Goal: Task Accomplishment & Management: Use online tool/utility

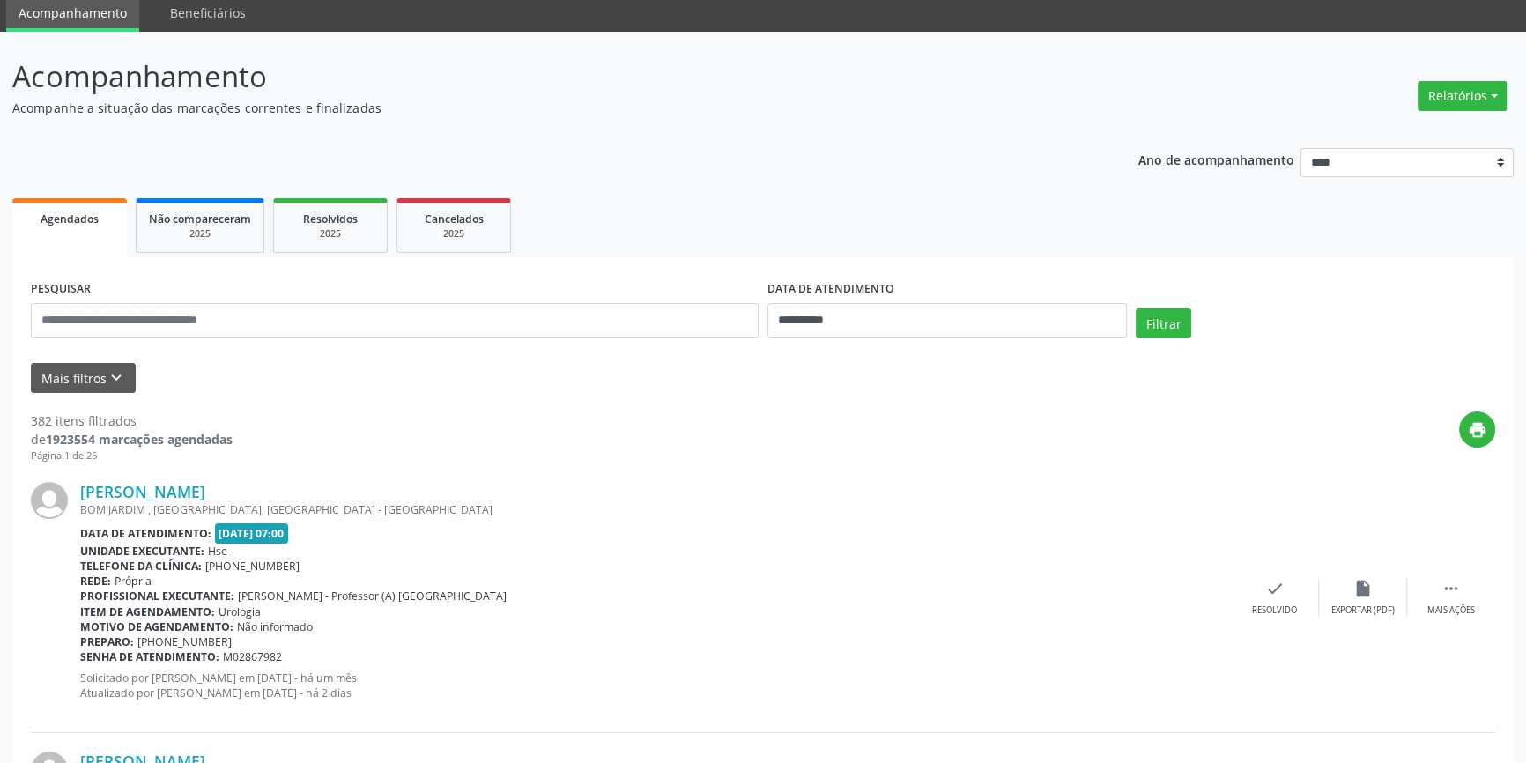
scroll to position [45, 0]
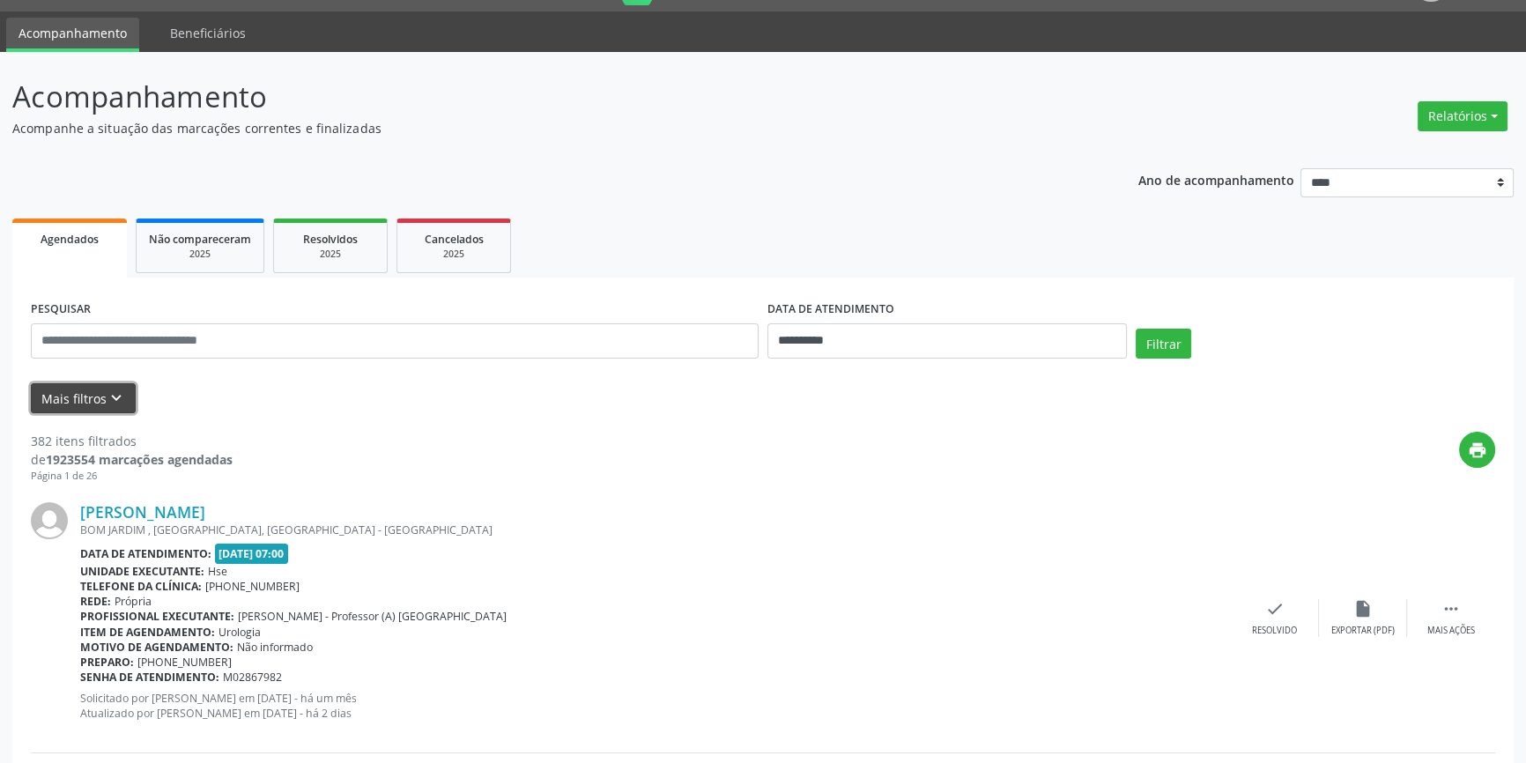
click at [85, 390] on button "Mais filtros keyboard_arrow_down" at bounding box center [83, 398] width 105 height 31
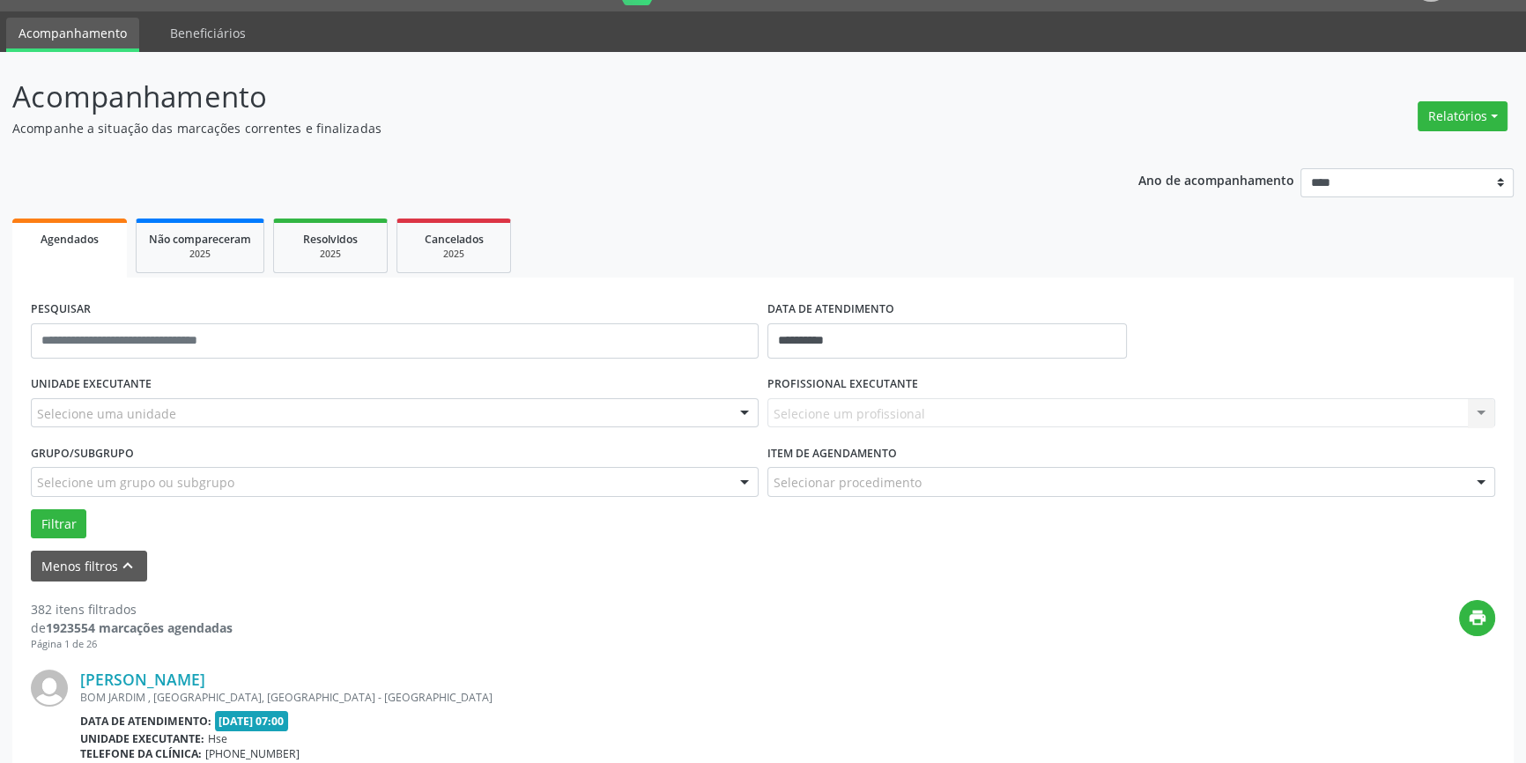
click at [749, 413] on div at bounding box center [744, 414] width 26 height 30
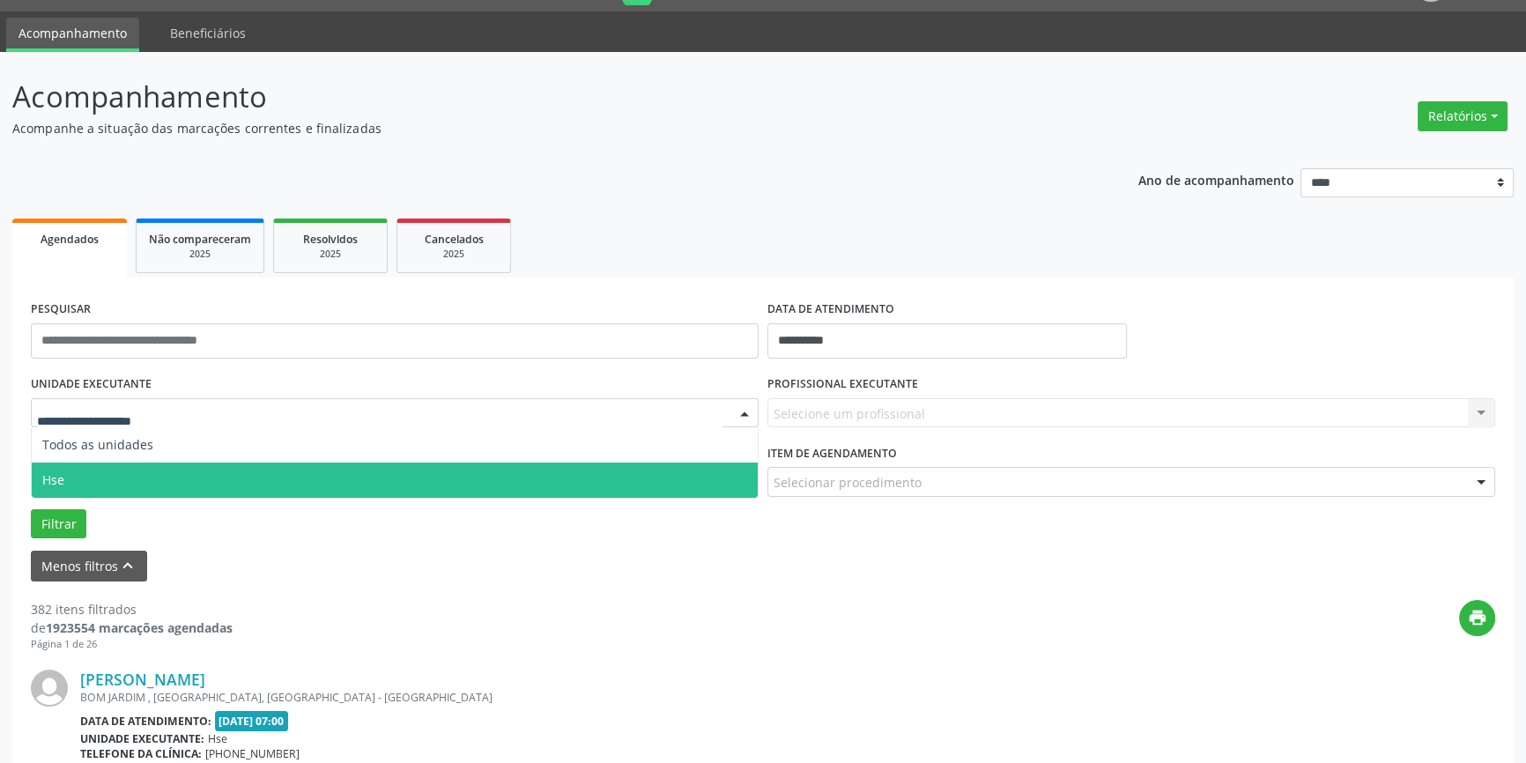
click at [724, 483] on span "Hse" at bounding box center [395, 480] width 726 height 35
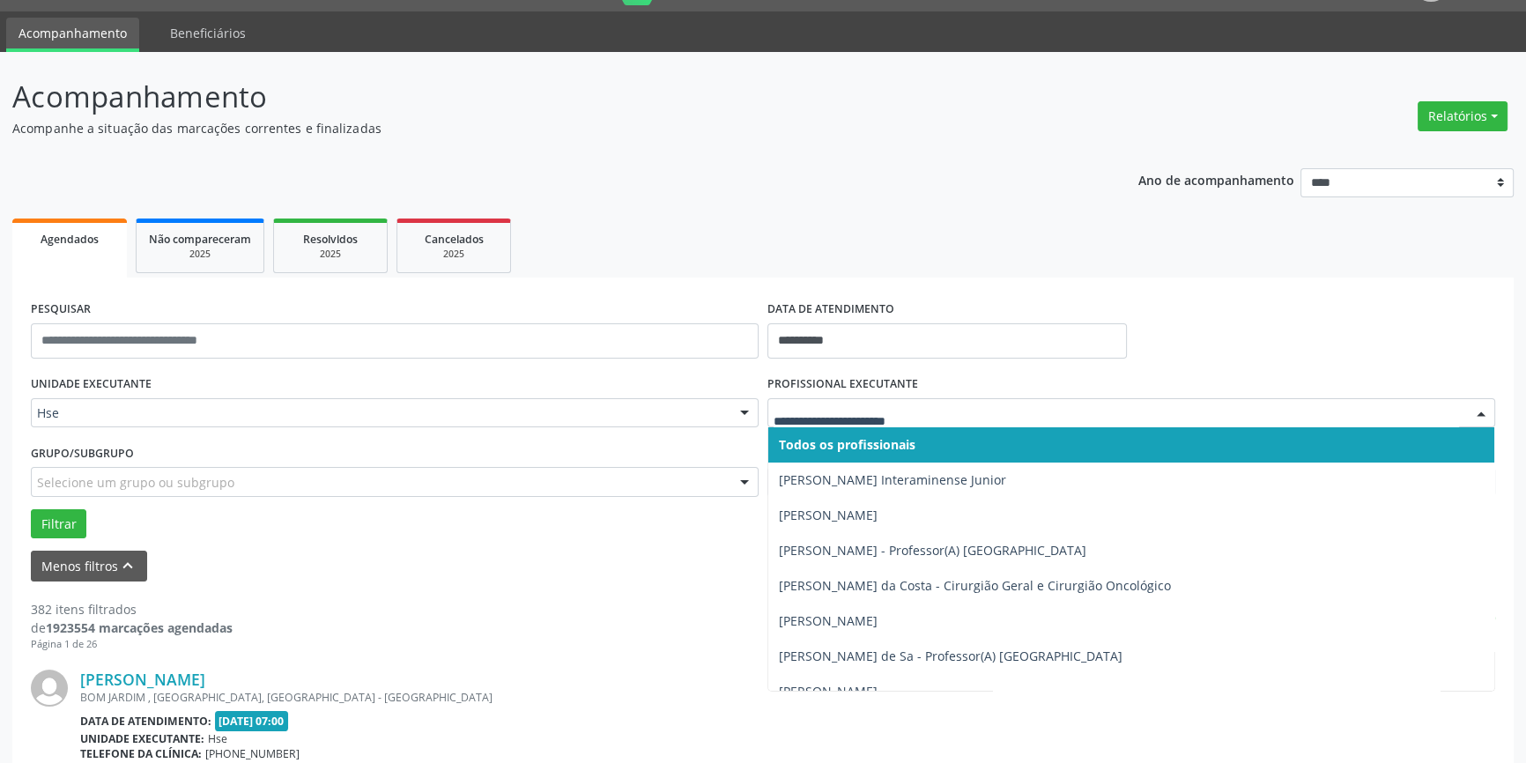
click at [1480, 406] on div at bounding box center [1481, 414] width 26 height 30
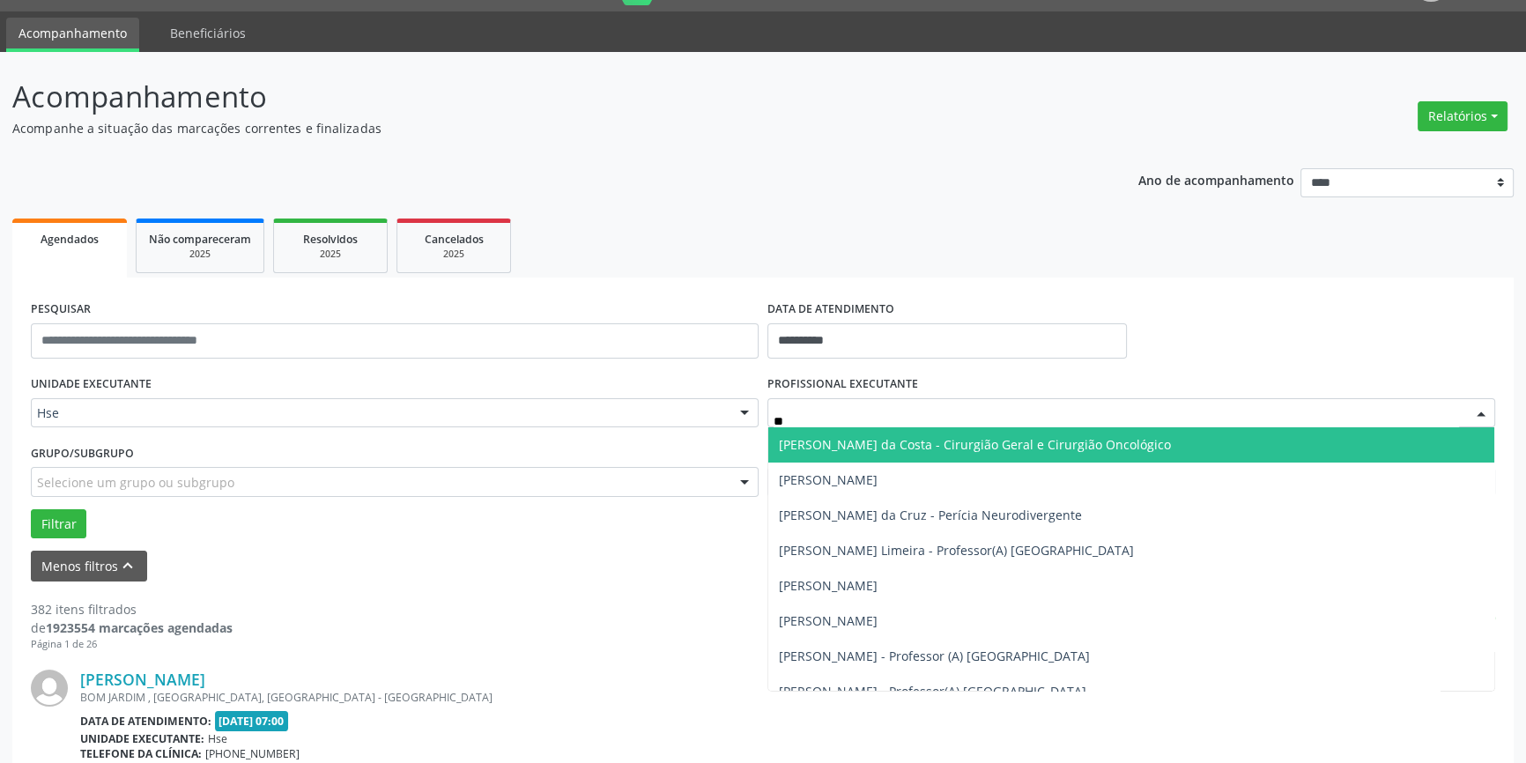
type input "***"
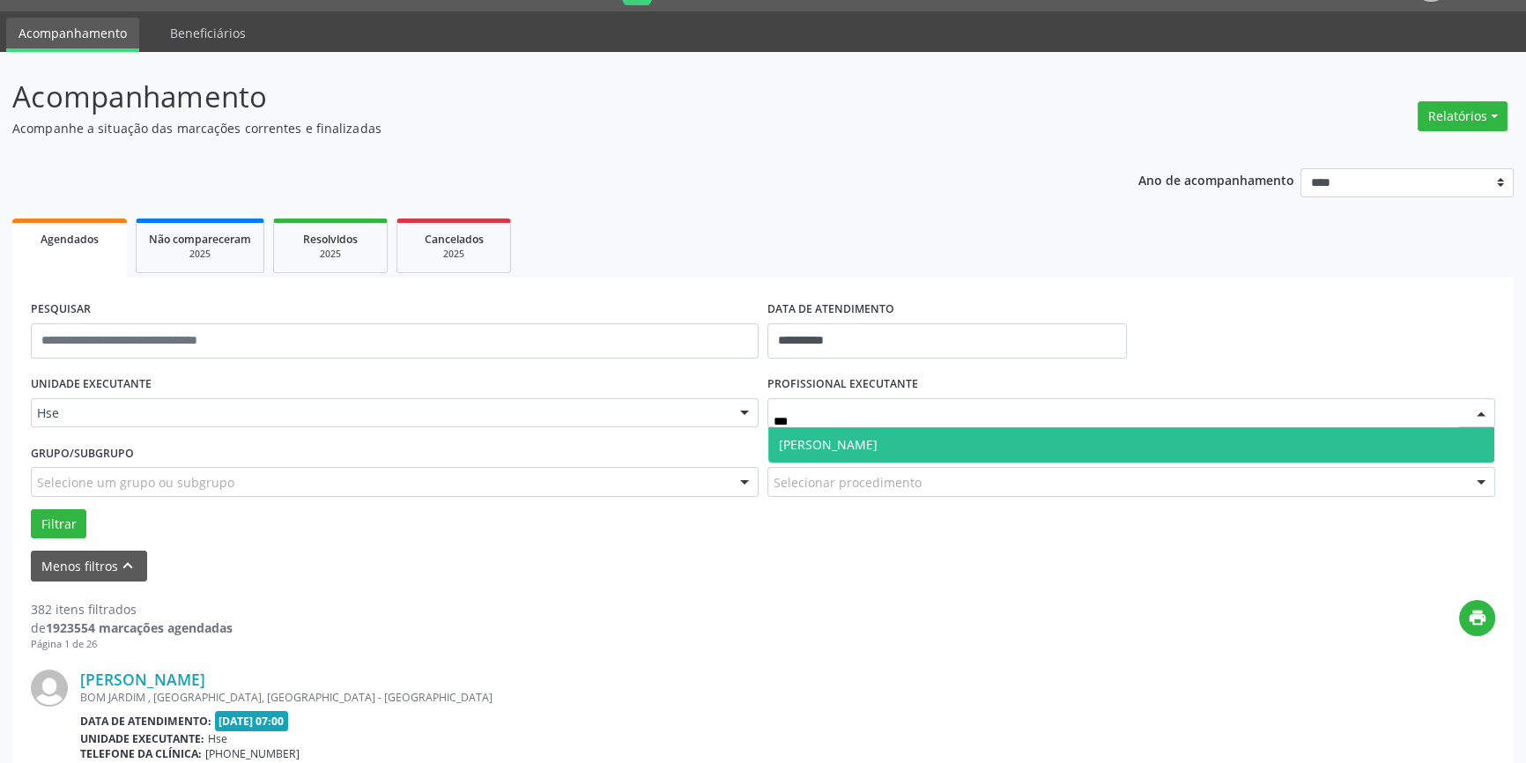
click at [976, 443] on span "[PERSON_NAME]" at bounding box center [1131, 444] width 726 height 35
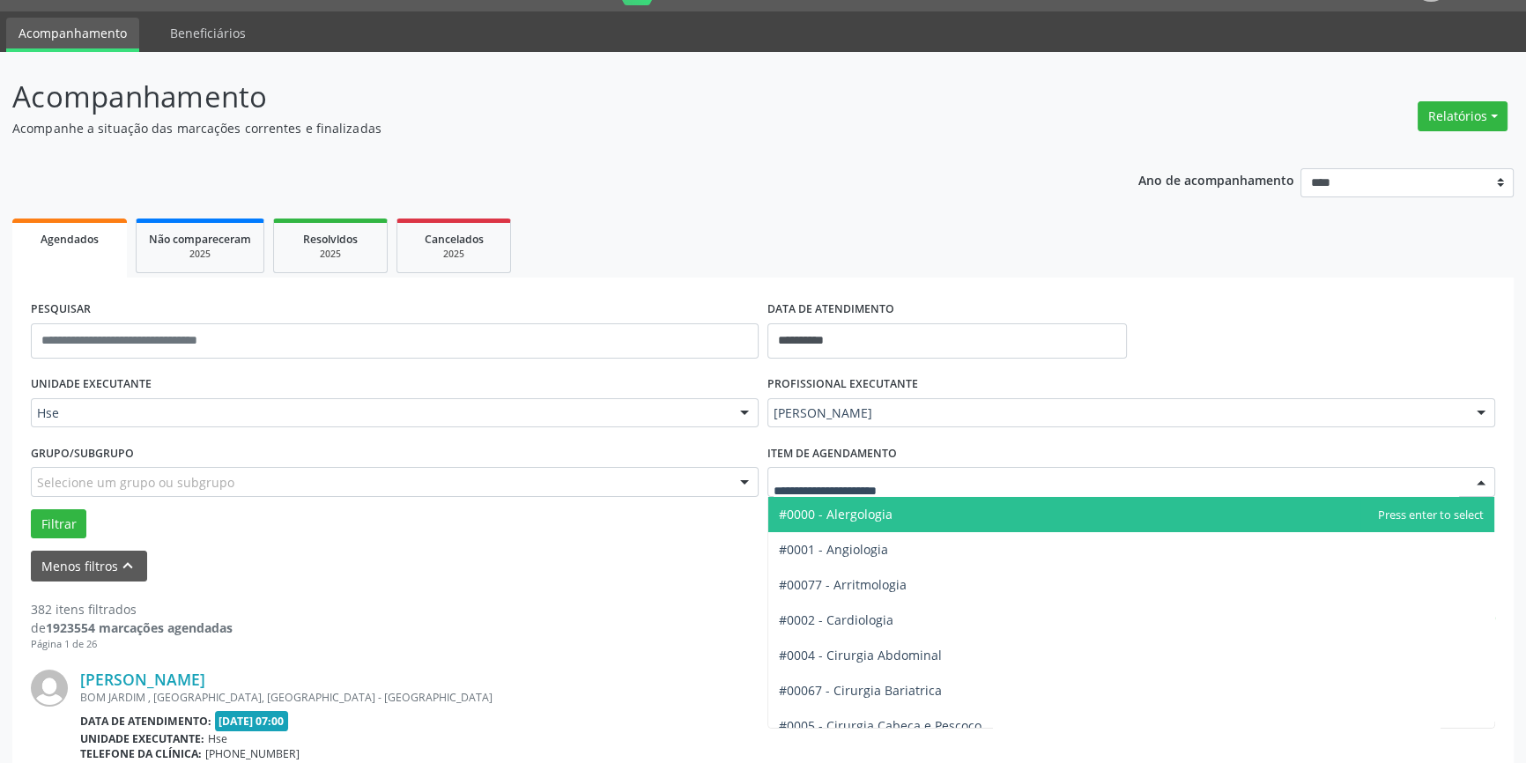
click at [1477, 480] on div at bounding box center [1481, 483] width 26 height 30
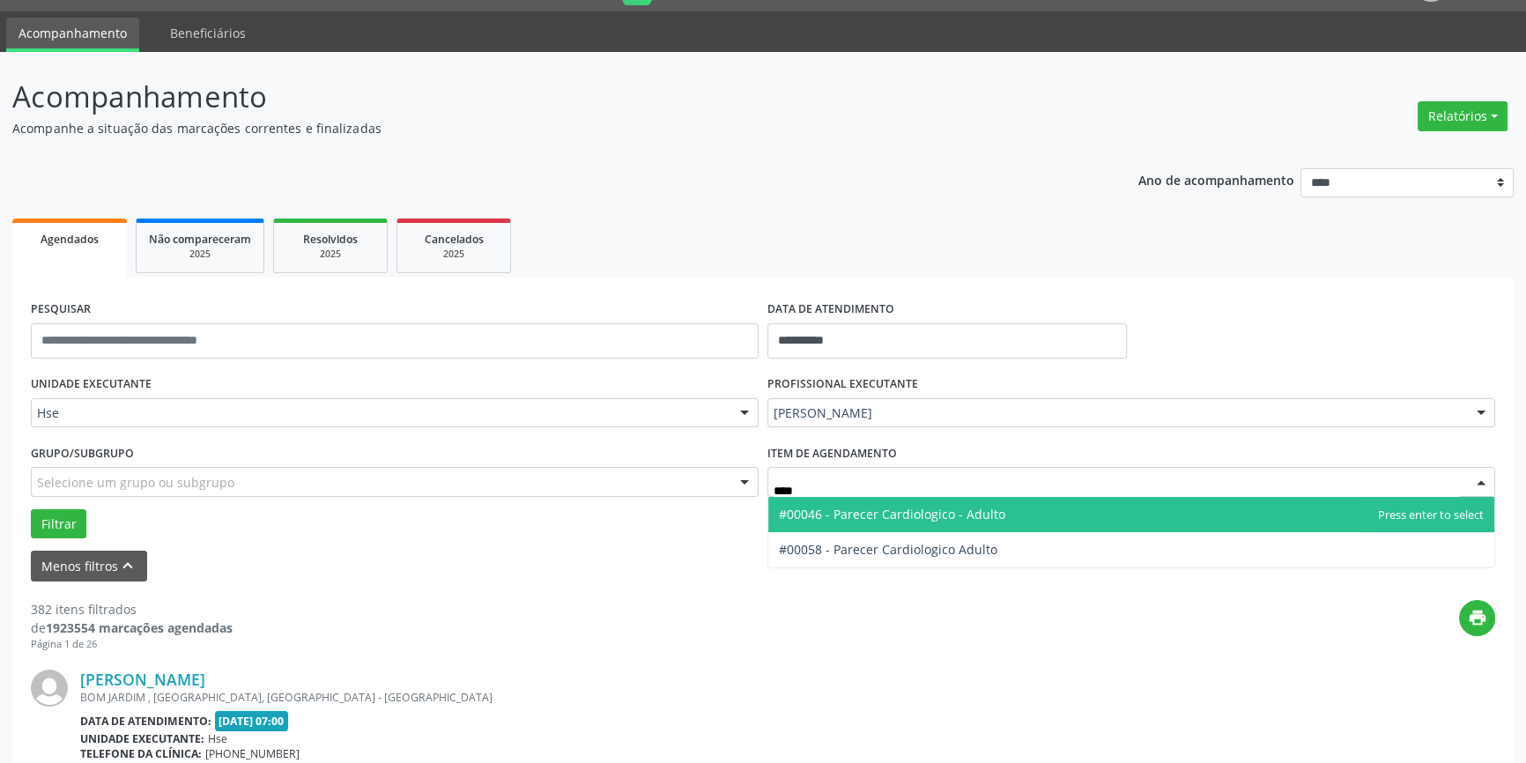
type input "*****"
click at [928, 507] on span "#00046 - Parecer Cardiologico - Adulto" at bounding box center [892, 514] width 226 height 17
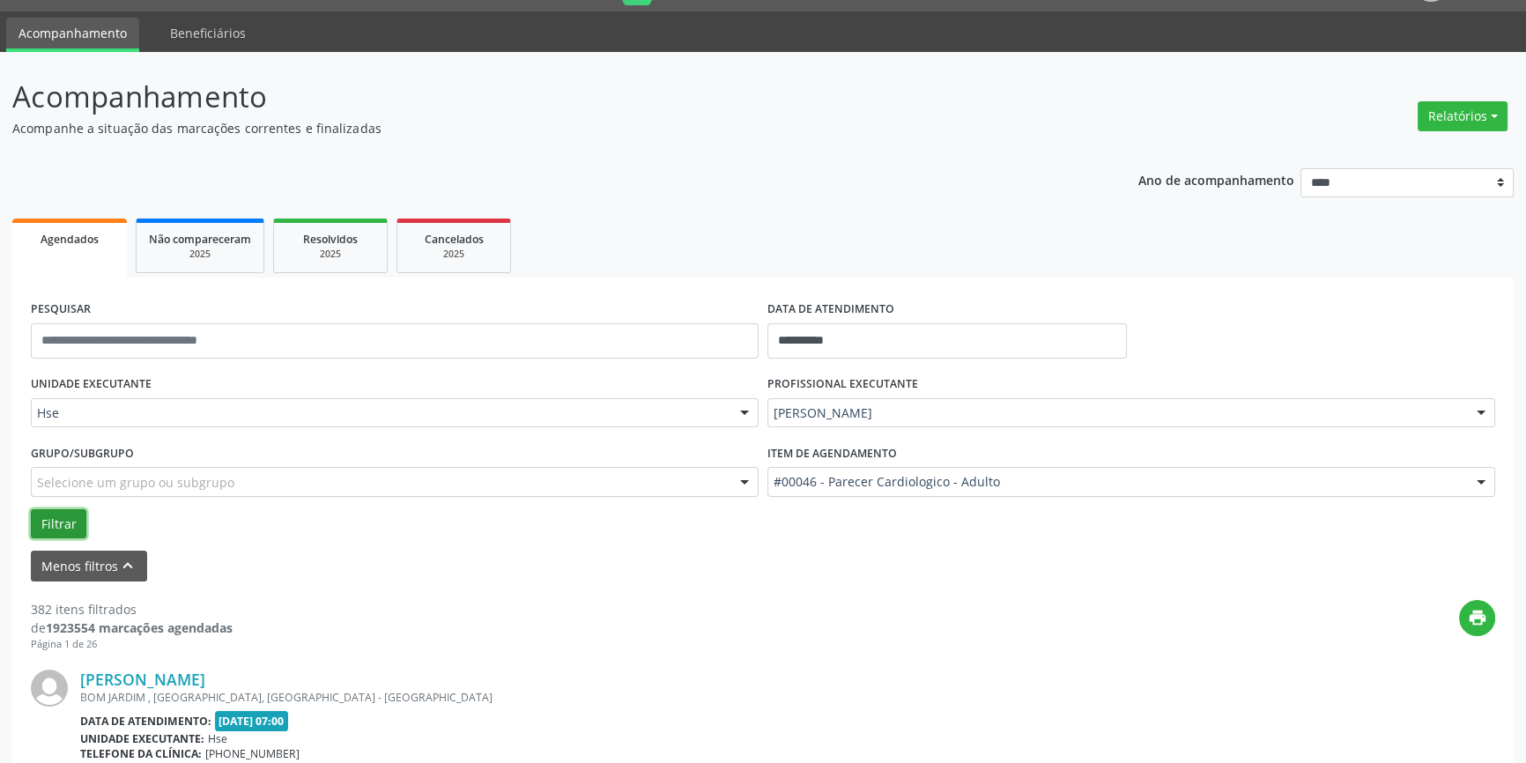
click at [70, 522] on button "Filtrar" at bounding box center [59, 524] width 56 height 30
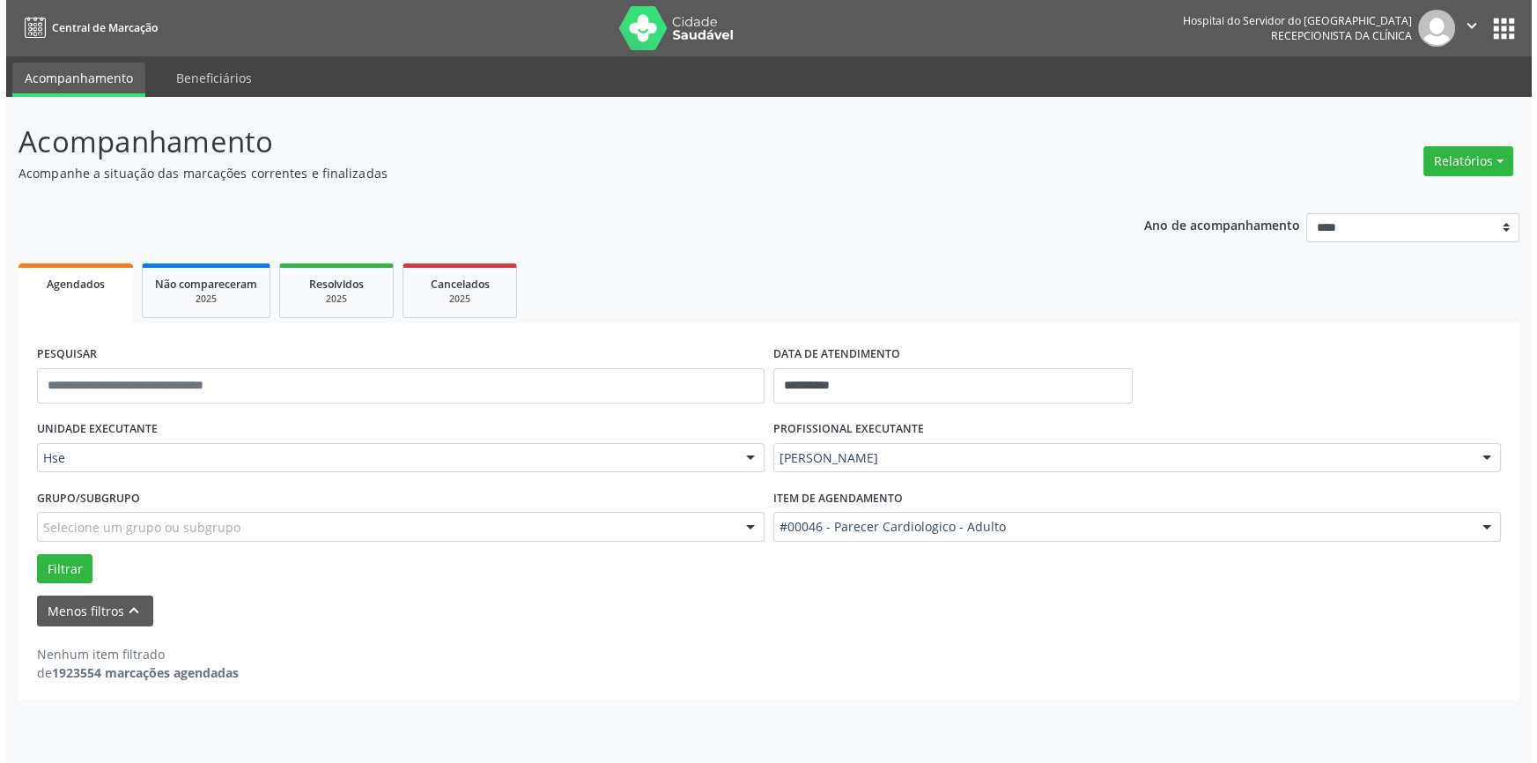
scroll to position [0, 0]
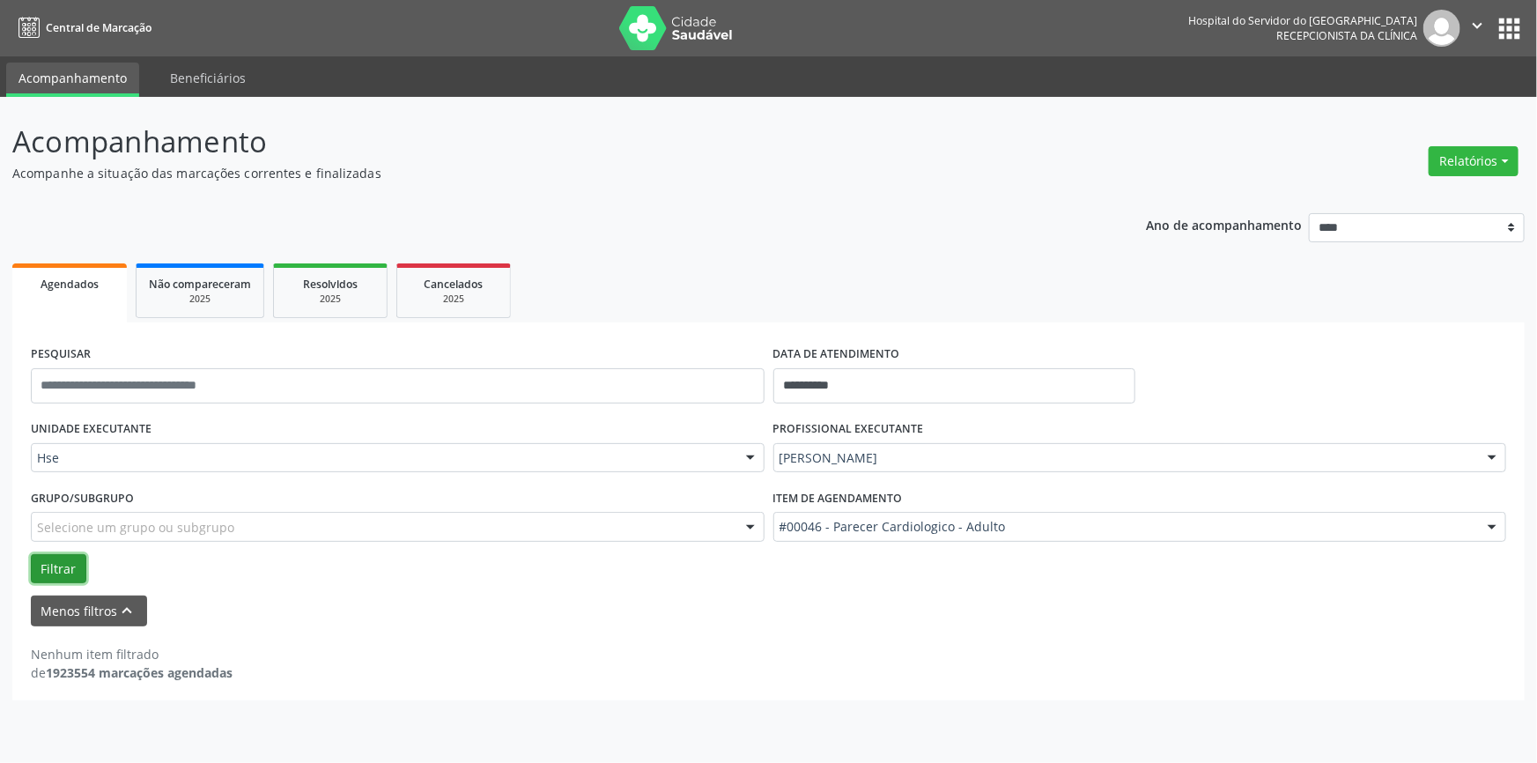
click at [70, 563] on button "Filtrar" at bounding box center [59, 569] width 56 height 30
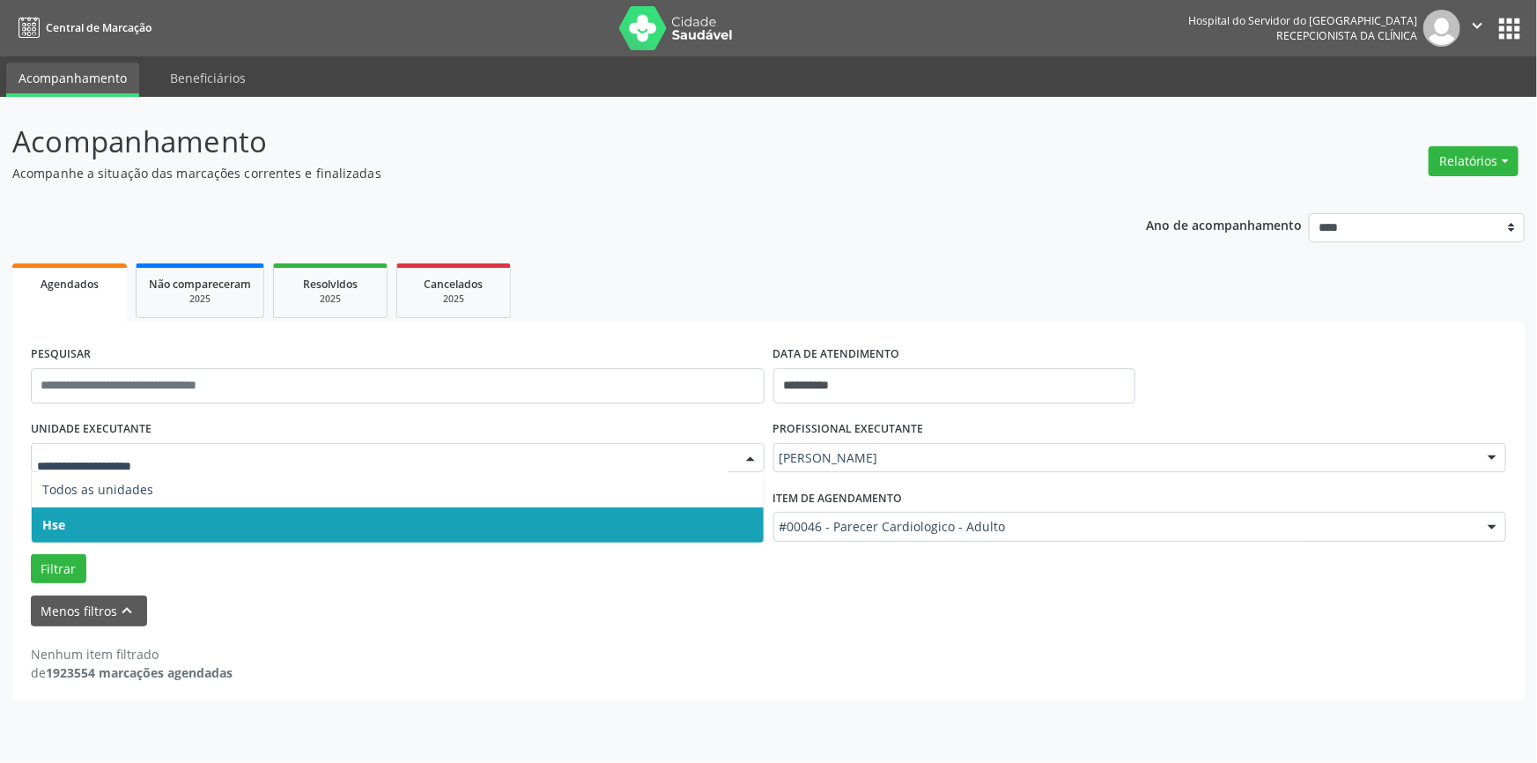
click at [751, 460] on div at bounding box center [750, 459] width 26 height 30
click at [733, 523] on span "Hse" at bounding box center [398, 524] width 732 height 35
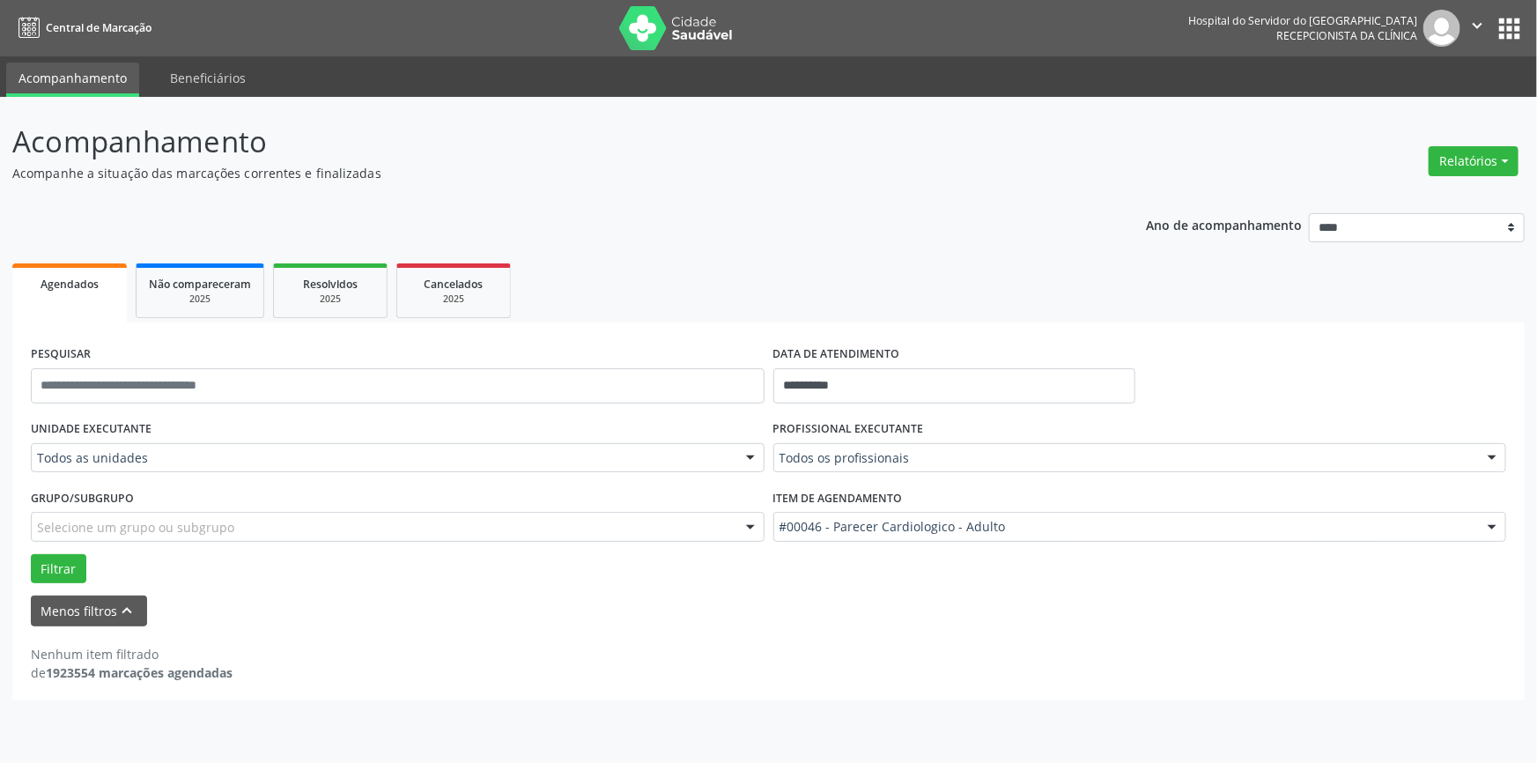
click at [754, 457] on div at bounding box center [750, 459] width 26 height 30
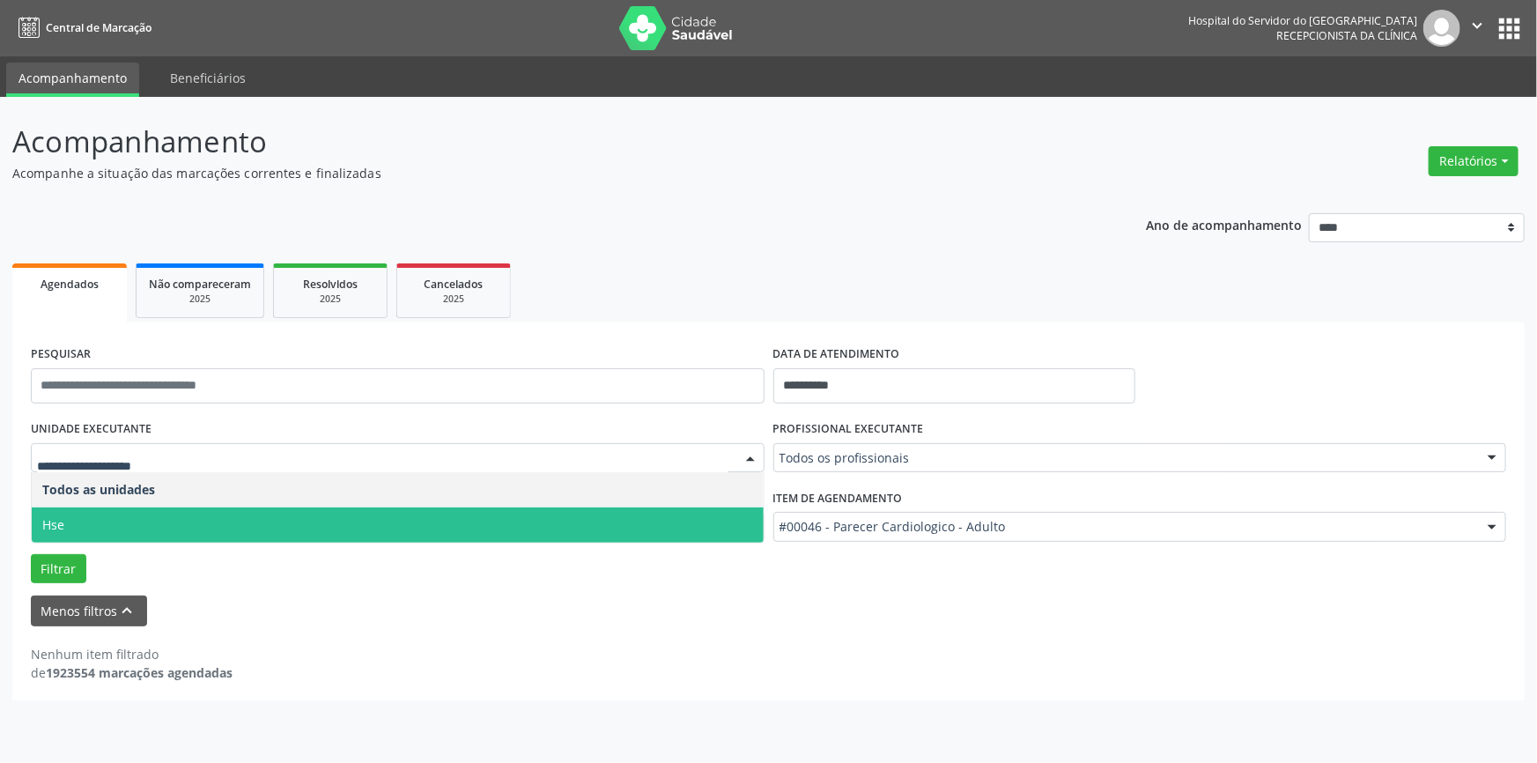
click at [741, 520] on span "Hse" at bounding box center [398, 524] width 732 height 35
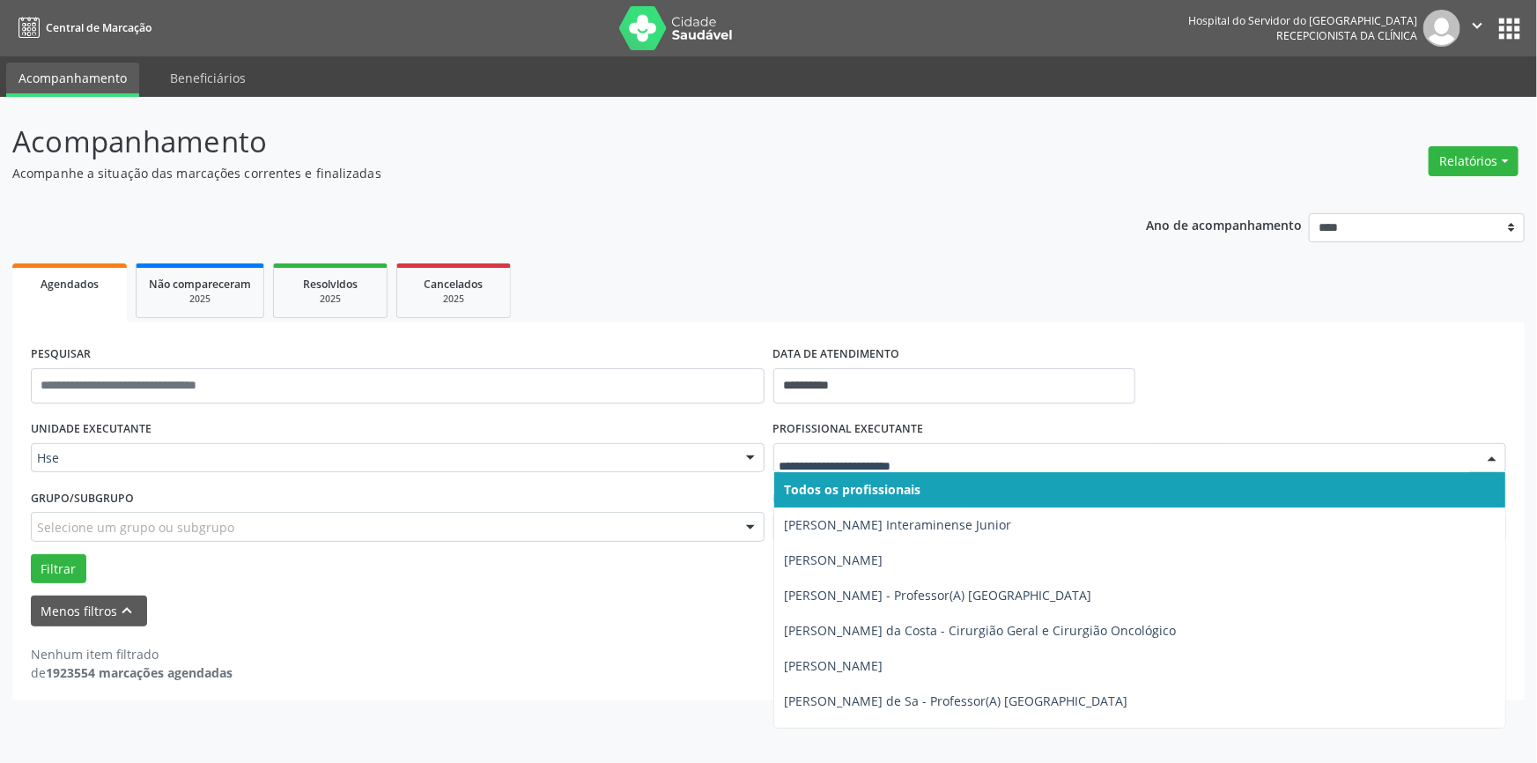
click at [1493, 453] on div at bounding box center [1492, 459] width 26 height 30
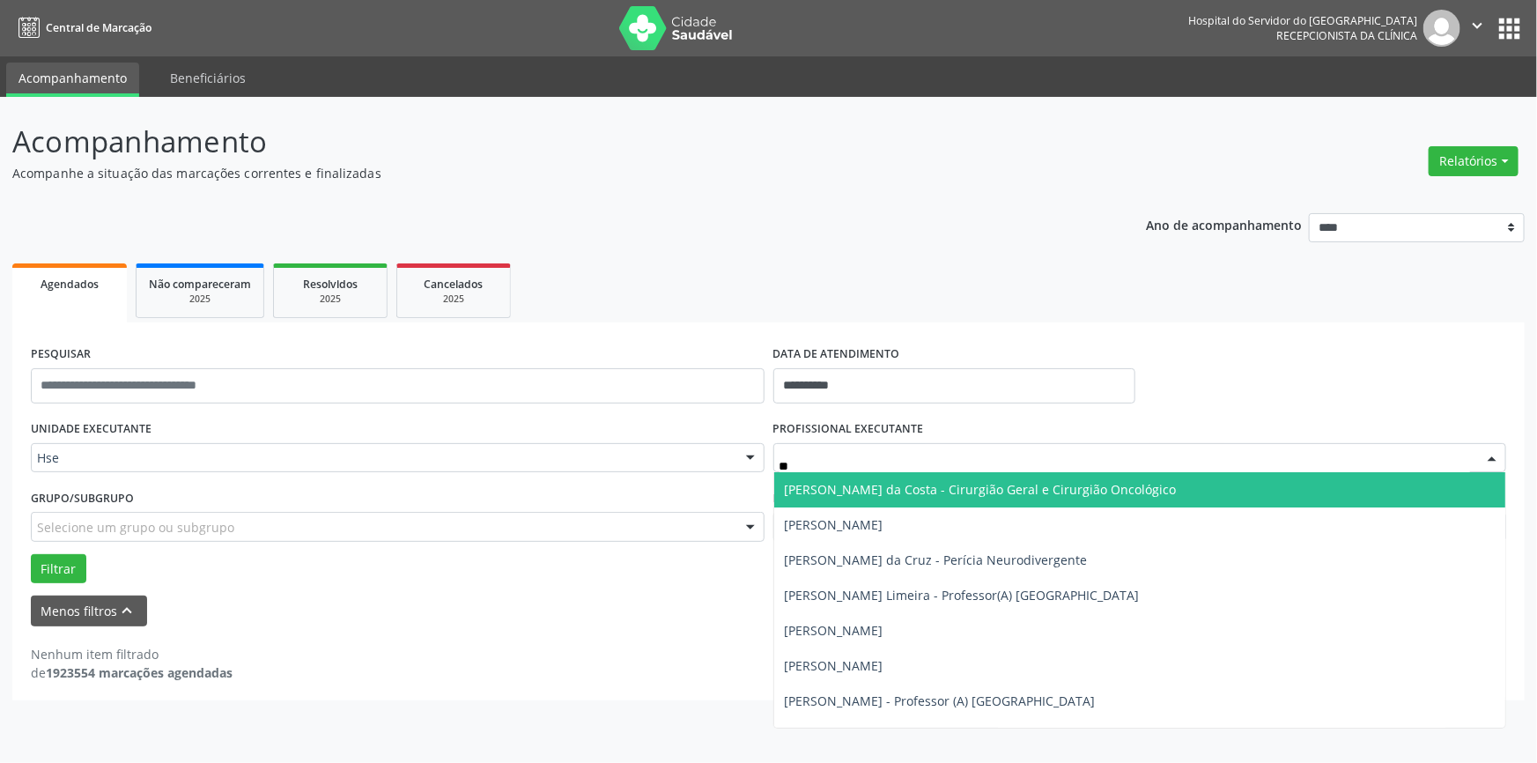
type input "***"
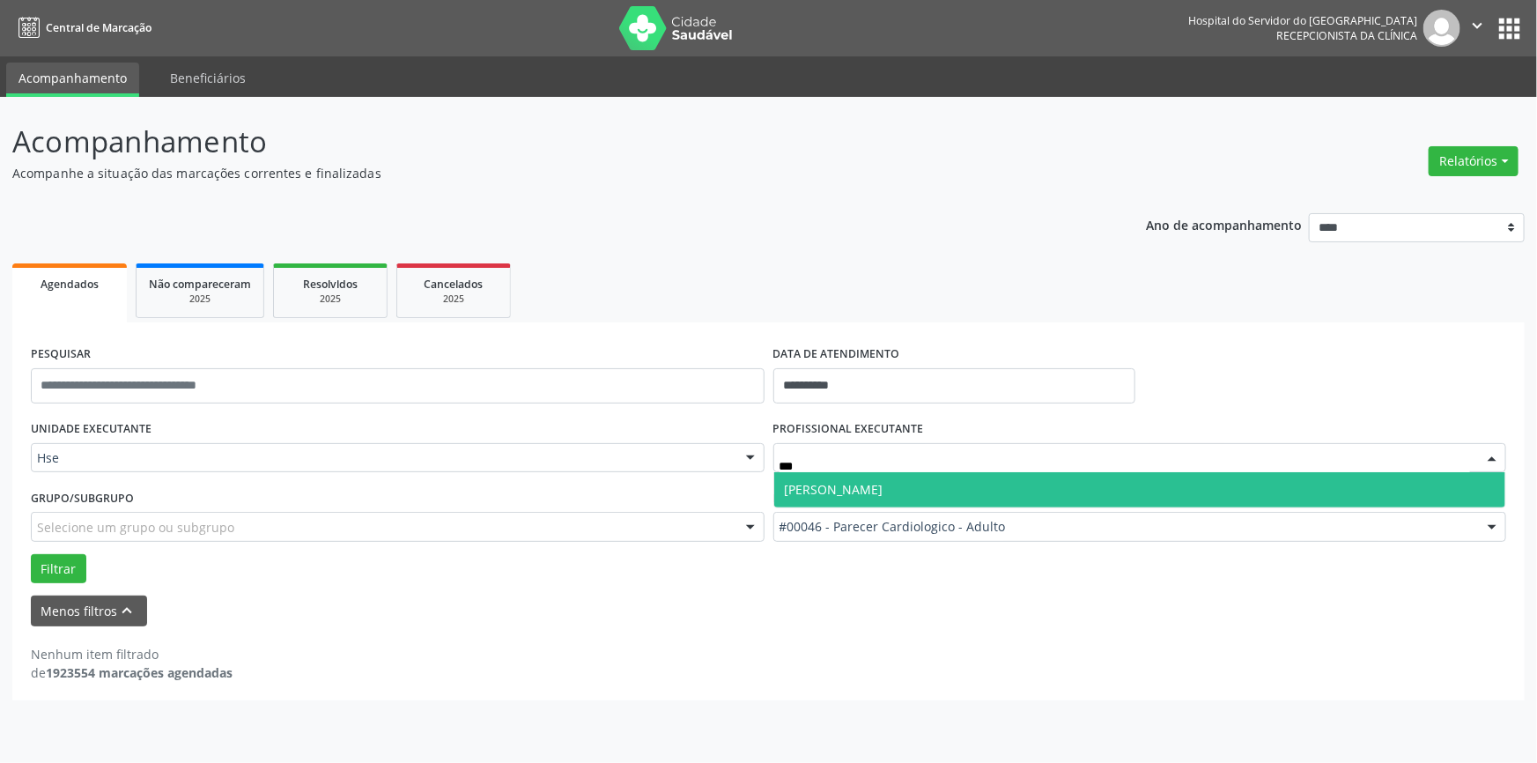
click at [884, 486] on span "[PERSON_NAME]" at bounding box center [834, 489] width 99 height 17
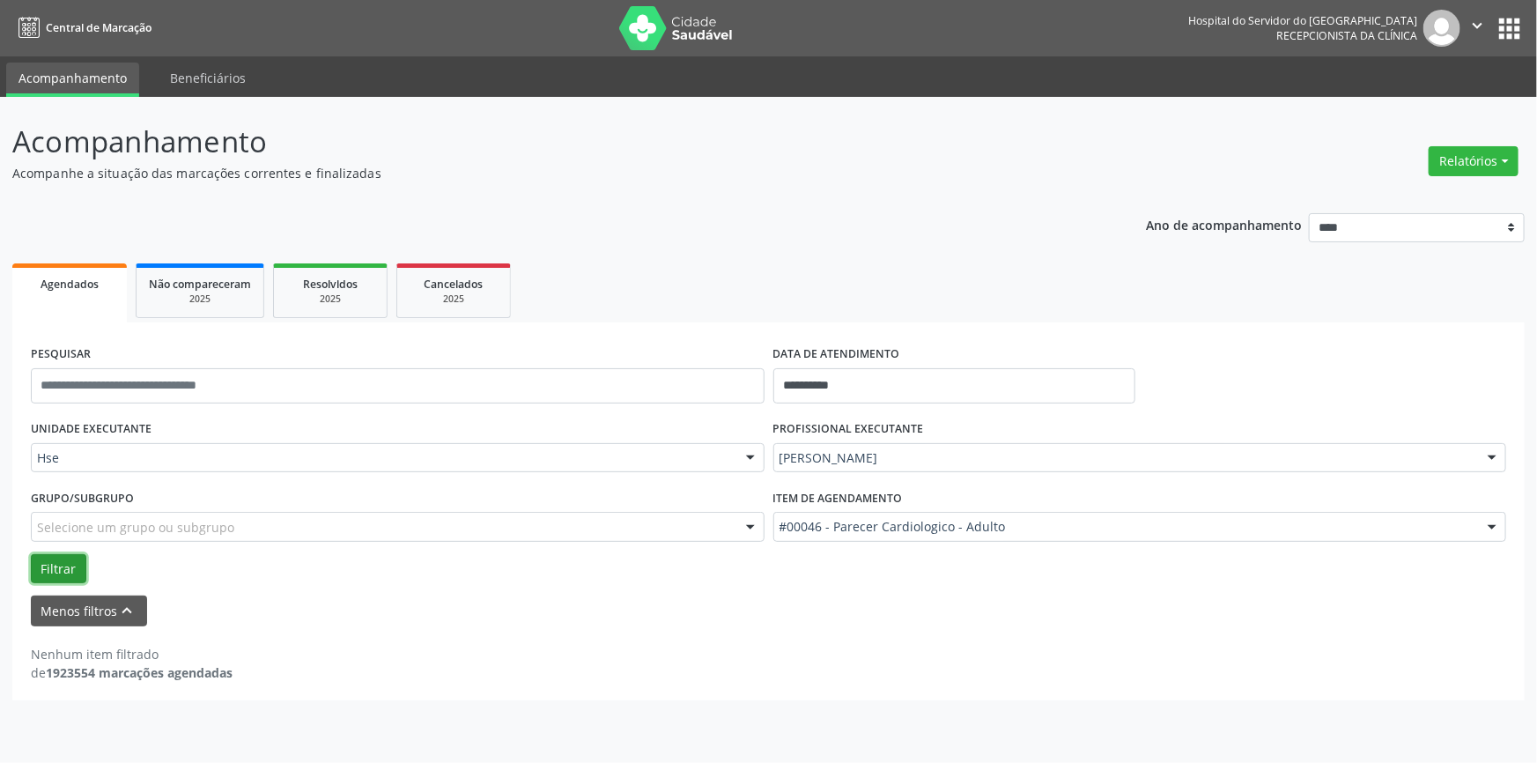
click at [53, 565] on button "Filtrar" at bounding box center [59, 569] width 56 height 30
click at [83, 609] on button "Menos filtros keyboard_arrow_up" at bounding box center [89, 611] width 116 height 31
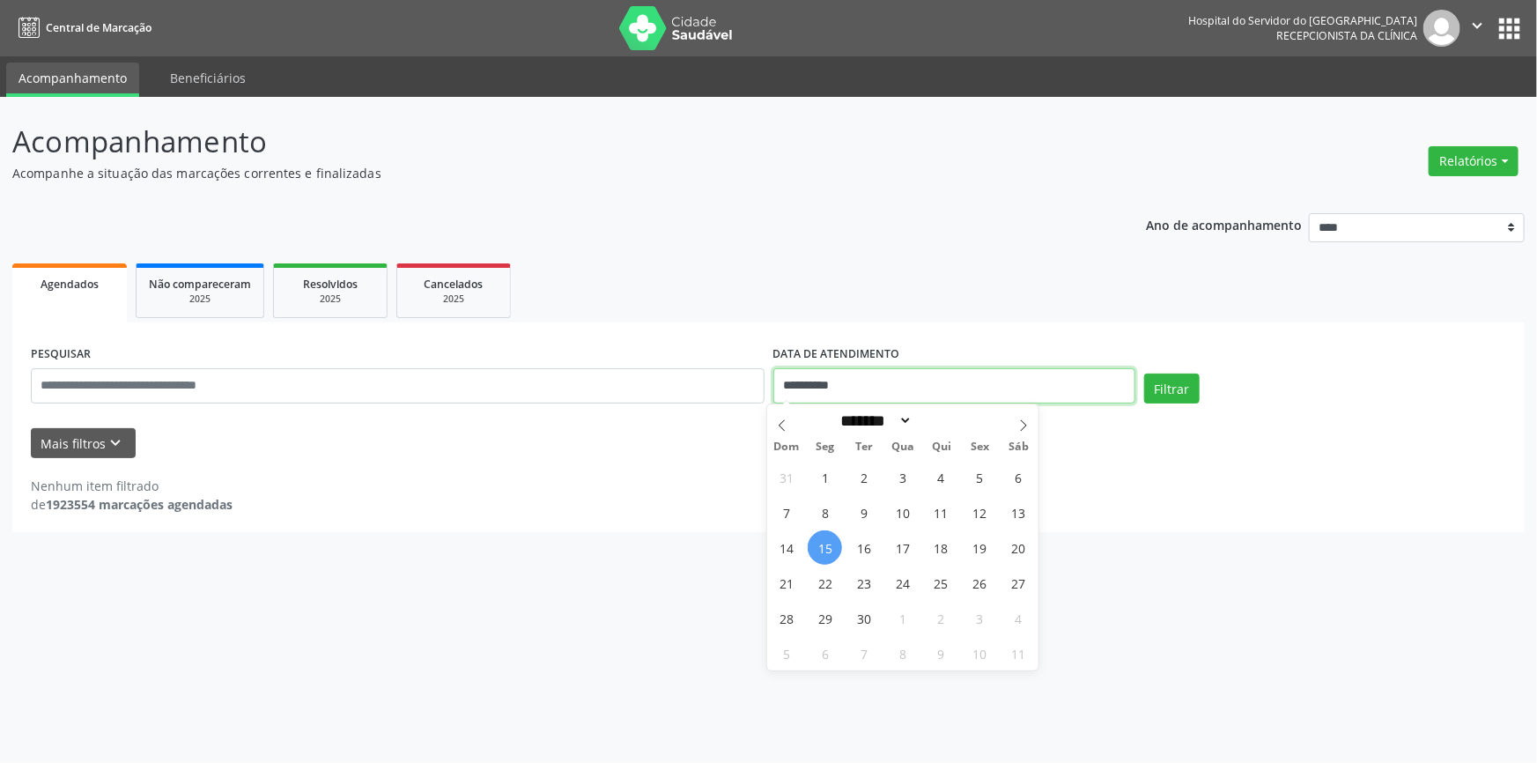
drag, startPoint x: 855, startPoint y: 381, endPoint x: 722, endPoint y: 397, distance: 134.8
click at [722, 397] on div "**********" at bounding box center [768, 378] width 1484 height 75
click at [826, 544] on span "15" at bounding box center [825, 547] width 34 height 34
type input "**********"
click at [826, 544] on span "15" at bounding box center [825, 547] width 34 height 34
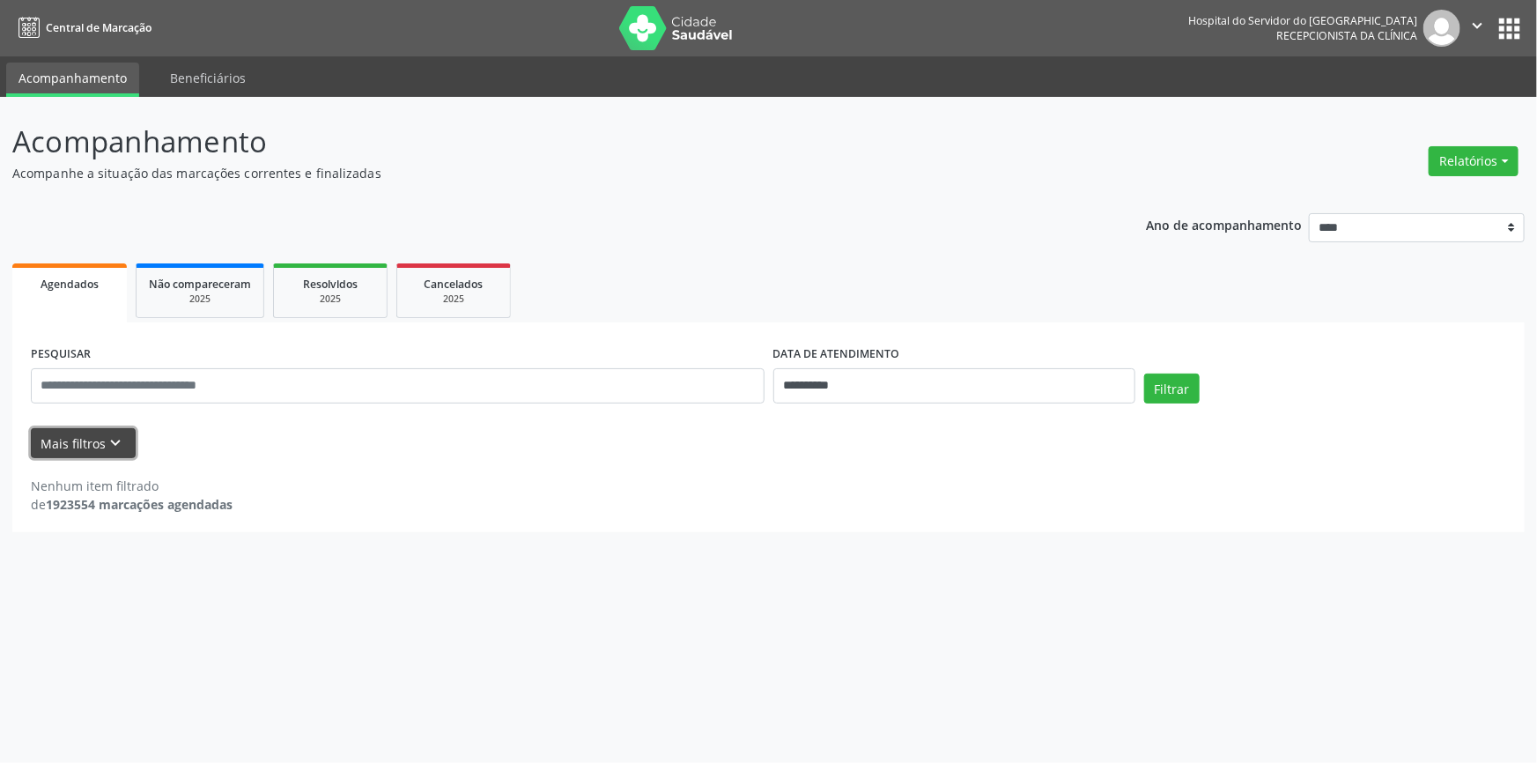
click at [111, 434] on icon "keyboard_arrow_down" at bounding box center [116, 442] width 19 height 19
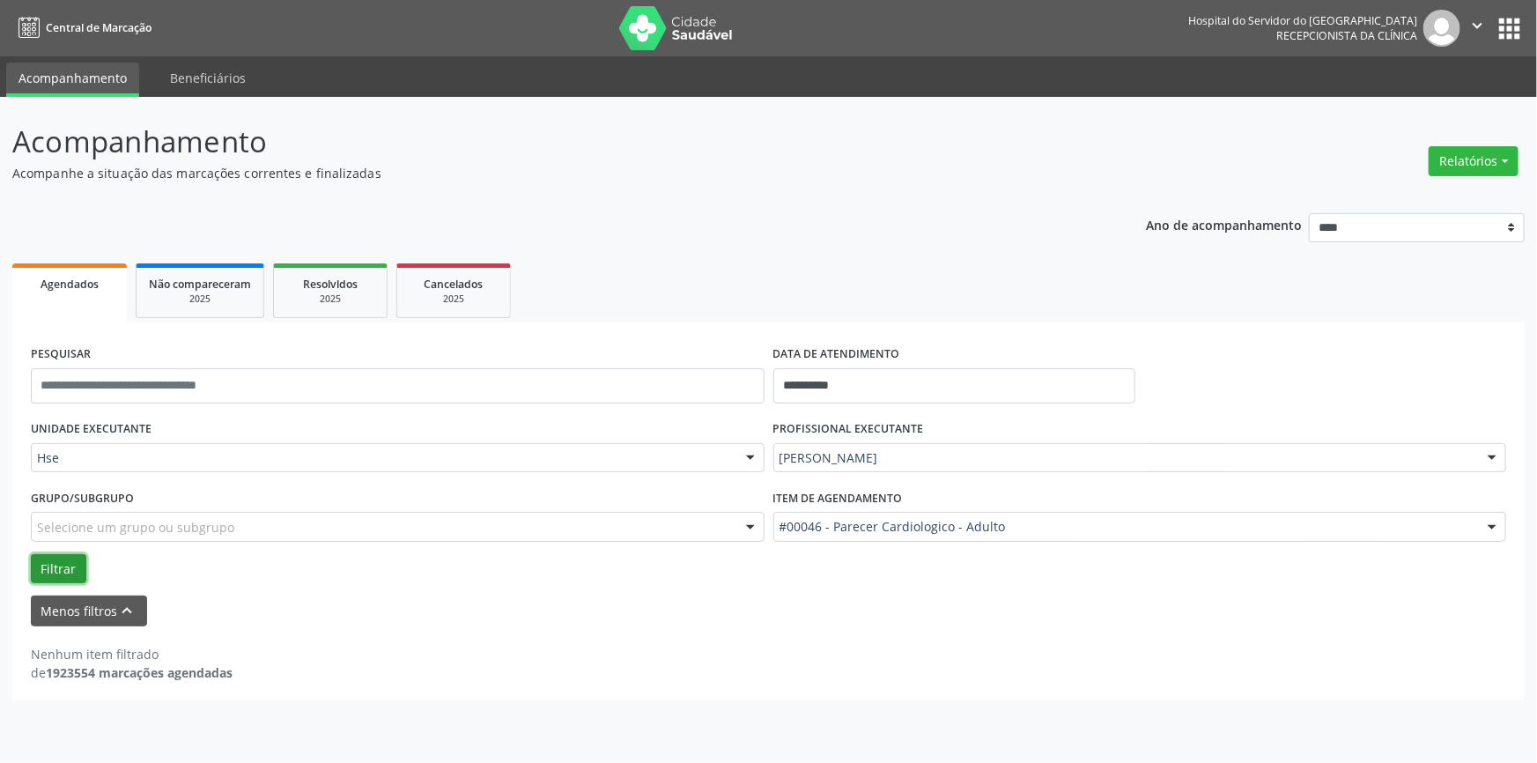
click at [54, 564] on button "Filtrar" at bounding box center [59, 569] width 56 height 30
click at [1492, 453] on div at bounding box center [1492, 459] width 26 height 30
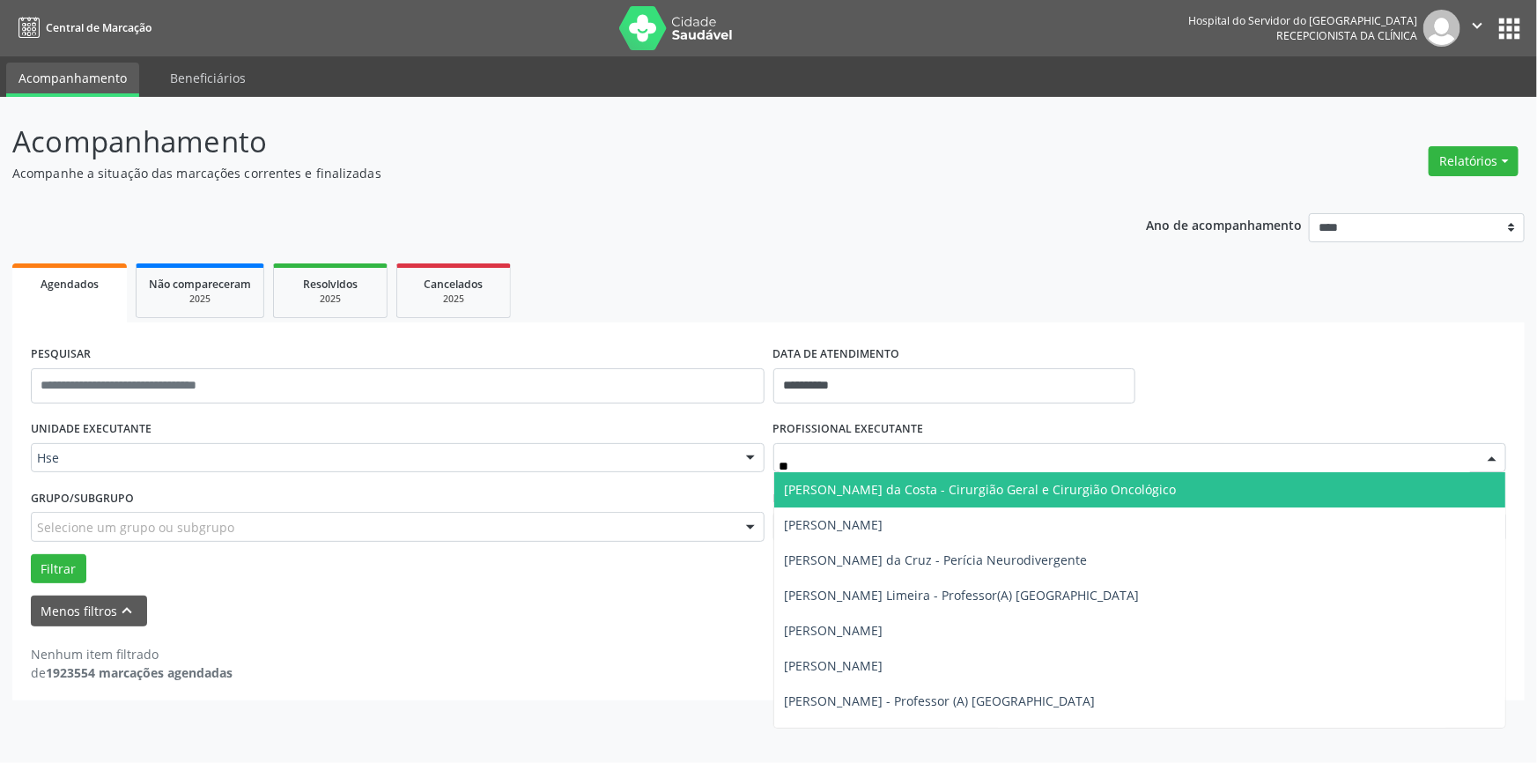
type input "***"
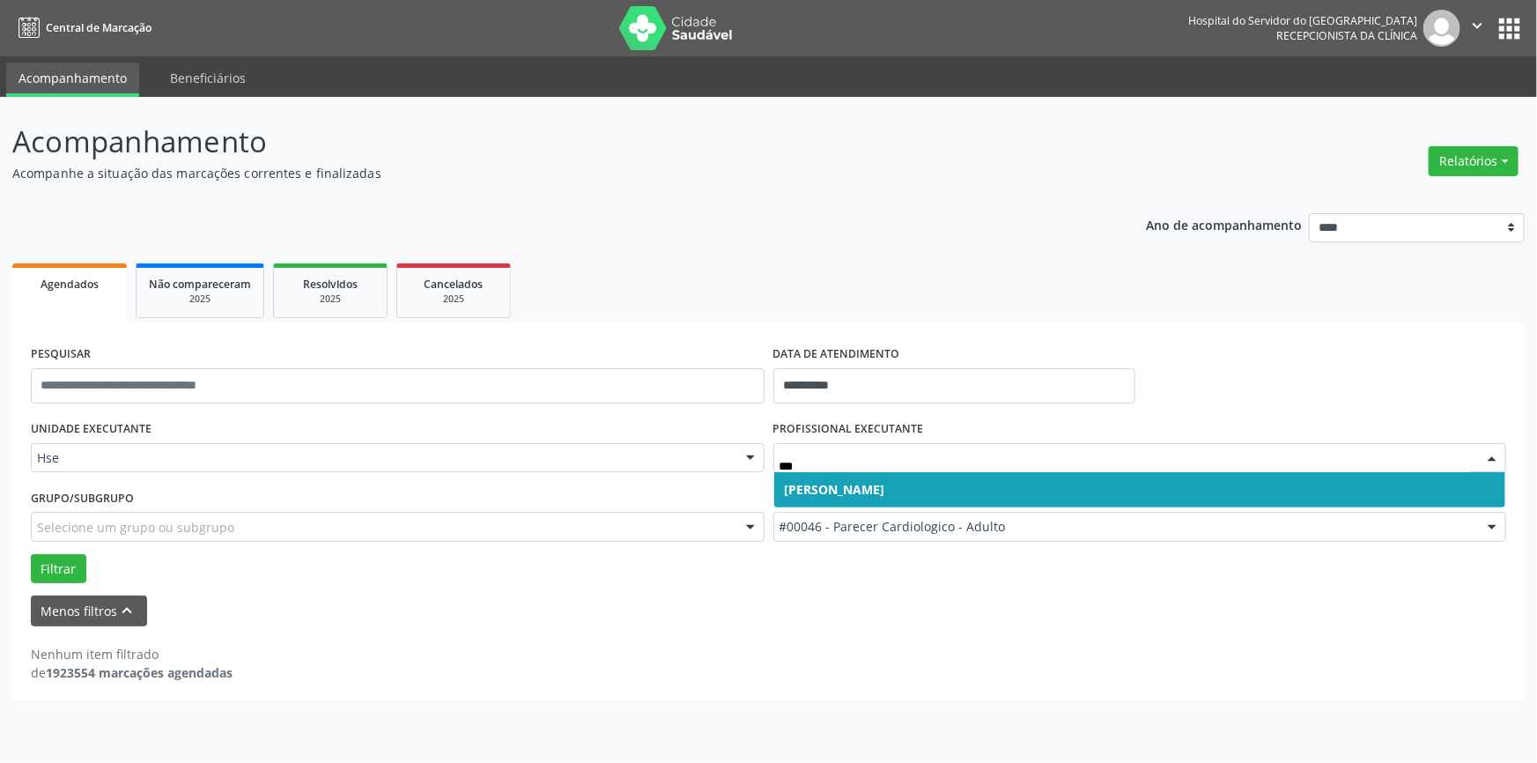
click at [984, 481] on span "[PERSON_NAME]" at bounding box center [1140, 489] width 732 height 35
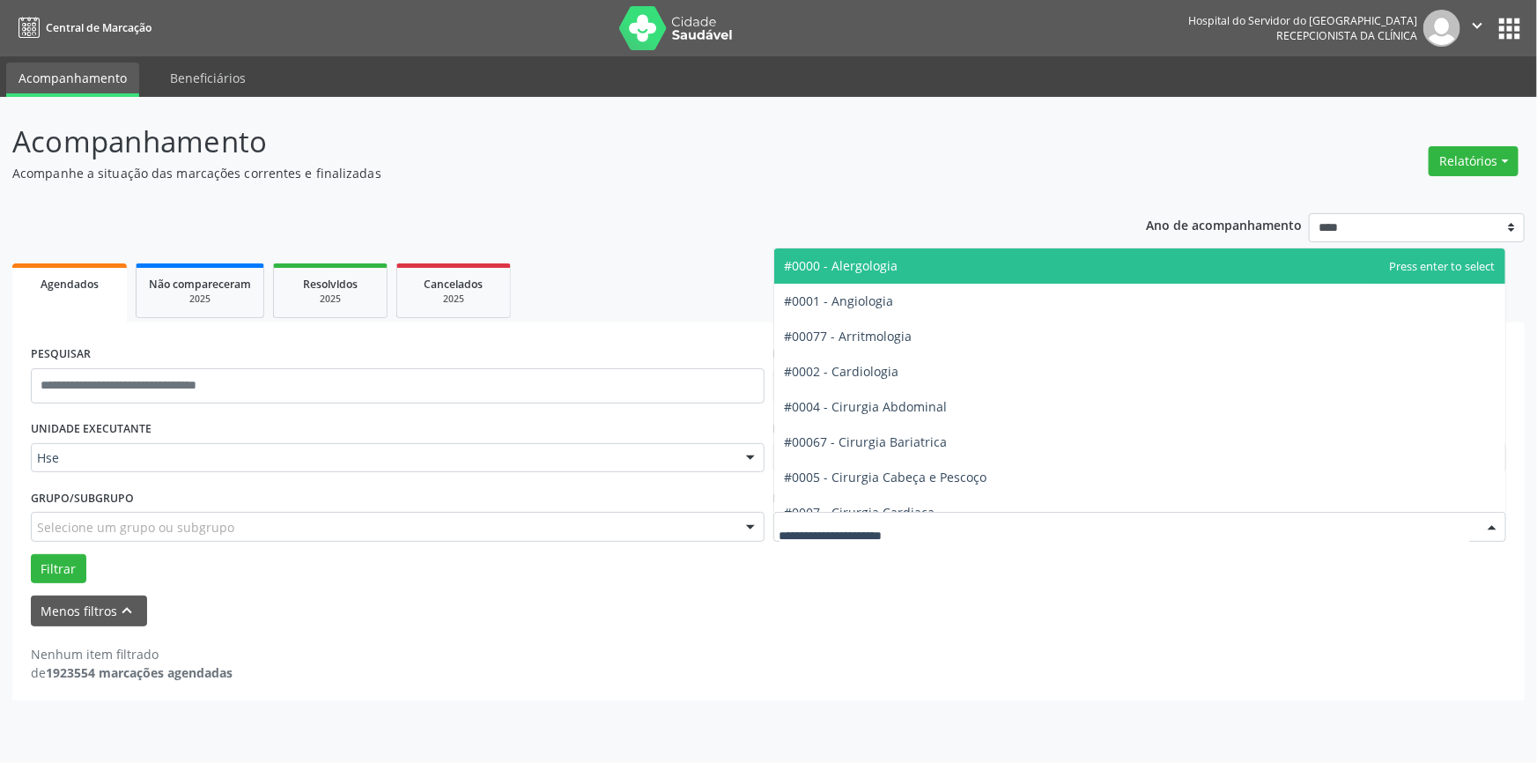
click at [1494, 517] on div at bounding box center [1492, 528] width 26 height 30
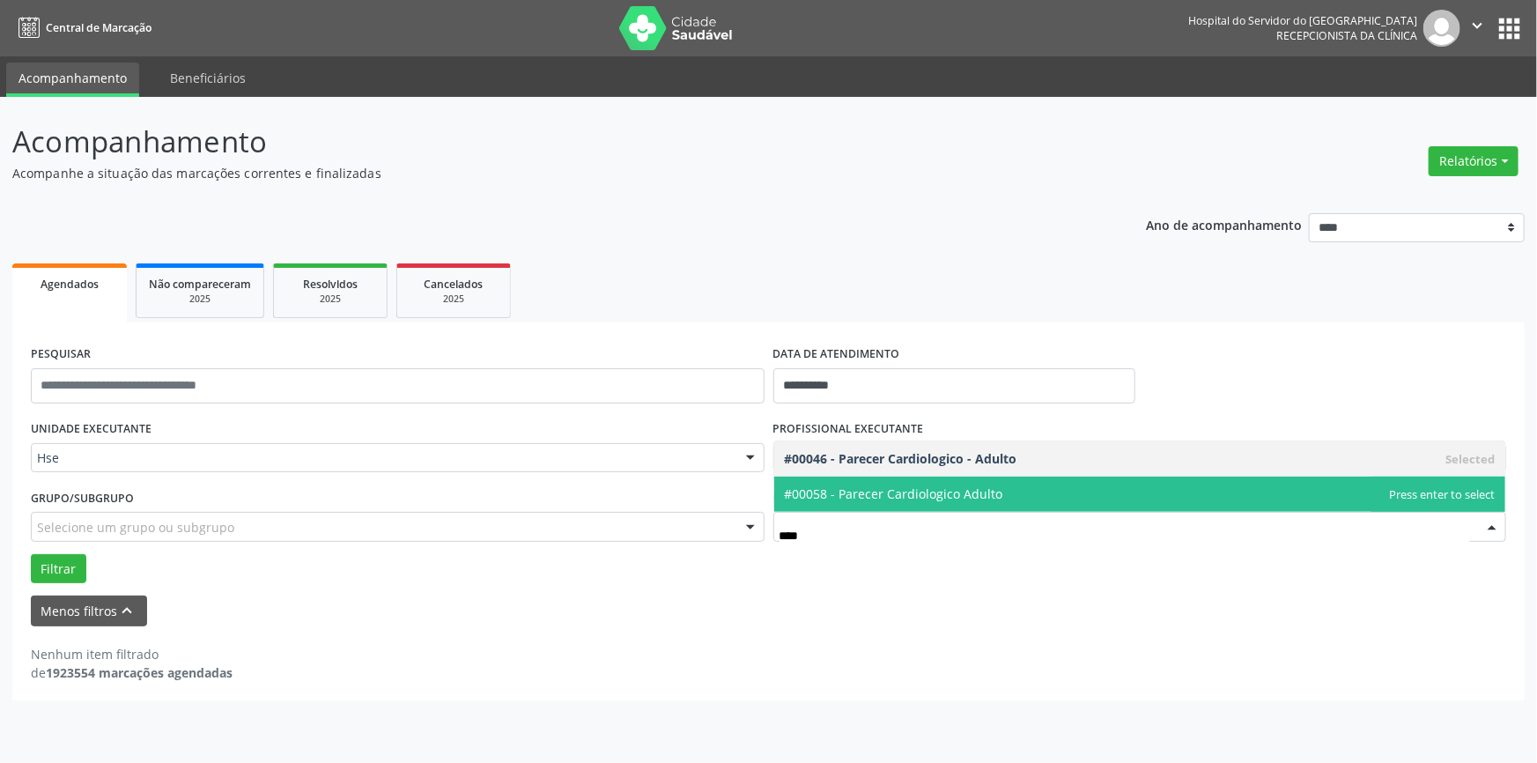
click at [984, 492] on span "#00058 - Parecer Cardiologico Adulto" at bounding box center [894, 493] width 218 height 17
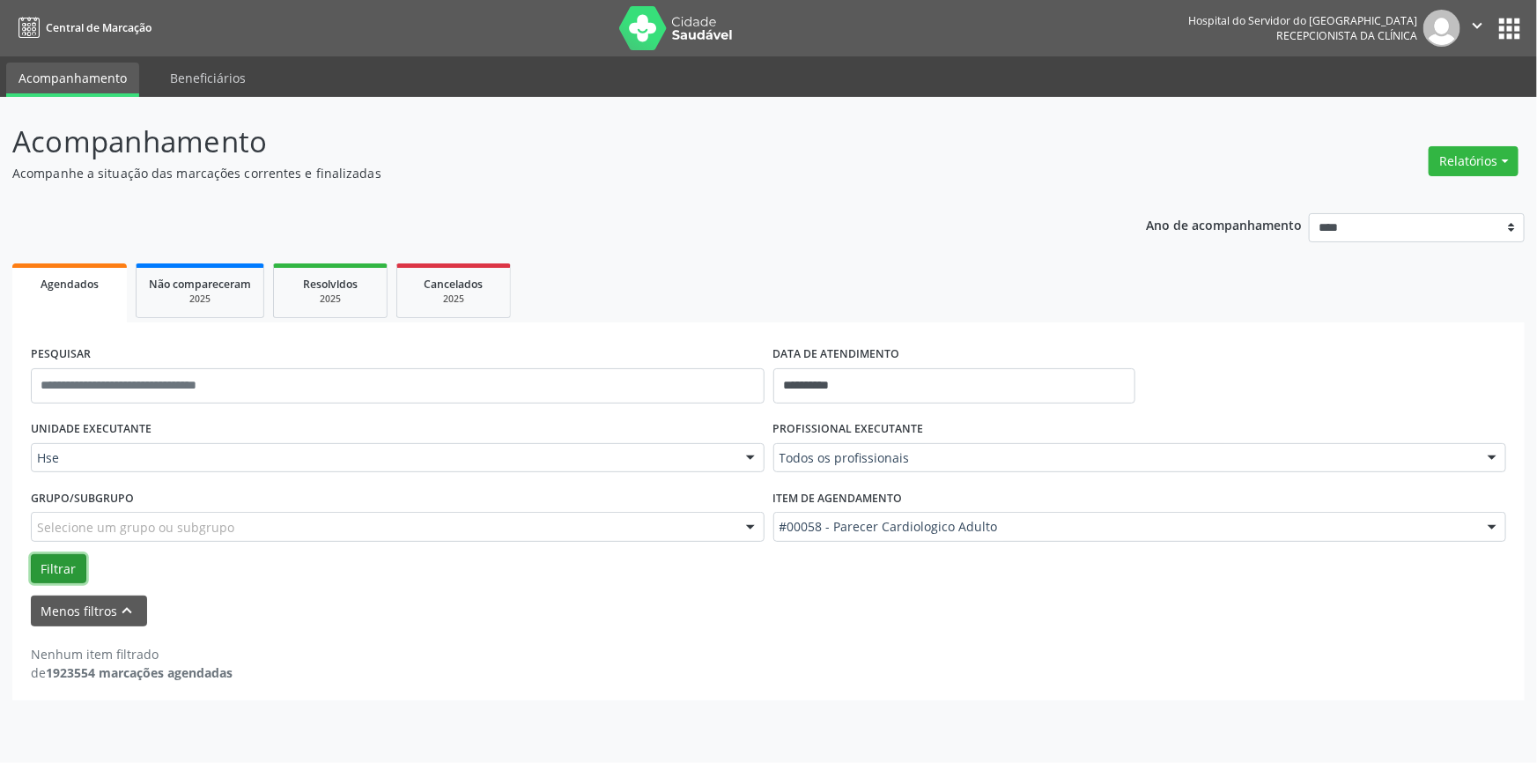
click at [62, 562] on button "Filtrar" at bounding box center [59, 569] width 56 height 30
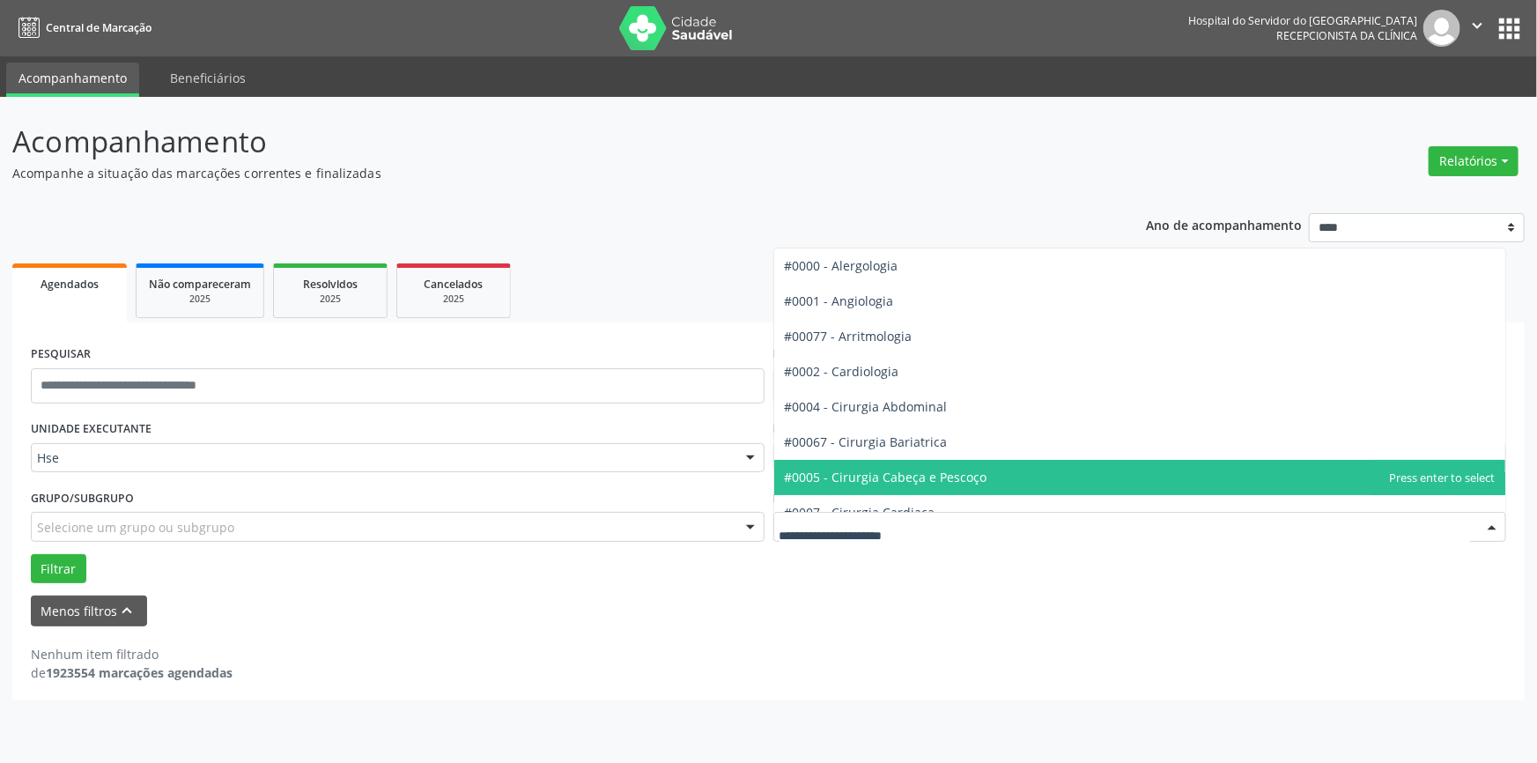
click at [1489, 520] on div at bounding box center [1492, 528] width 26 height 30
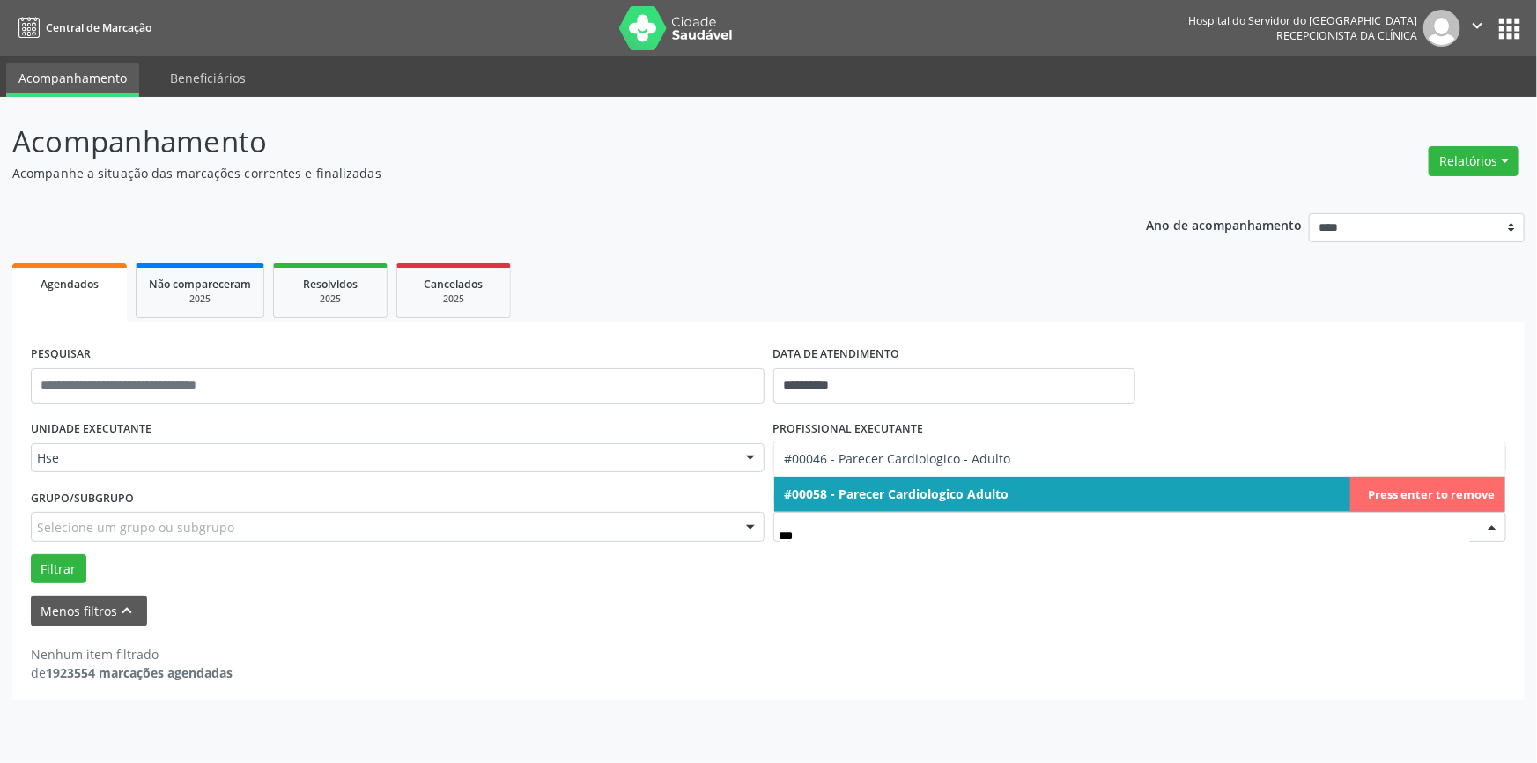
type input "****"
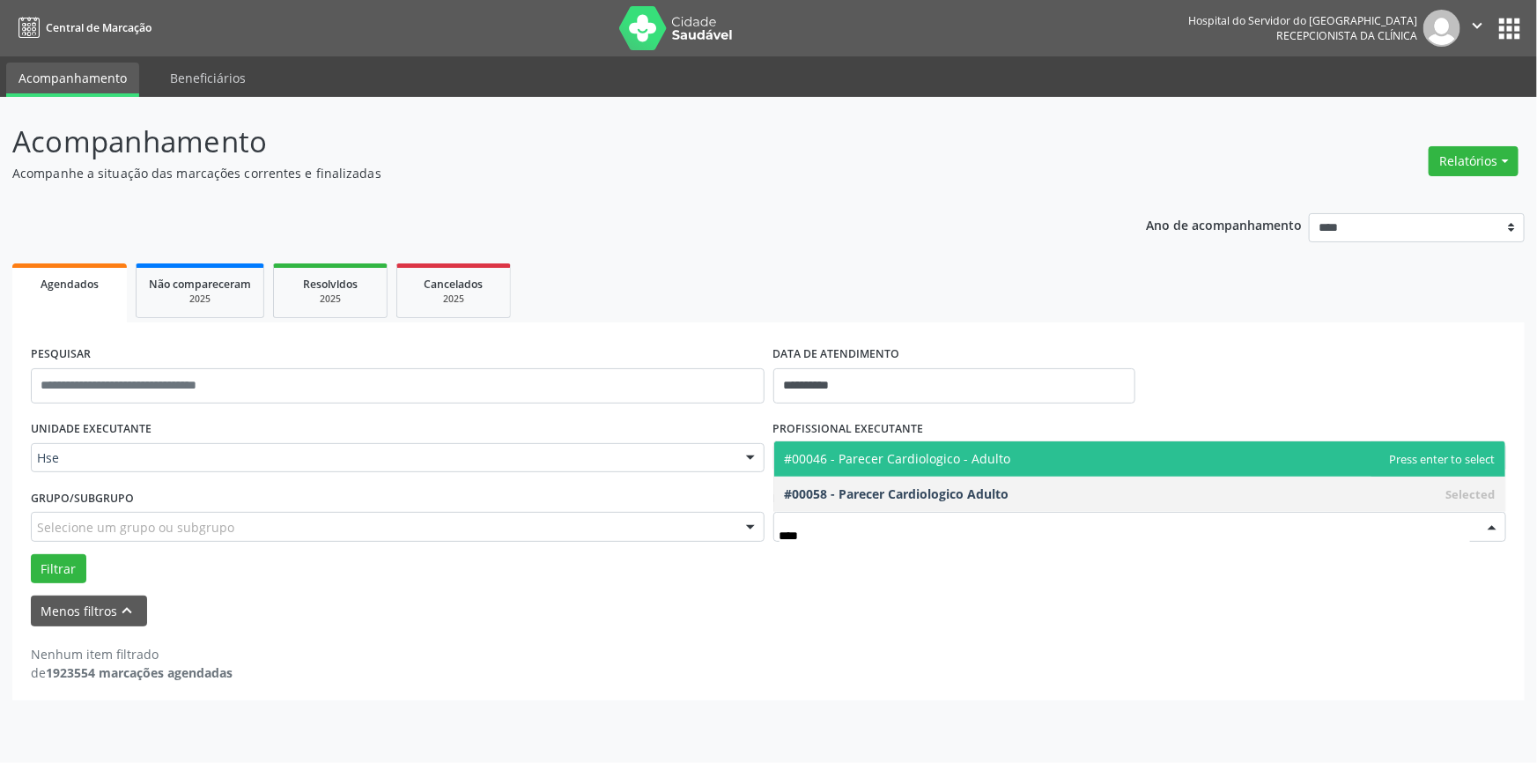
click at [987, 462] on span "#00046 - Parecer Cardiologico - Adulto" at bounding box center [898, 458] width 226 height 17
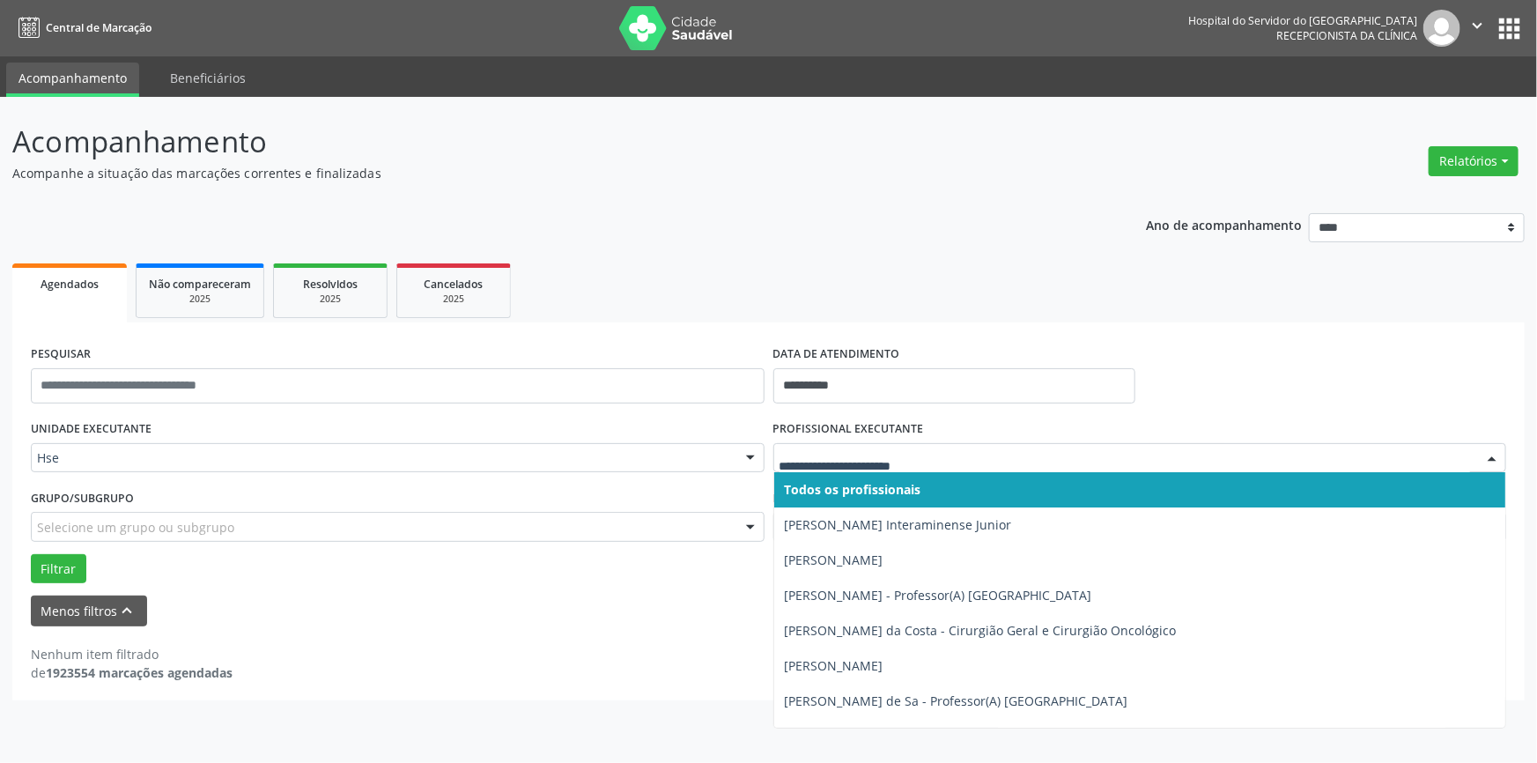
click at [1491, 458] on div at bounding box center [1492, 459] width 26 height 30
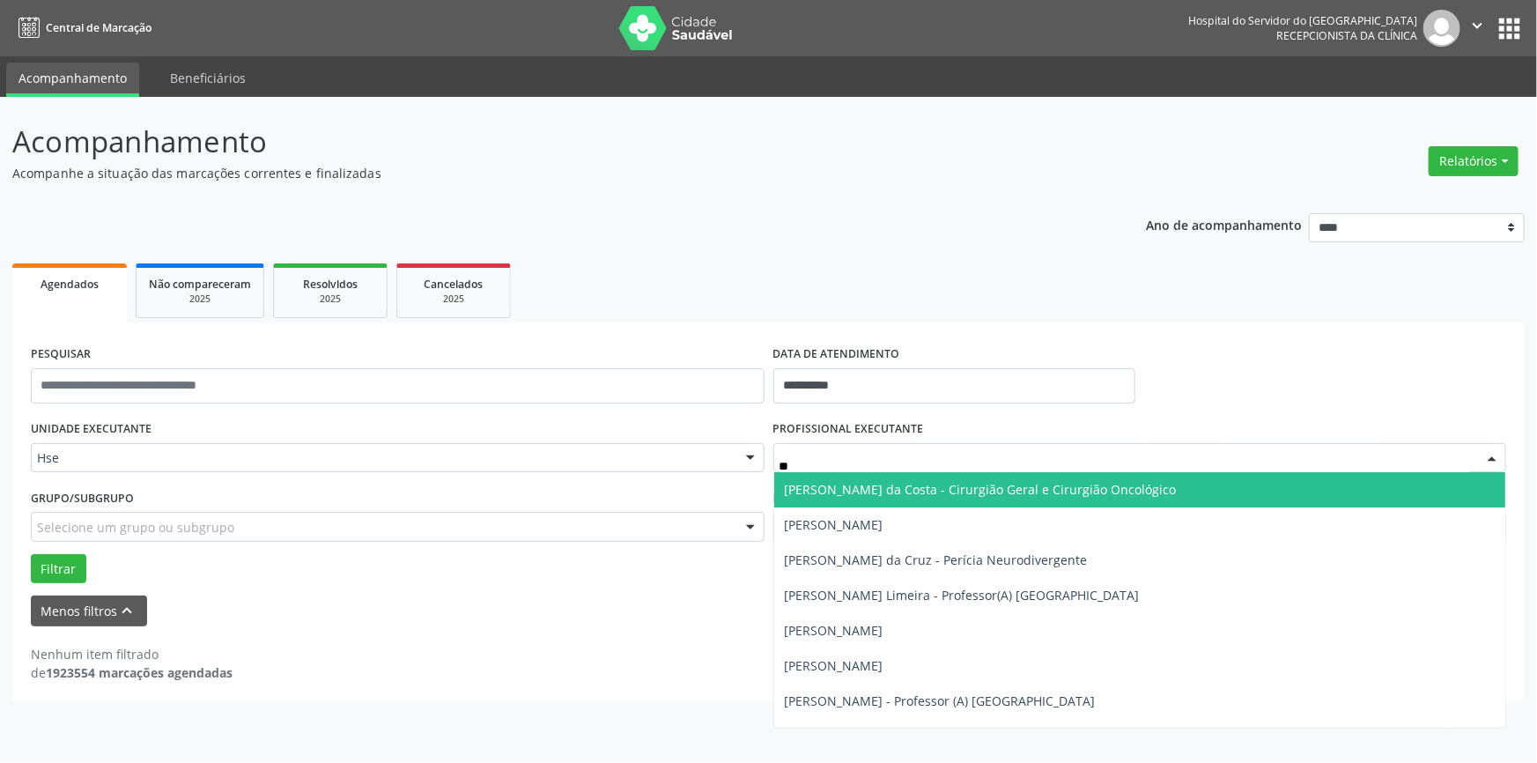
type input "***"
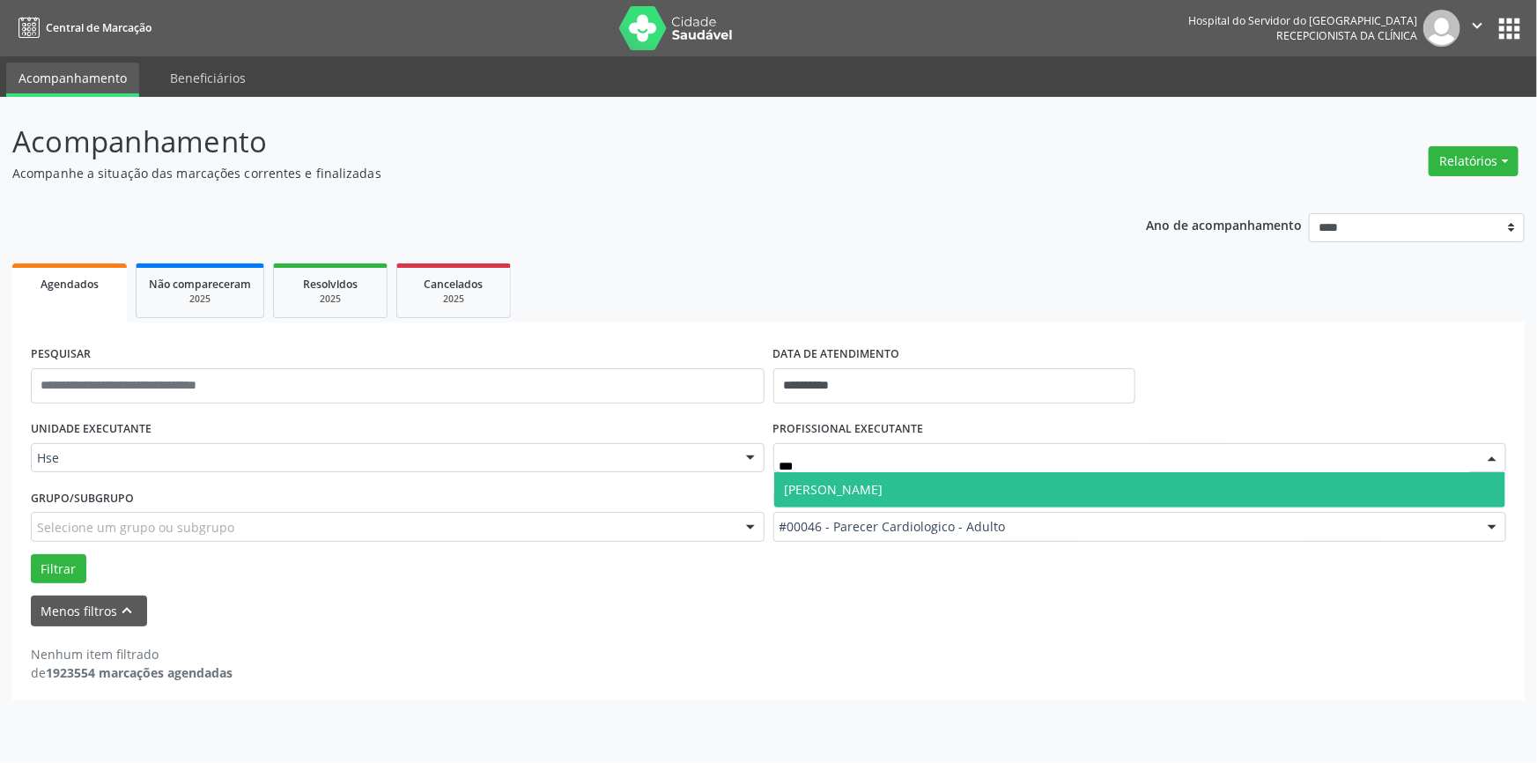
click at [878, 482] on span "[PERSON_NAME]" at bounding box center [834, 489] width 99 height 17
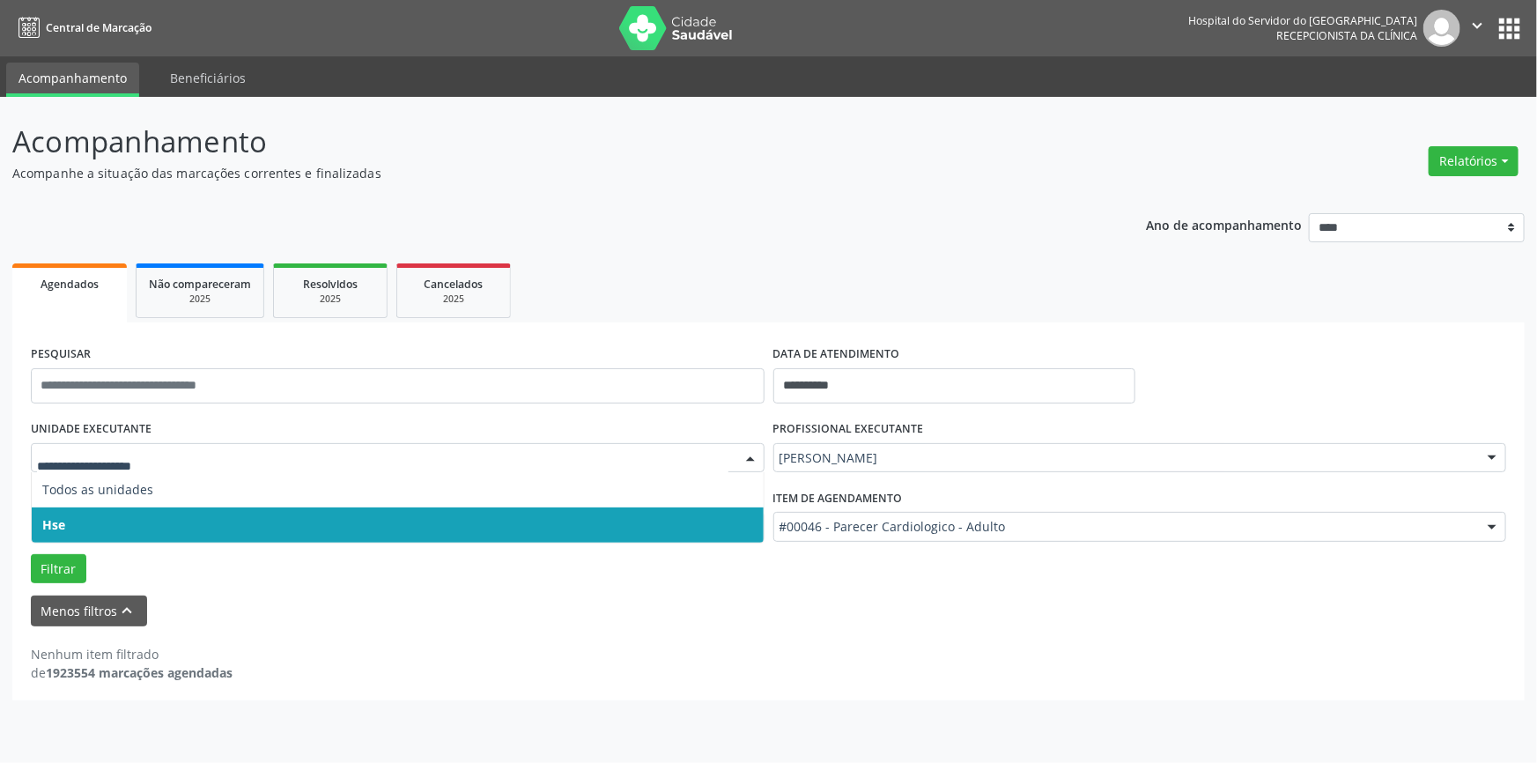
click at [757, 456] on div at bounding box center [750, 459] width 26 height 30
click at [733, 514] on span "Hse" at bounding box center [398, 524] width 732 height 35
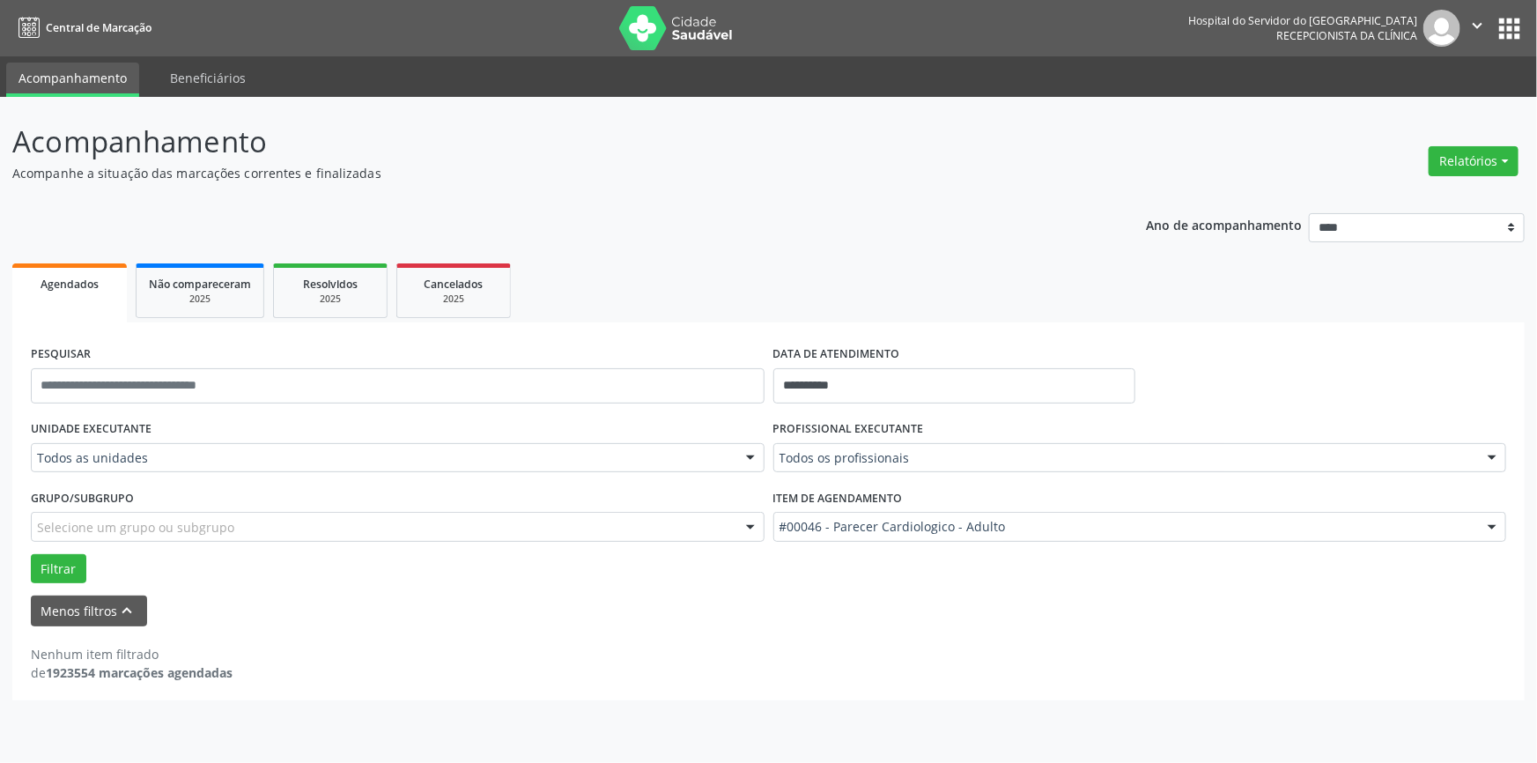
click at [759, 455] on div at bounding box center [750, 459] width 26 height 30
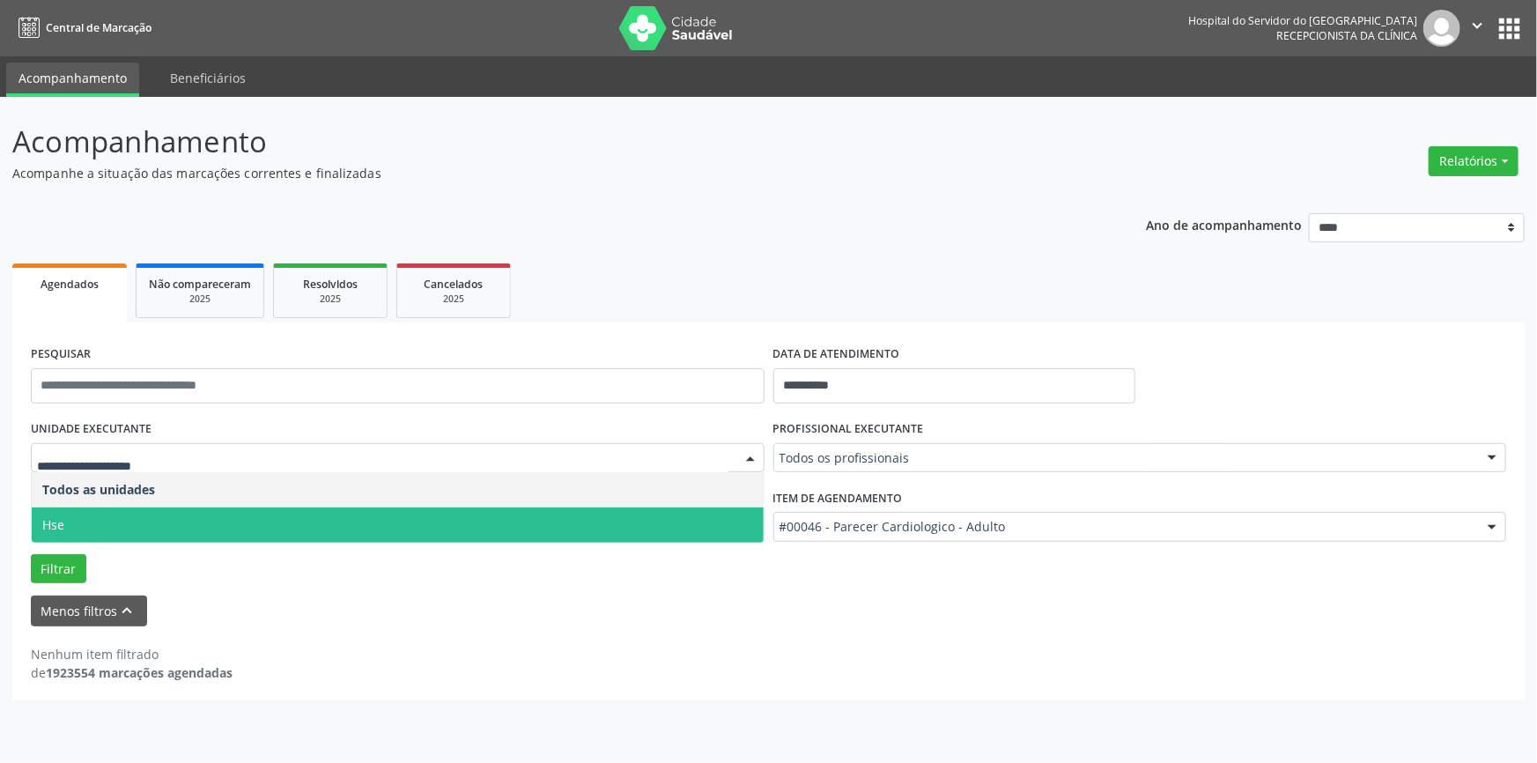
click at [729, 518] on span "Hse" at bounding box center [398, 524] width 732 height 35
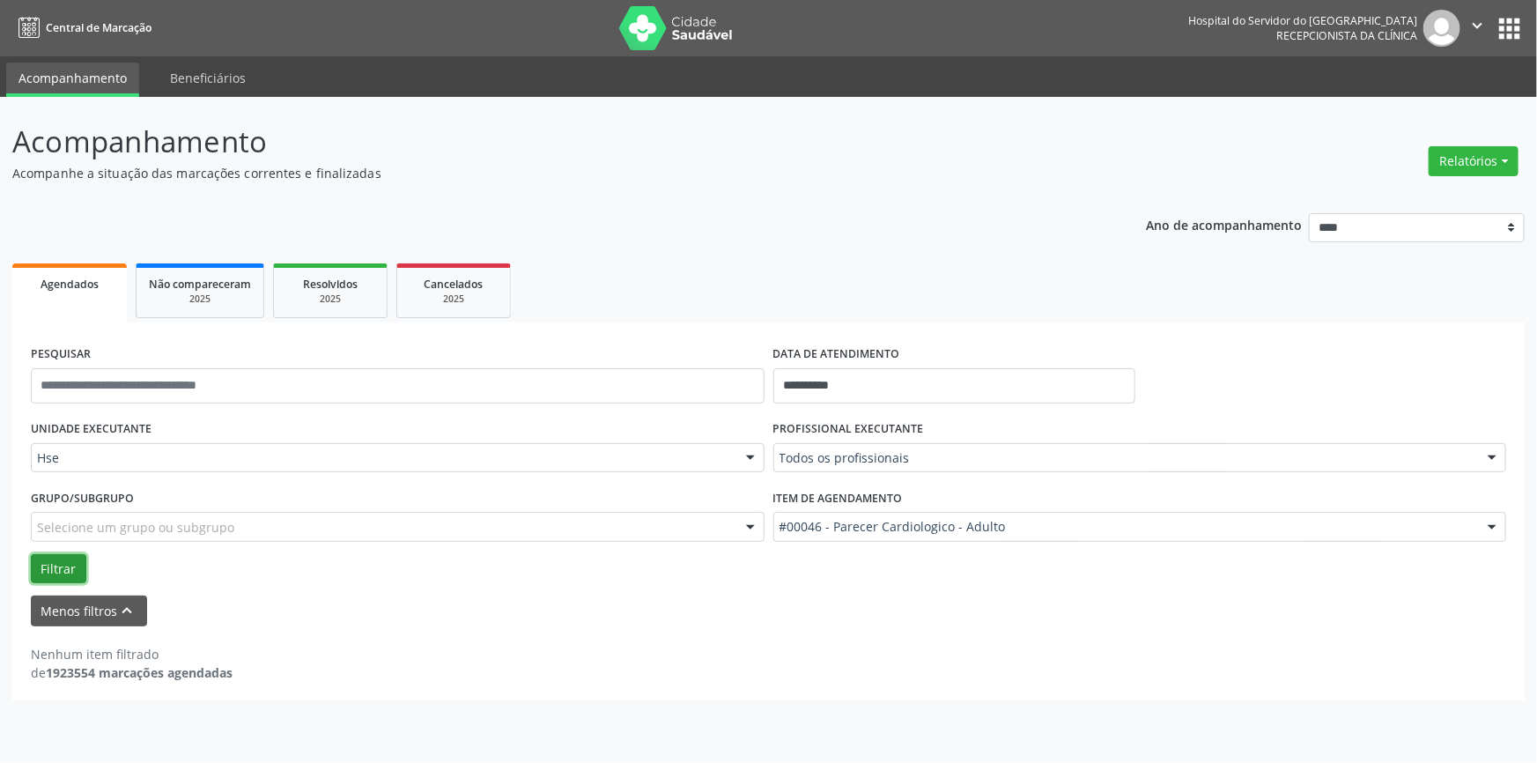
click at [57, 557] on button "Filtrar" at bounding box center [59, 569] width 56 height 30
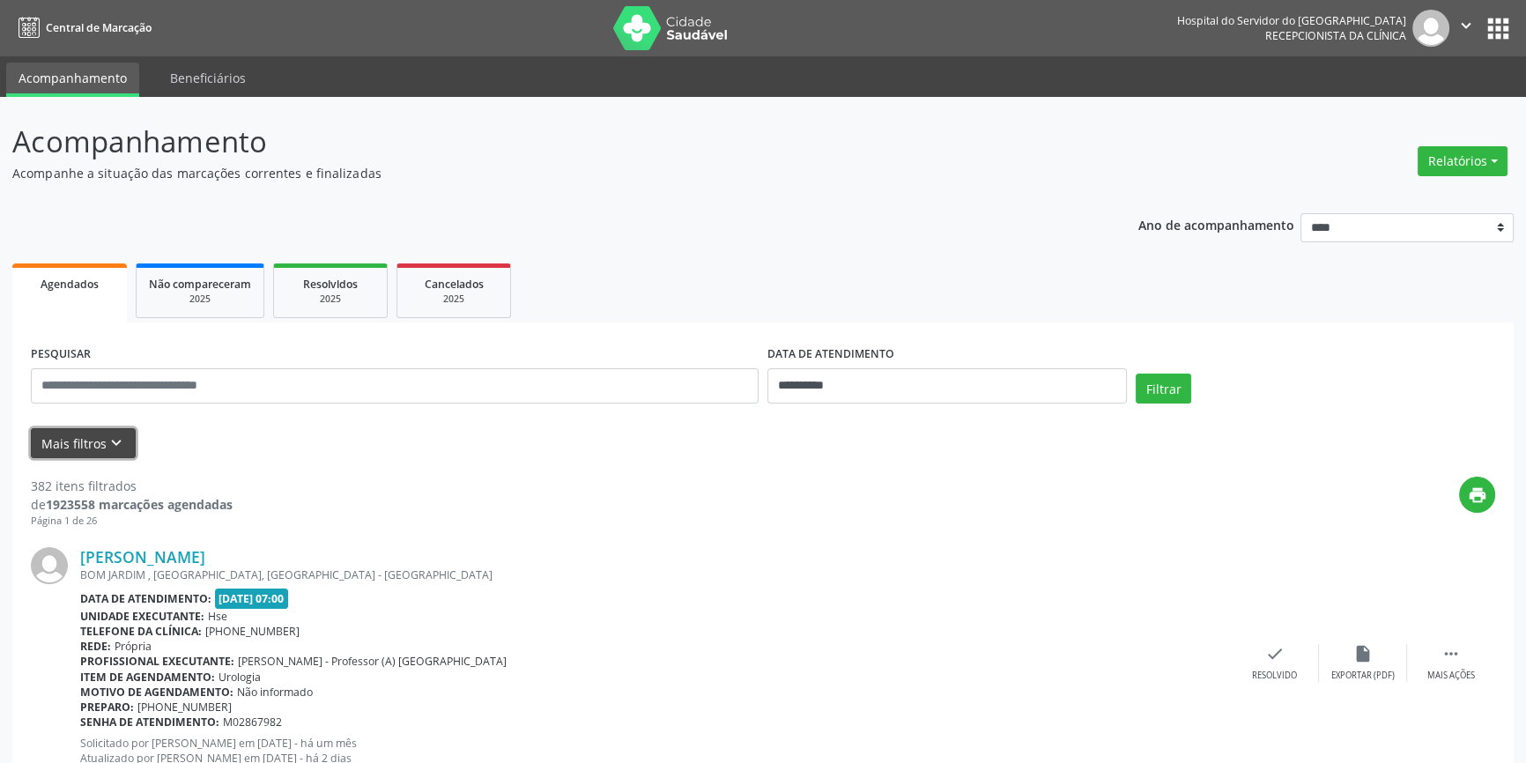
click at [99, 455] on button "Mais filtros keyboard_arrow_down" at bounding box center [83, 443] width 105 height 31
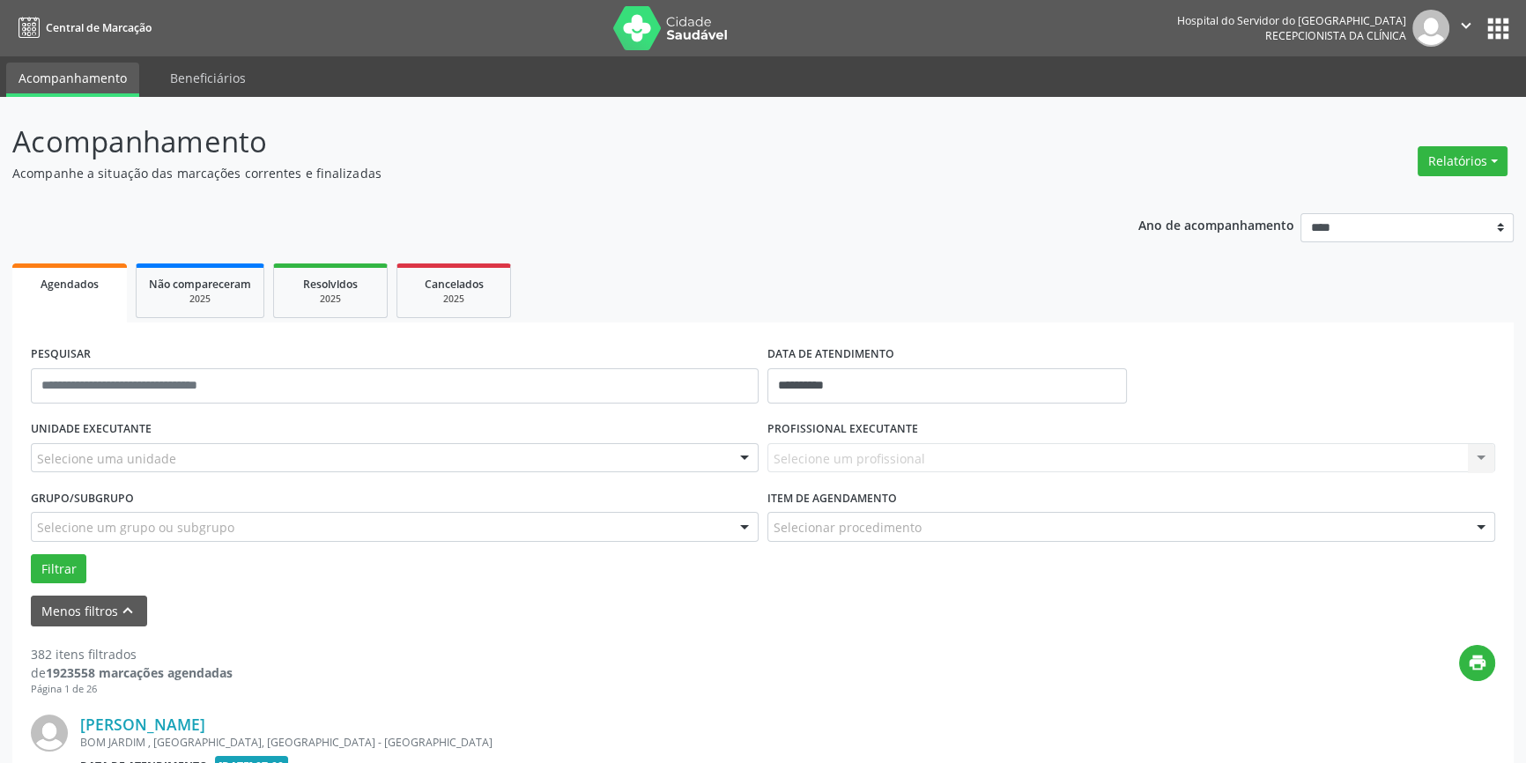
click at [202, 463] on div "Selecione uma unidade" at bounding box center [395, 458] width 728 height 30
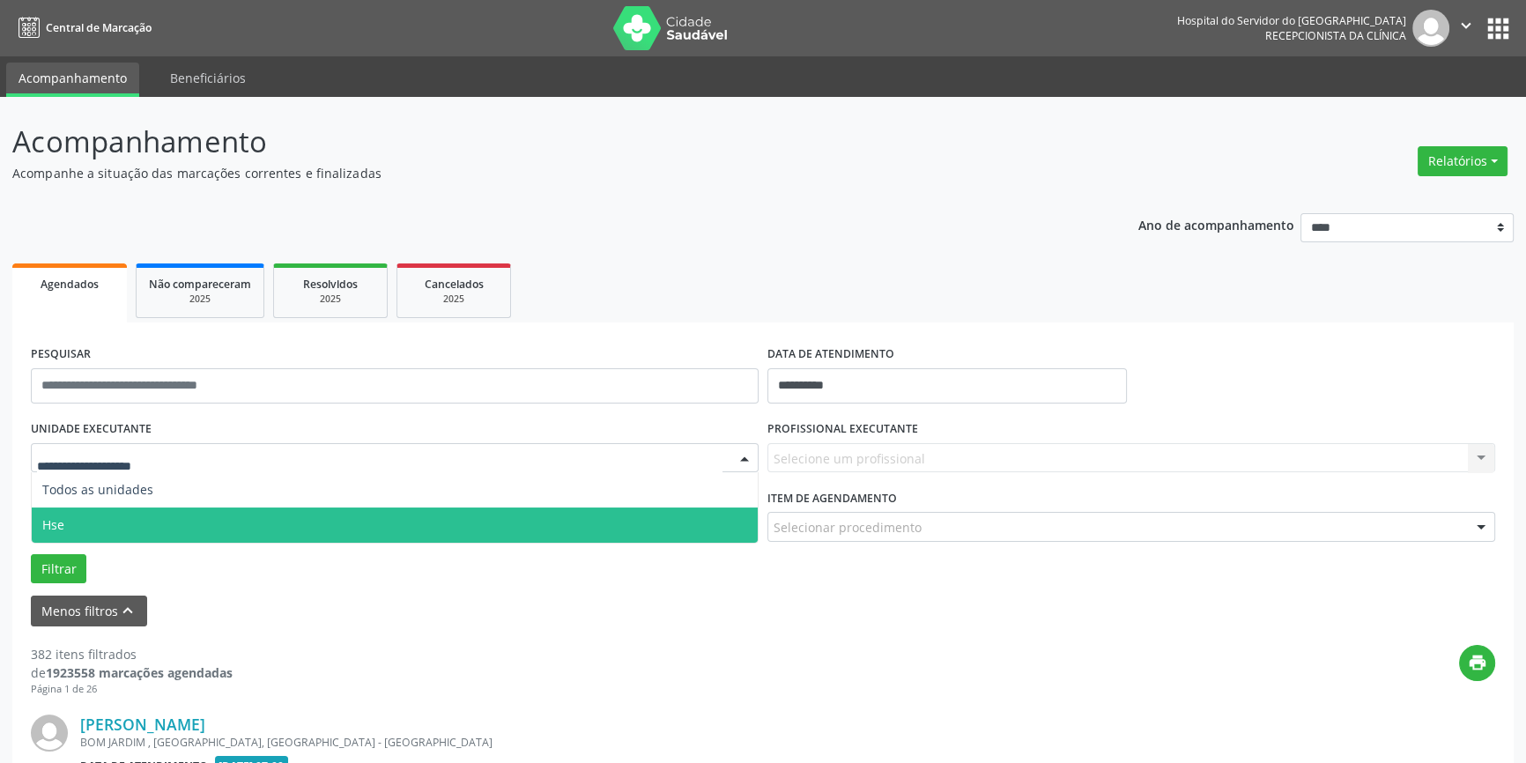
drag, startPoint x: 216, startPoint y: 520, endPoint x: 277, endPoint y: 513, distance: 61.2
click at [228, 522] on span "Hse" at bounding box center [395, 524] width 726 height 35
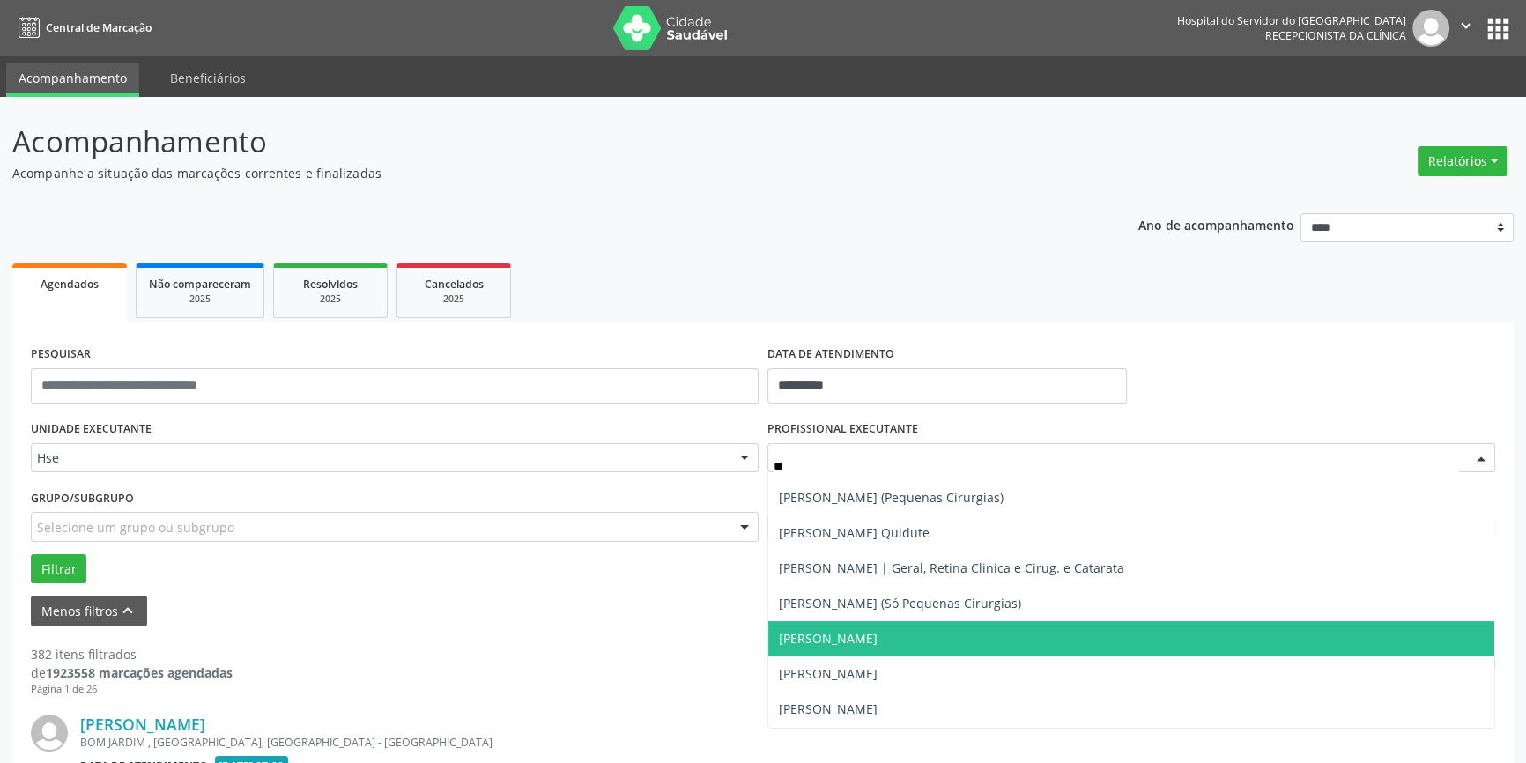
scroll to position [520, 0]
type input "***"
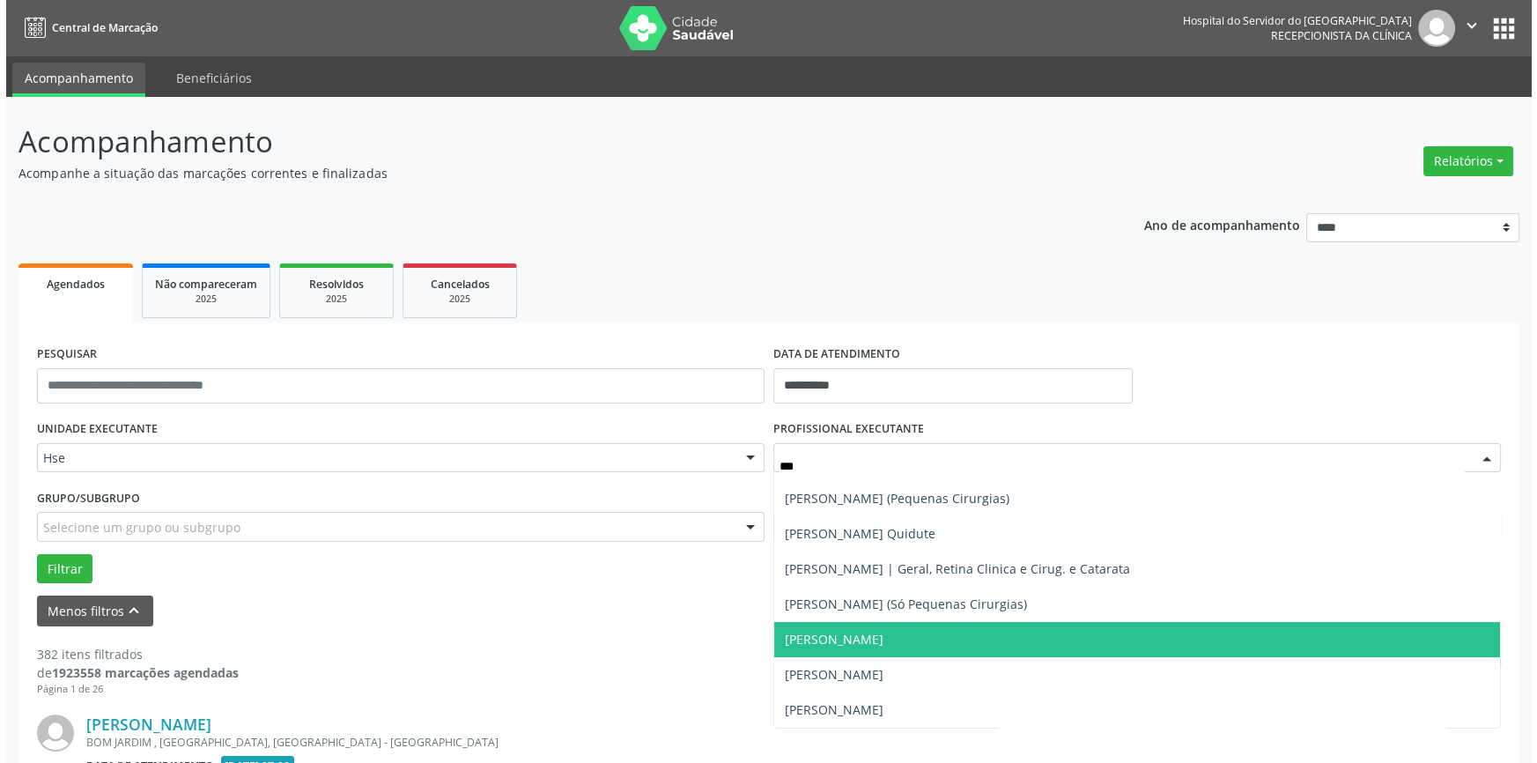
scroll to position [0, 0]
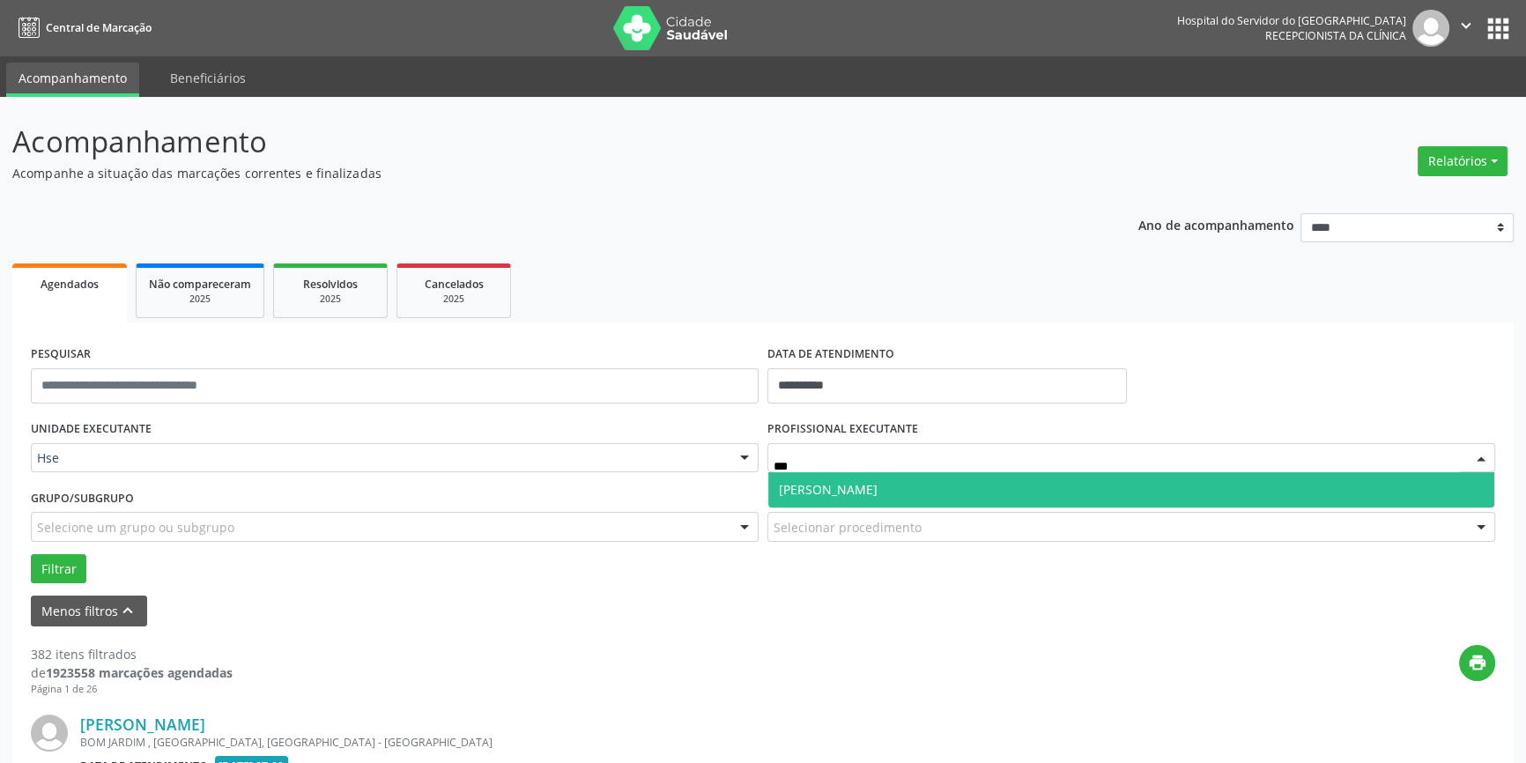
drag, startPoint x: 832, startPoint y: 494, endPoint x: 866, endPoint y: 500, distance: 34.9
click at [836, 494] on span "[PERSON_NAME]" at bounding box center [828, 489] width 99 height 17
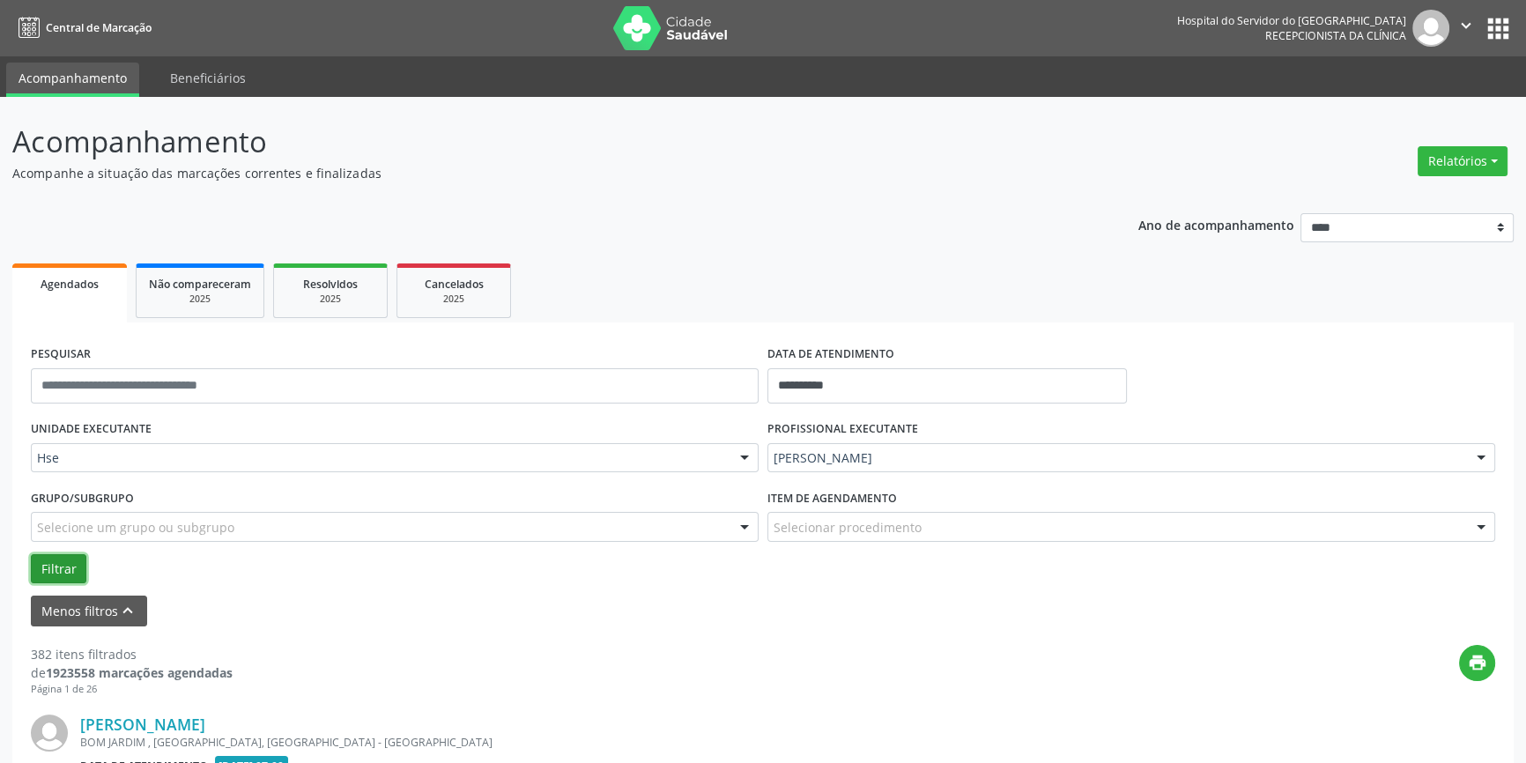
click at [70, 571] on button "Filtrar" at bounding box center [59, 569] width 56 height 30
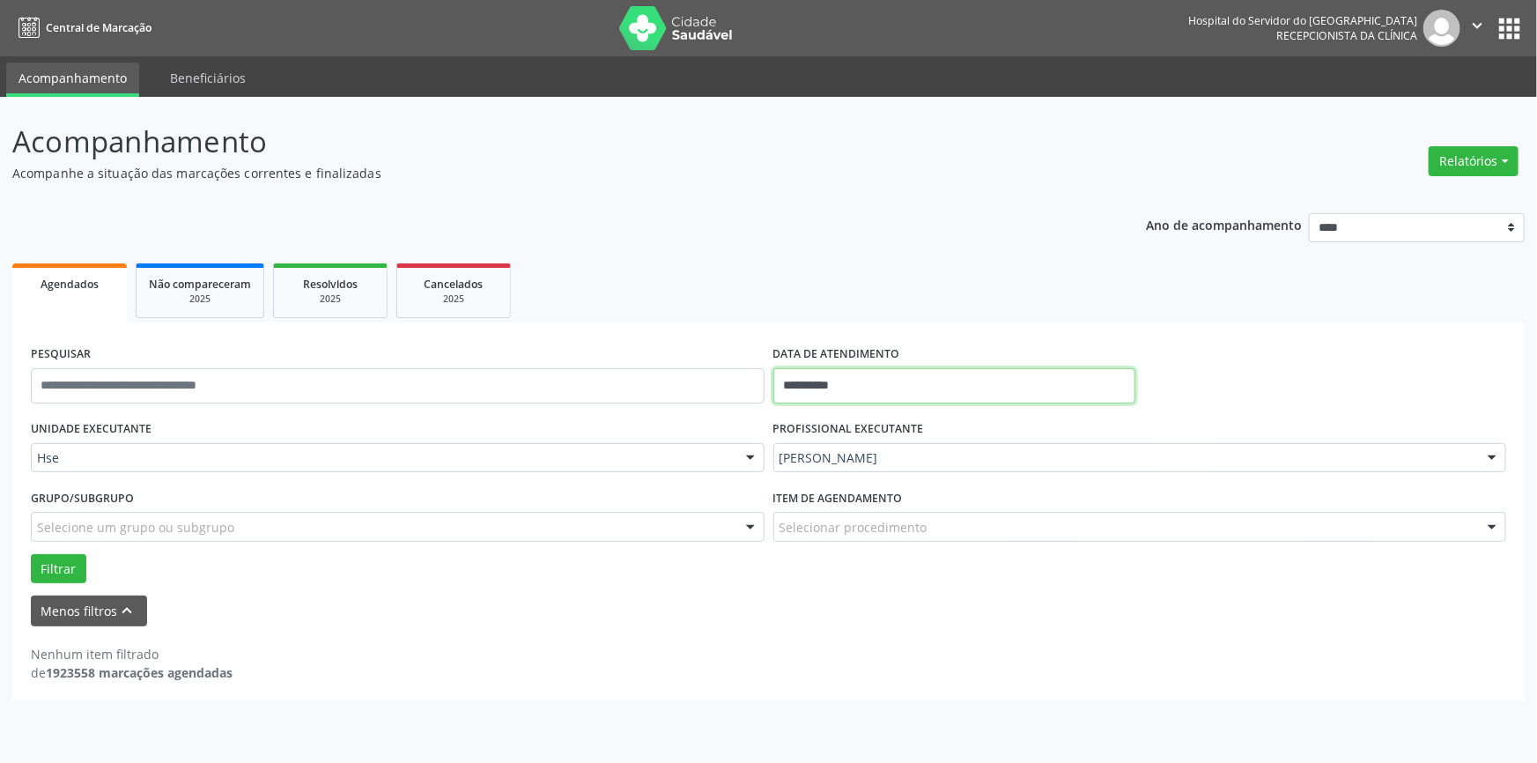
click at [883, 381] on input "**********" at bounding box center [954, 385] width 362 height 35
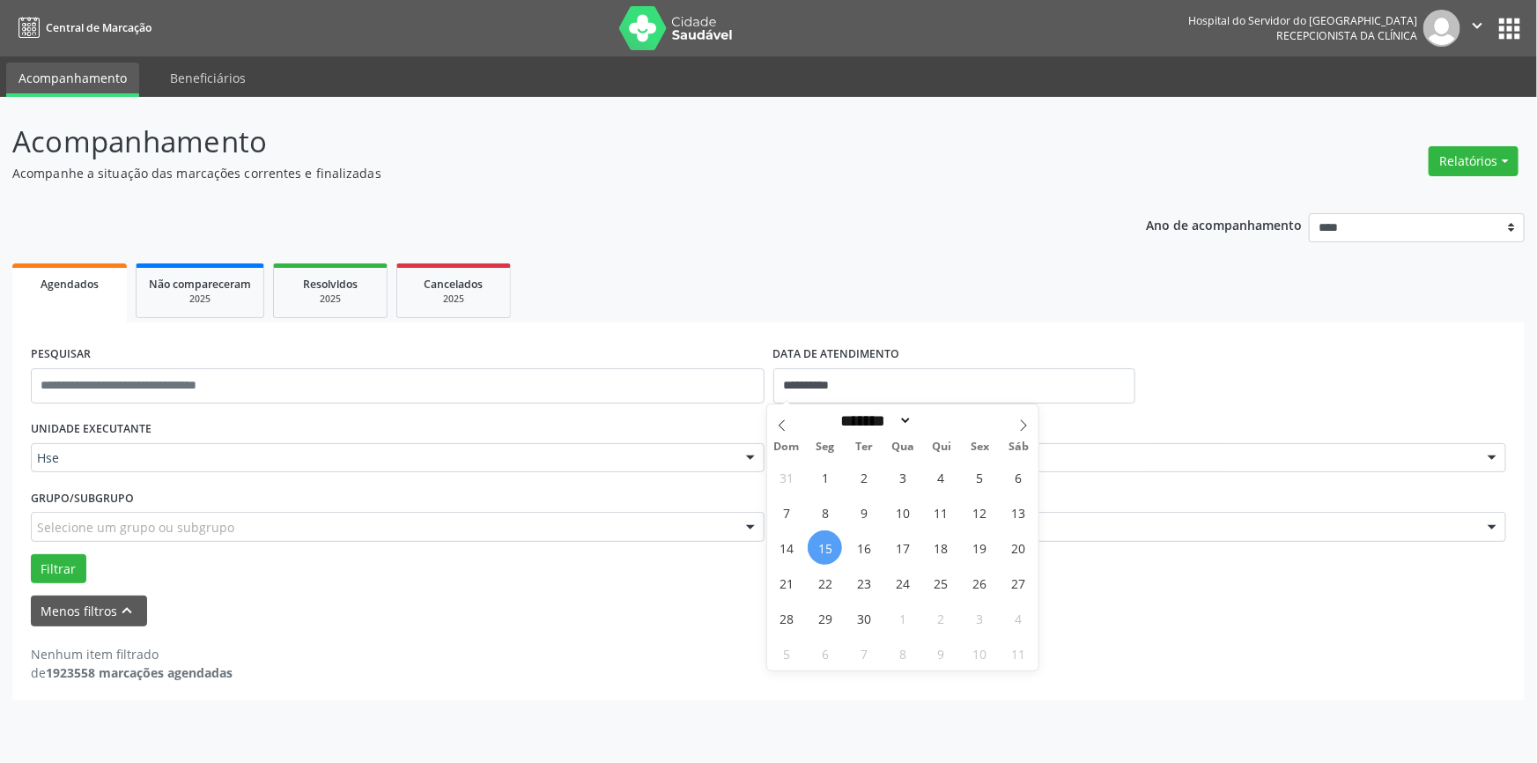
click at [822, 551] on span "15" at bounding box center [825, 547] width 34 height 34
type input "**********"
click at [822, 551] on span "15" at bounding box center [825, 547] width 34 height 34
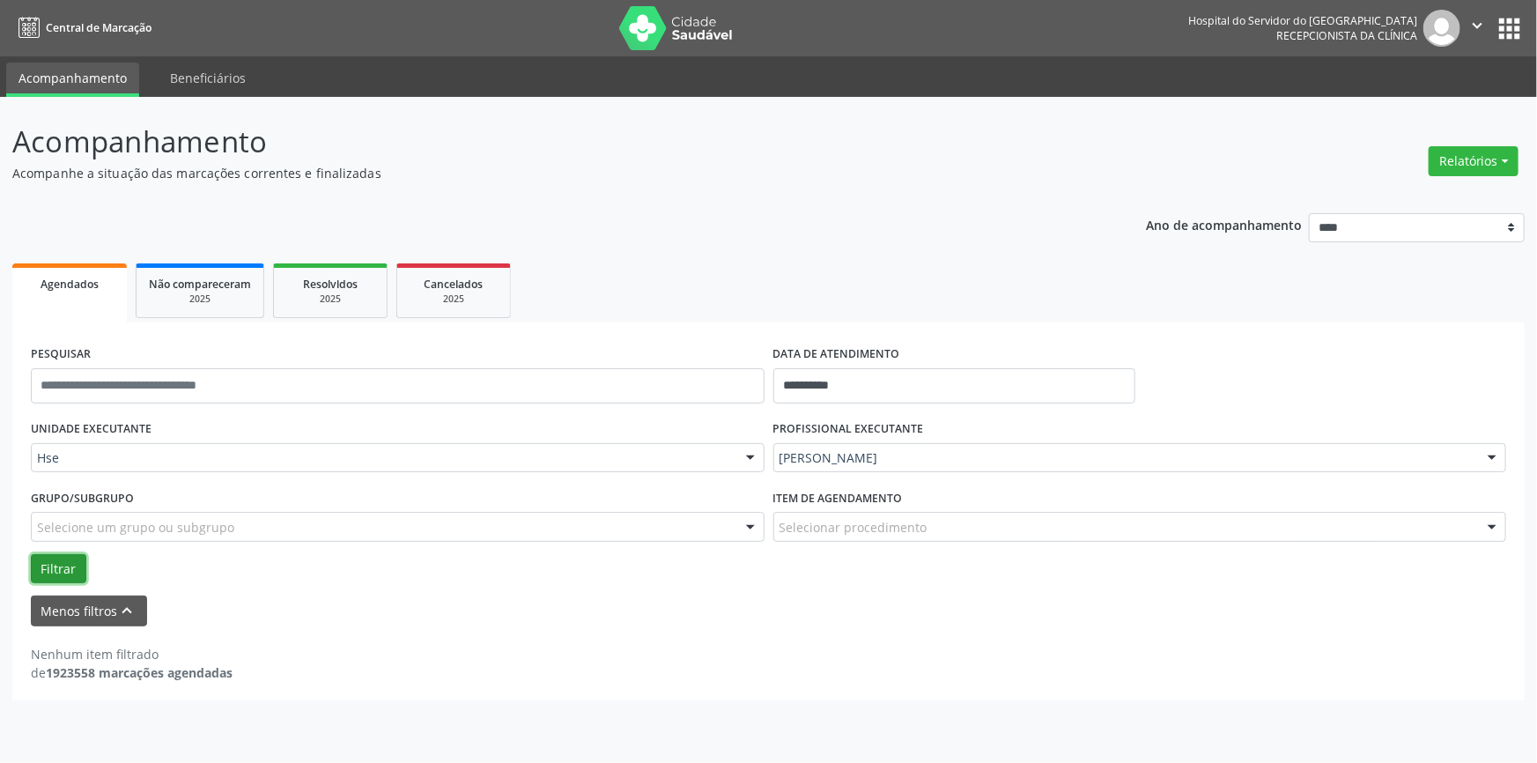
click at [55, 572] on button "Filtrar" at bounding box center [59, 569] width 56 height 30
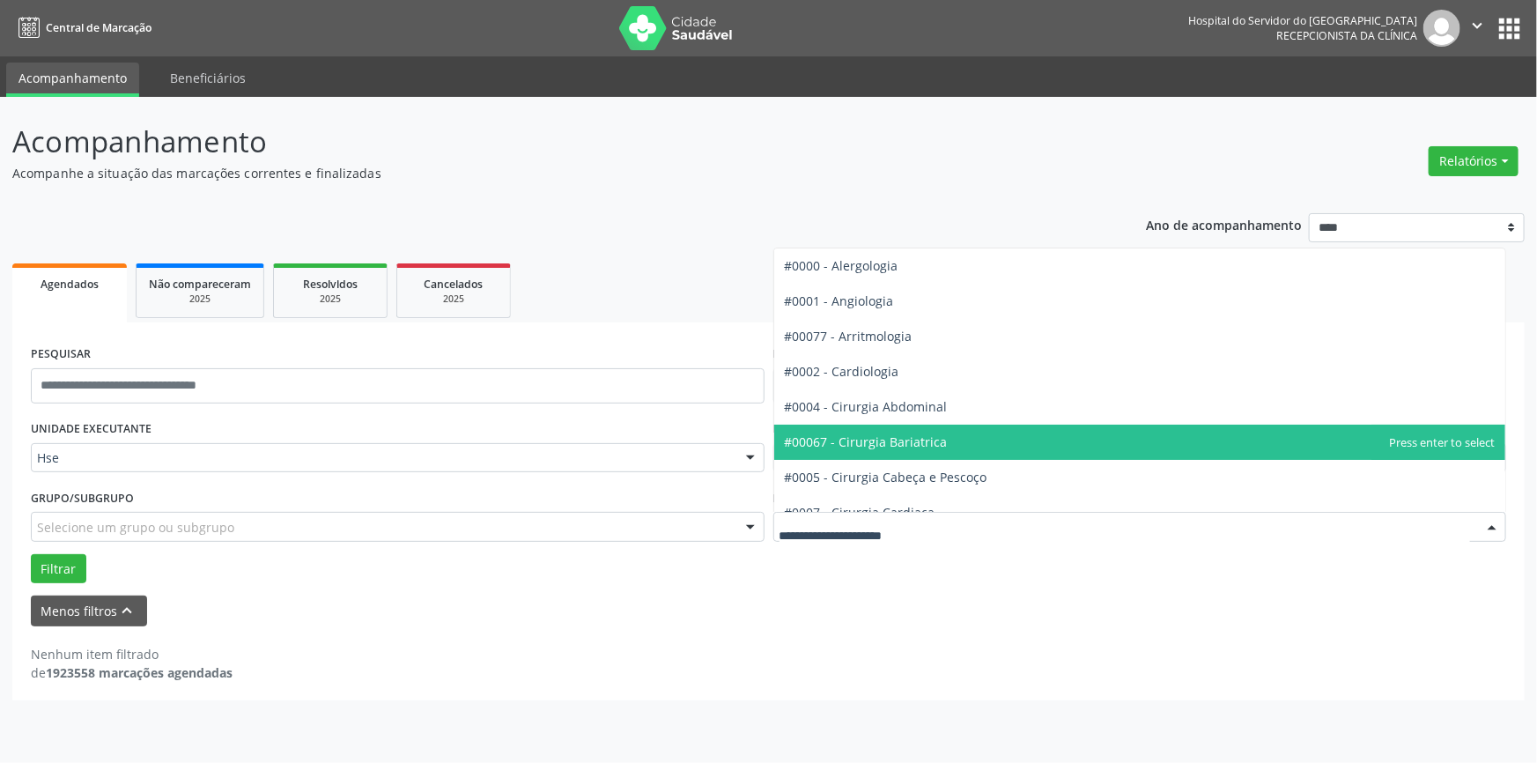
click at [952, 566] on div "Filtrar" at bounding box center [768, 569] width 1484 height 30
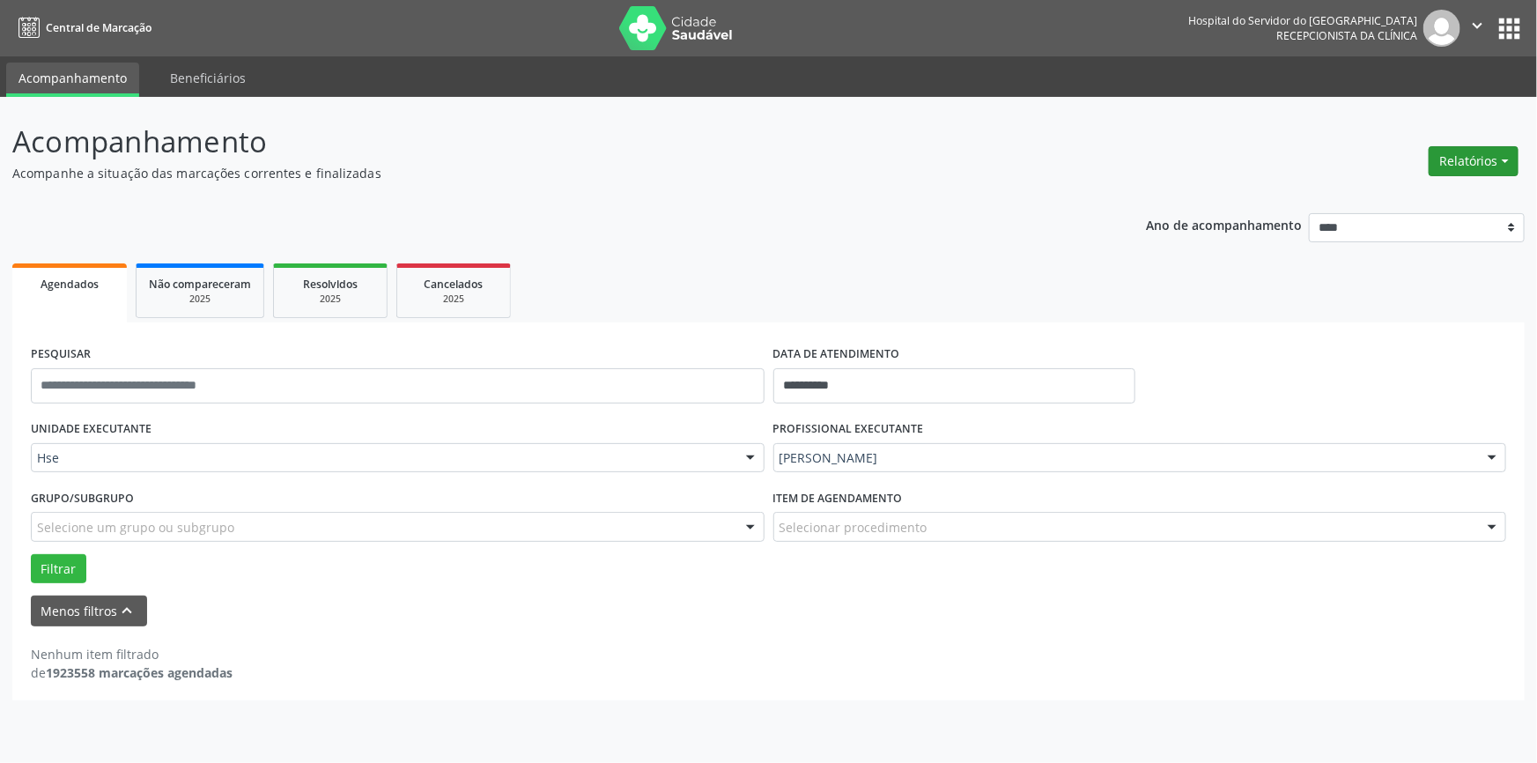
click at [1462, 161] on button "Relatórios" at bounding box center [1474, 161] width 90 height 30
click at [1444, 196] on link "Agendamentos" at bounding box center [1423, 198] width 189 height 25
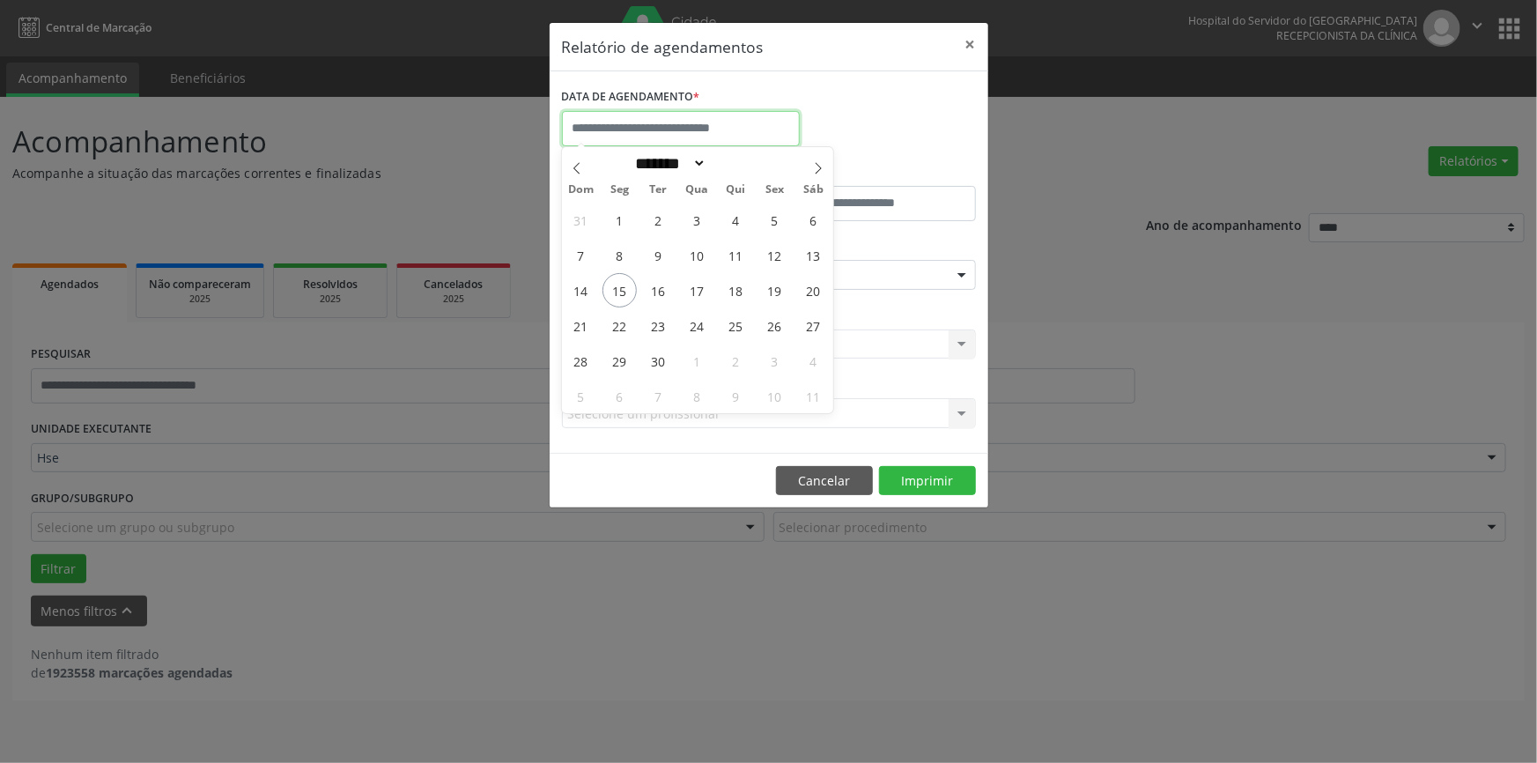
click at [745, 138] on input "text" at bounding box center [681, 128] width 238 height 35
click at [693, 285] on span "17" at bounding box center [697, 290] width 34 height 34
type input "**********"
click at [693, 285] on span "17" at bounding box center [697, 290] width 34 height 34
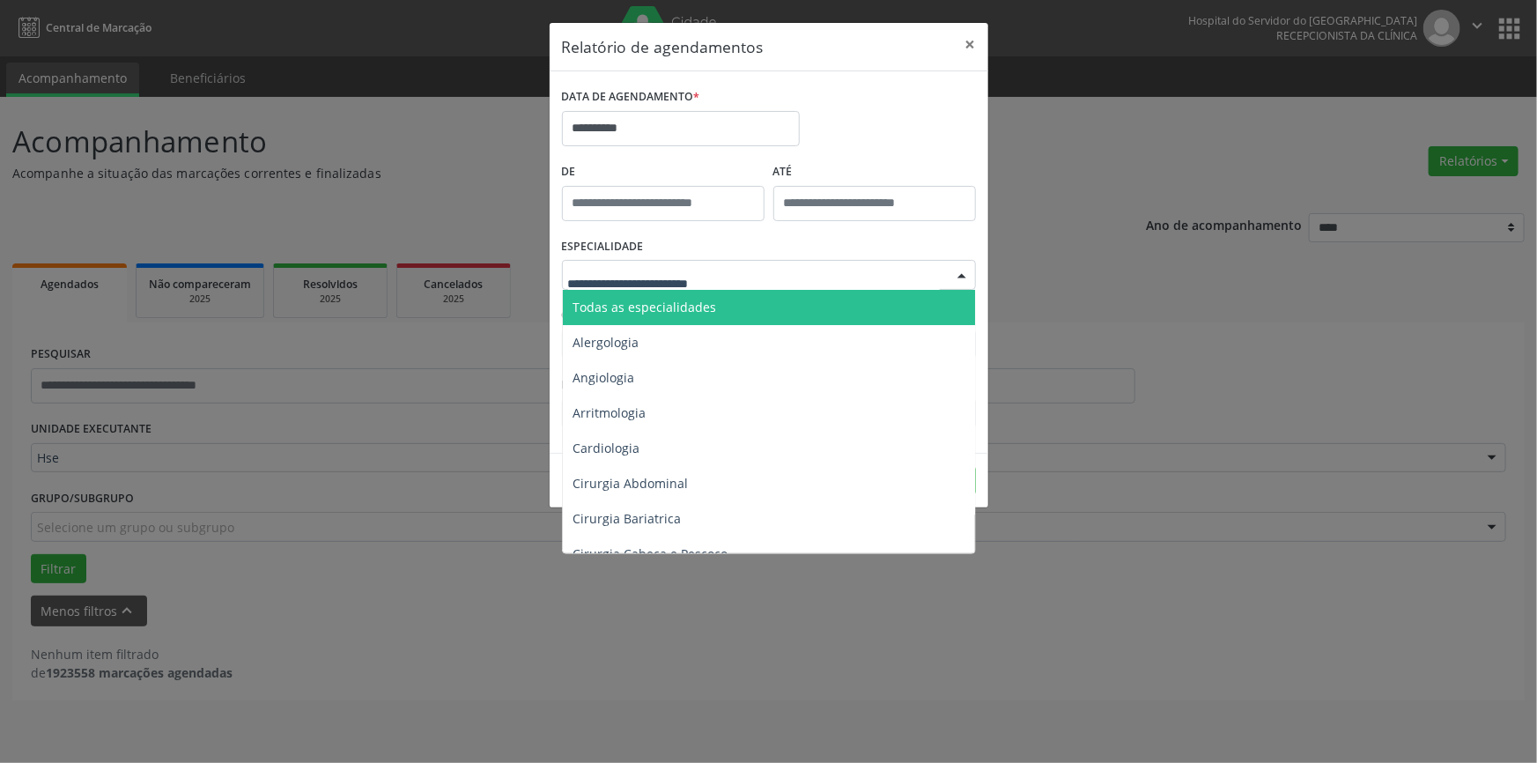
click at [964, 273] on div at bounding box center [962, 276] width 26 height 30
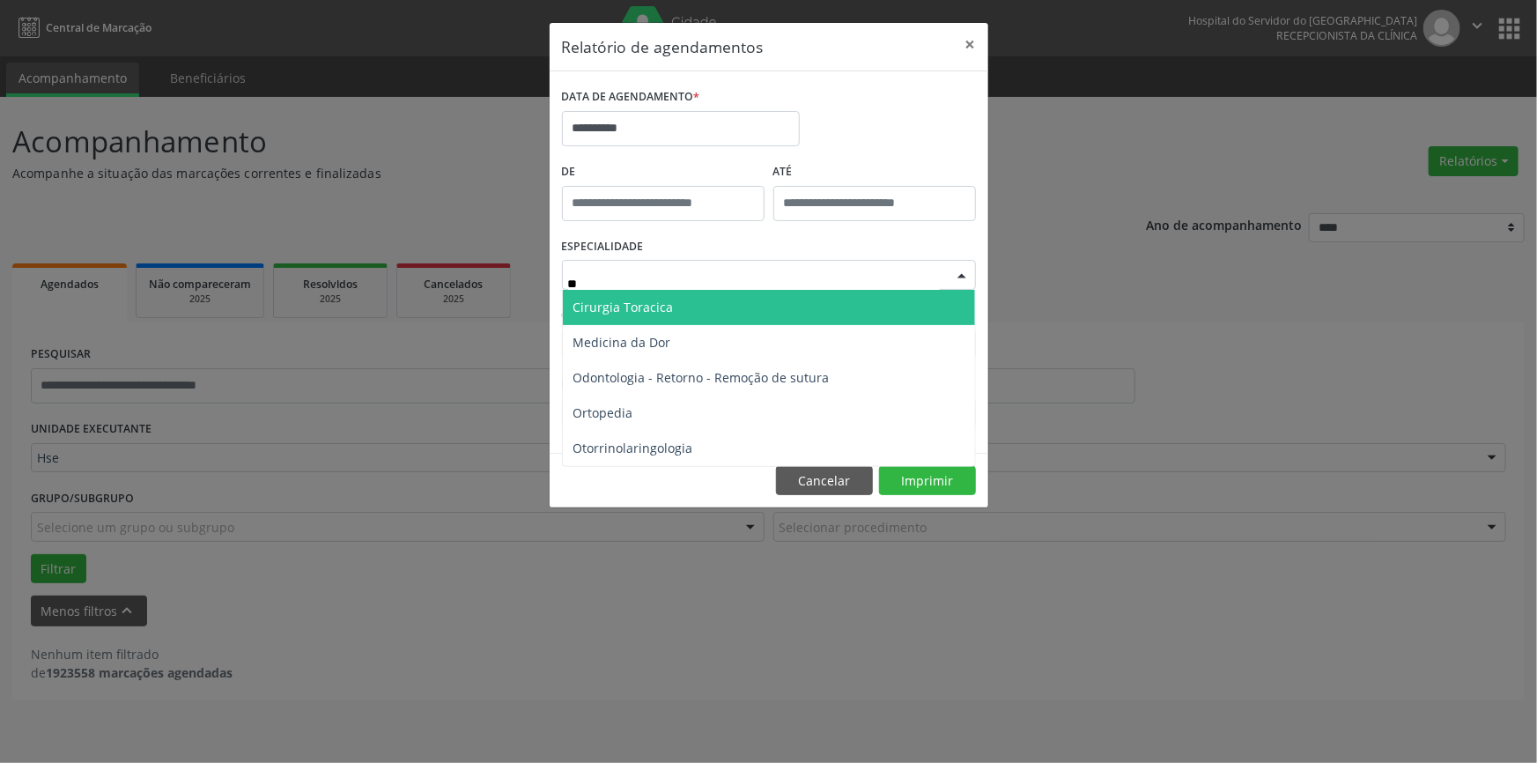
type input "***"
click at [939, 307] on span "Ortopedia" at bounding box center [769, 307] width 412 height 35
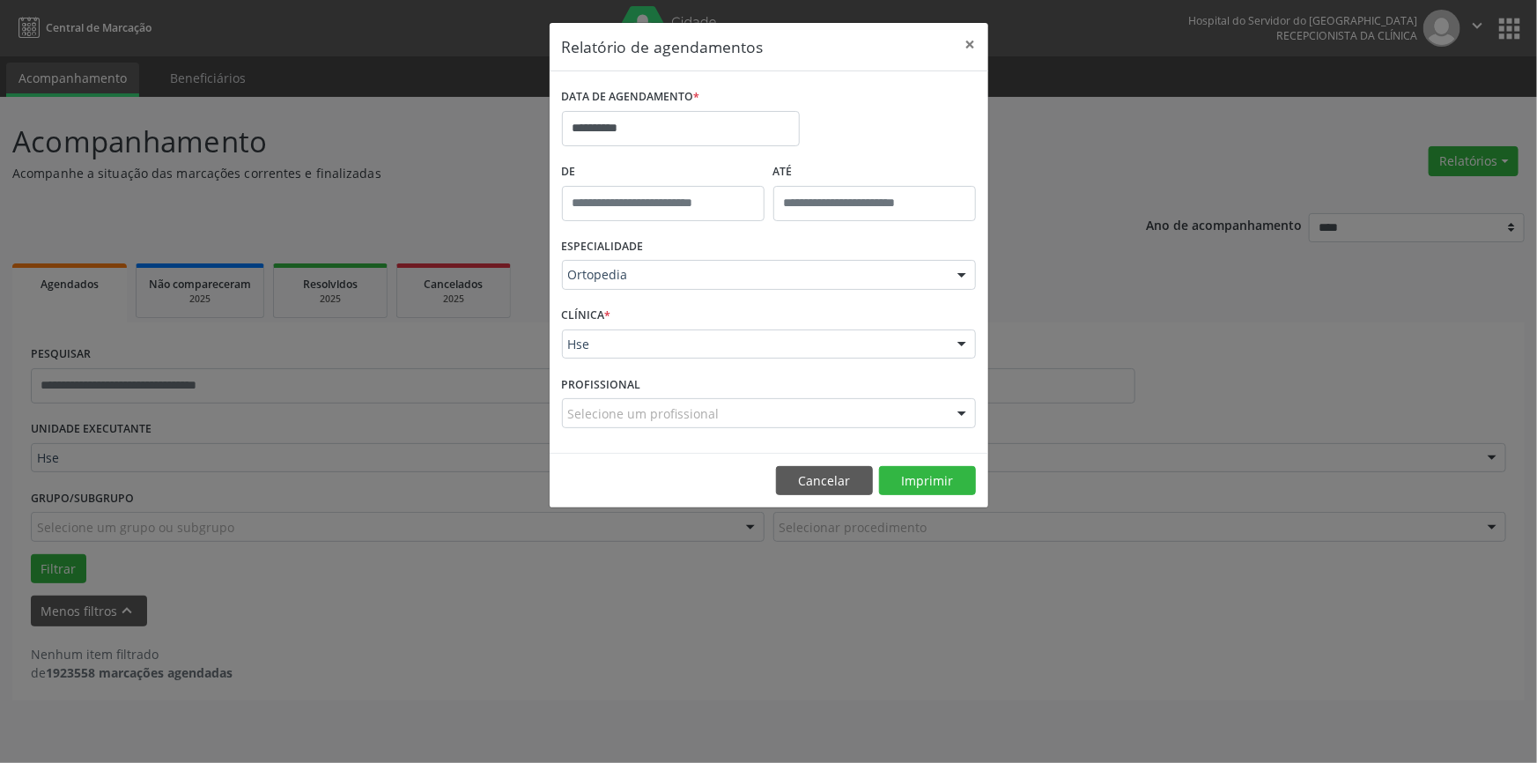
click at [956, 340] on div at bounding box center [962, 345] width 26 height 30
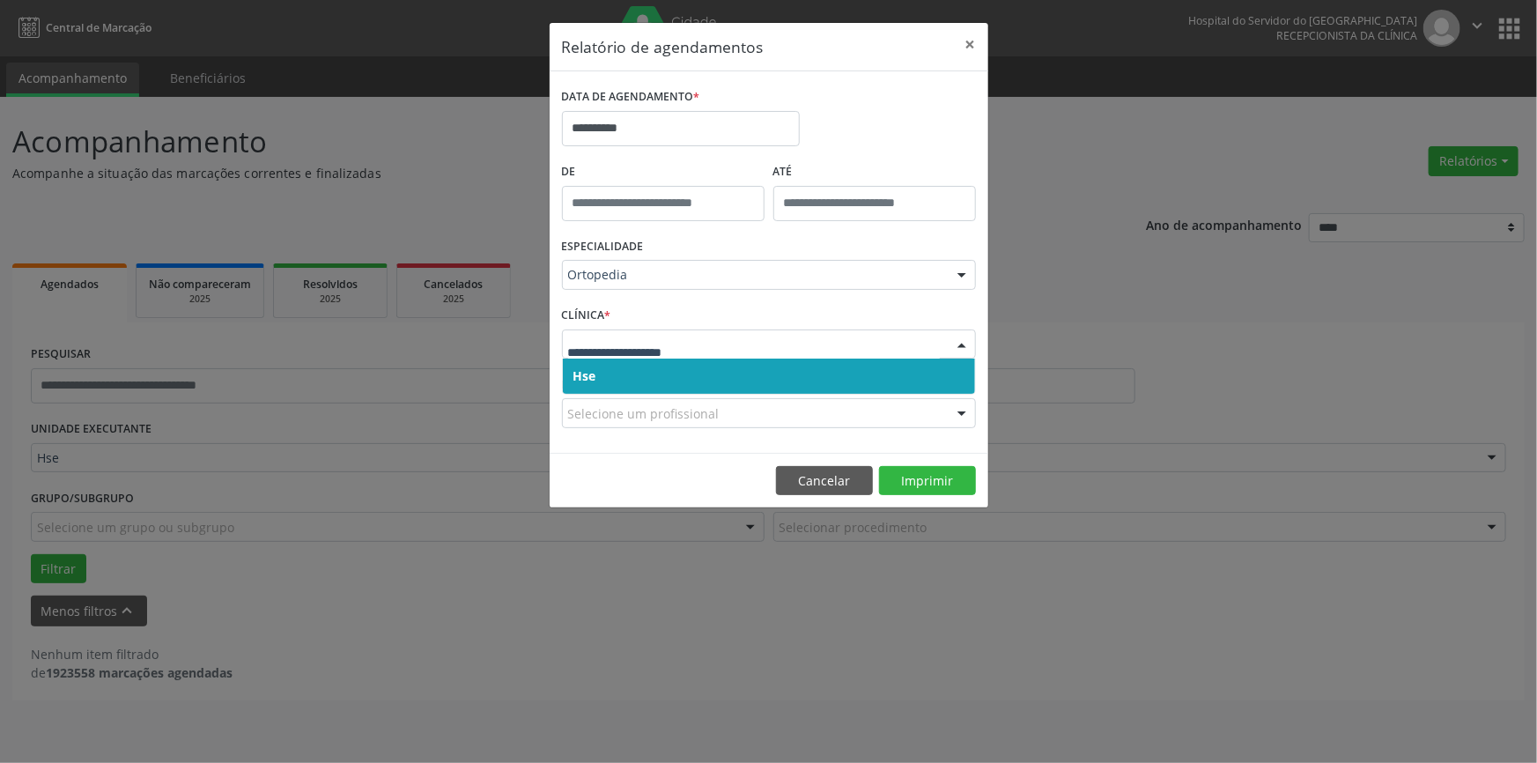
click at [925, 374] on span "Hse" at bounding box center [769, 376] width 412 height 35
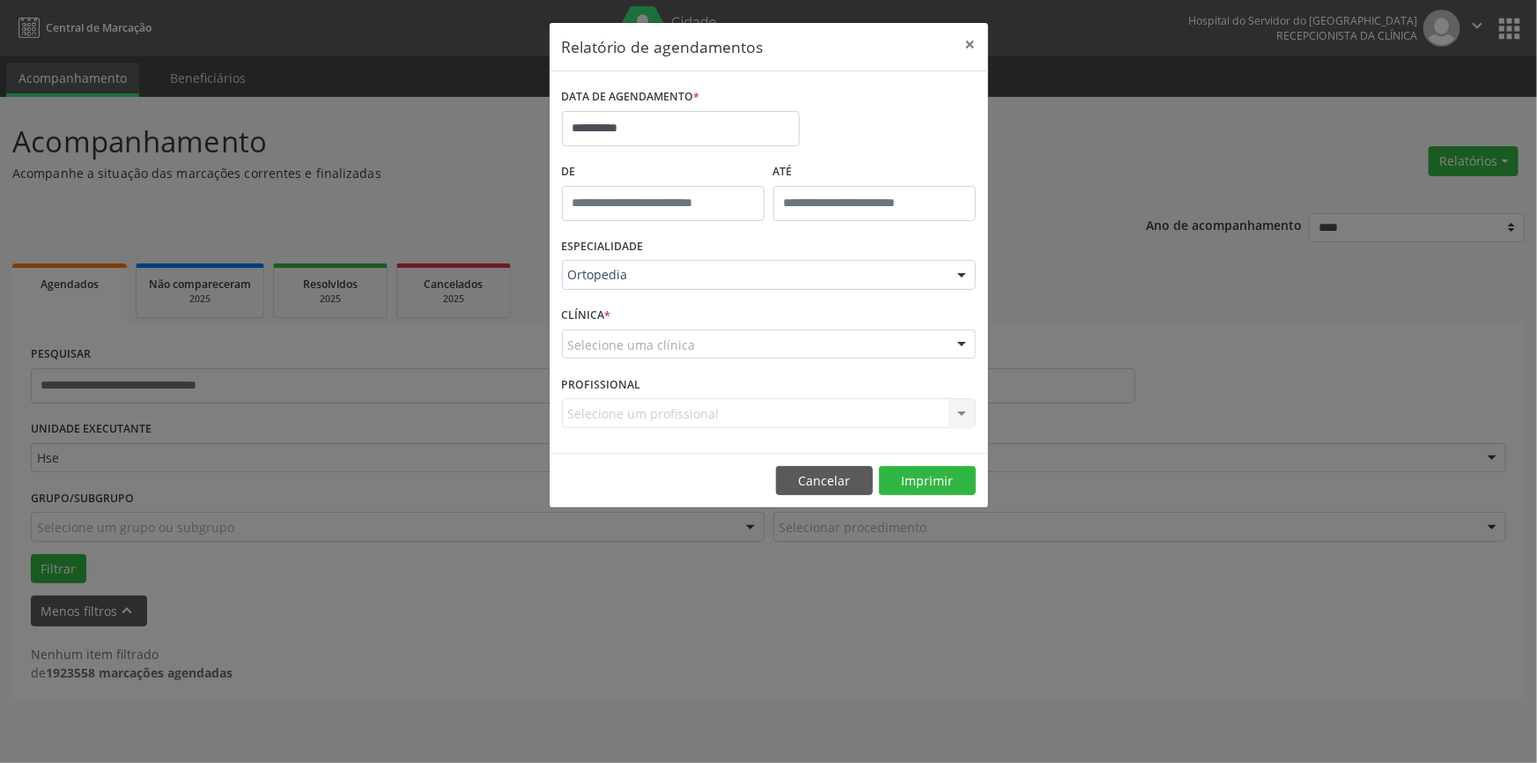
click at [965, 333] on div at bounding box center [962, 345] width 26 height 30
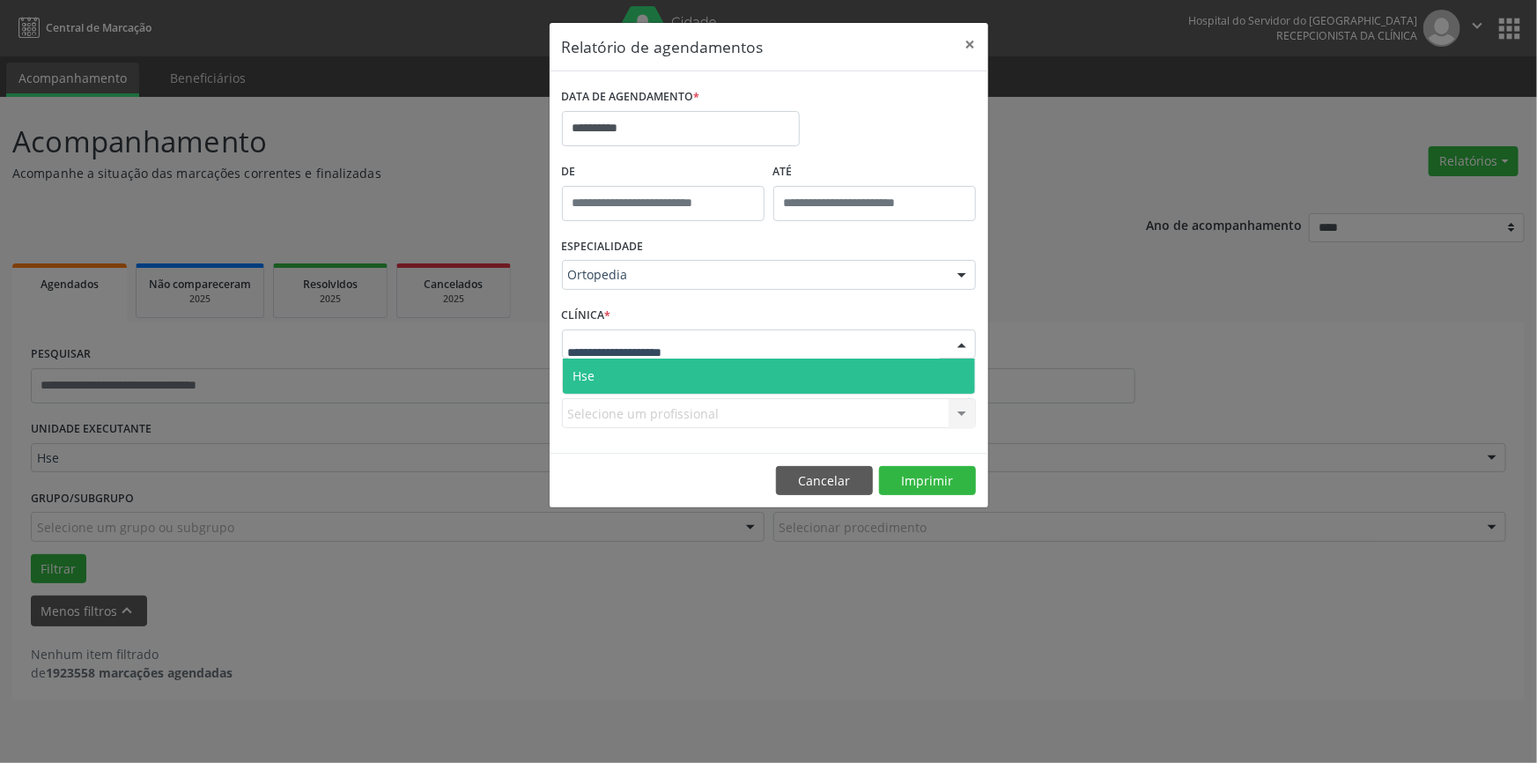
click at [943, 378] on span "Hse" at bounding box center [769, 376] width 412 height 35
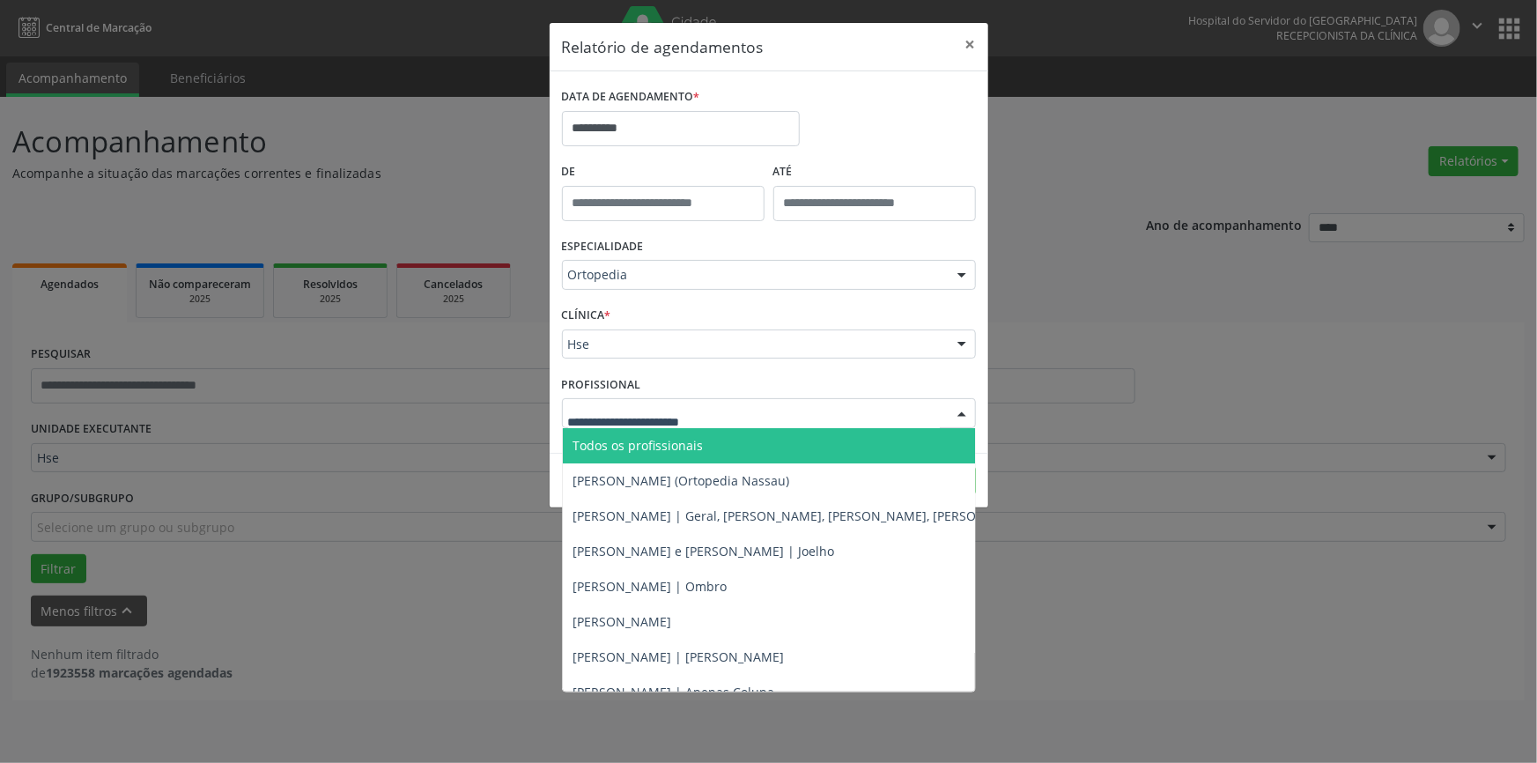
click at [962, 410] on div at bounding box center [962, 414] width 26 height 30
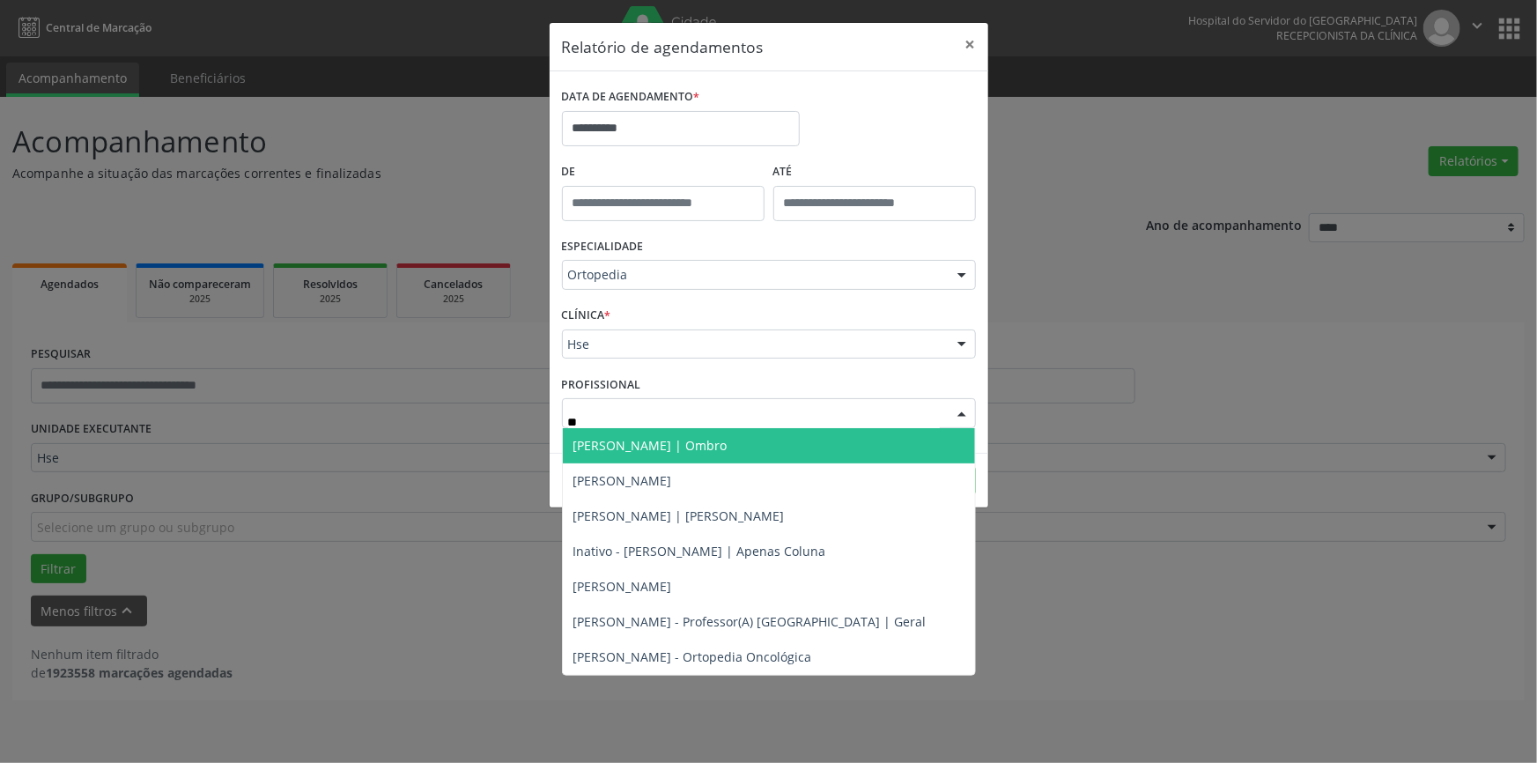
type input "***"
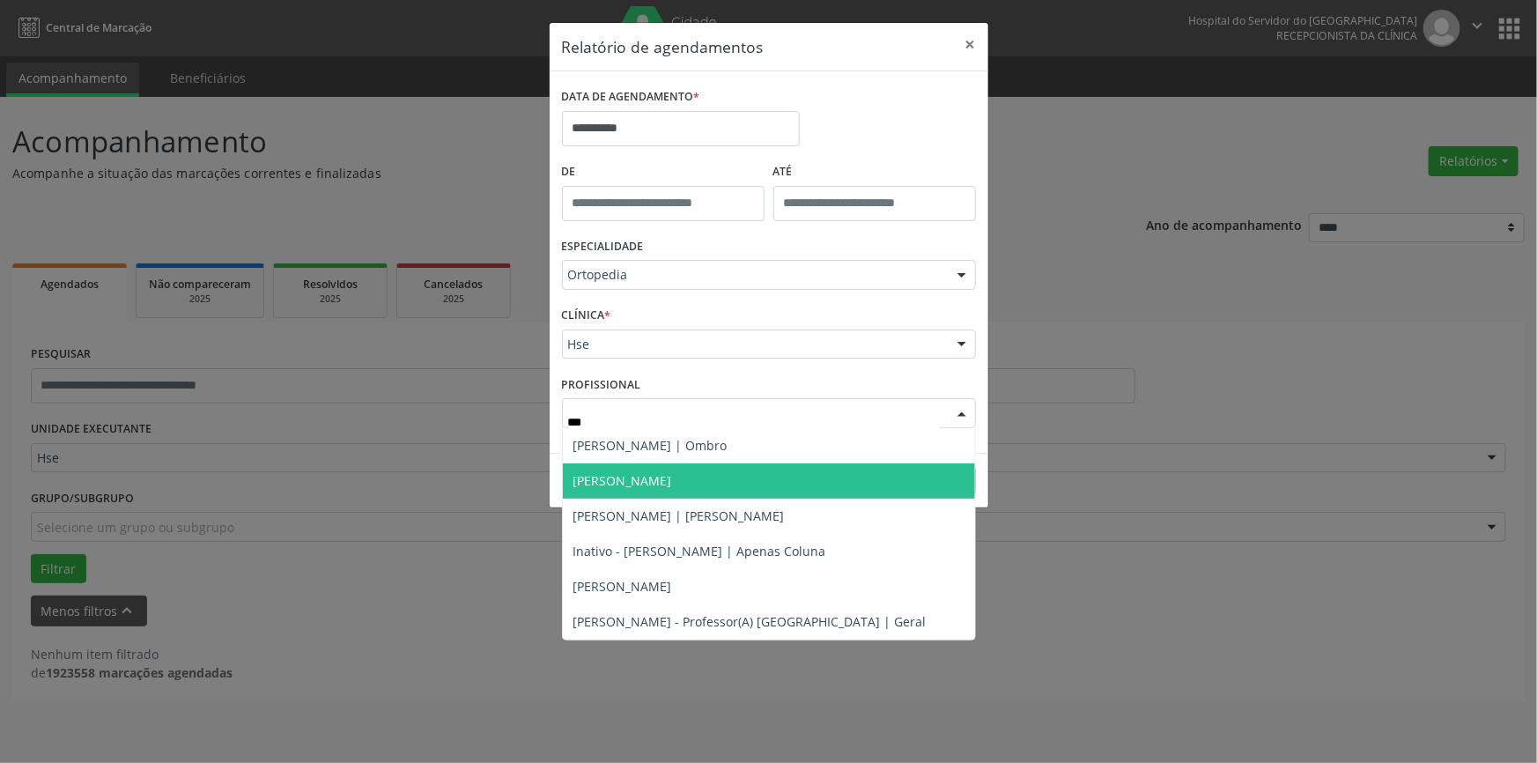
click at [758, 482] on span "[PERSON_NAME]" at bounding box center [769, 480] width 412 height 35
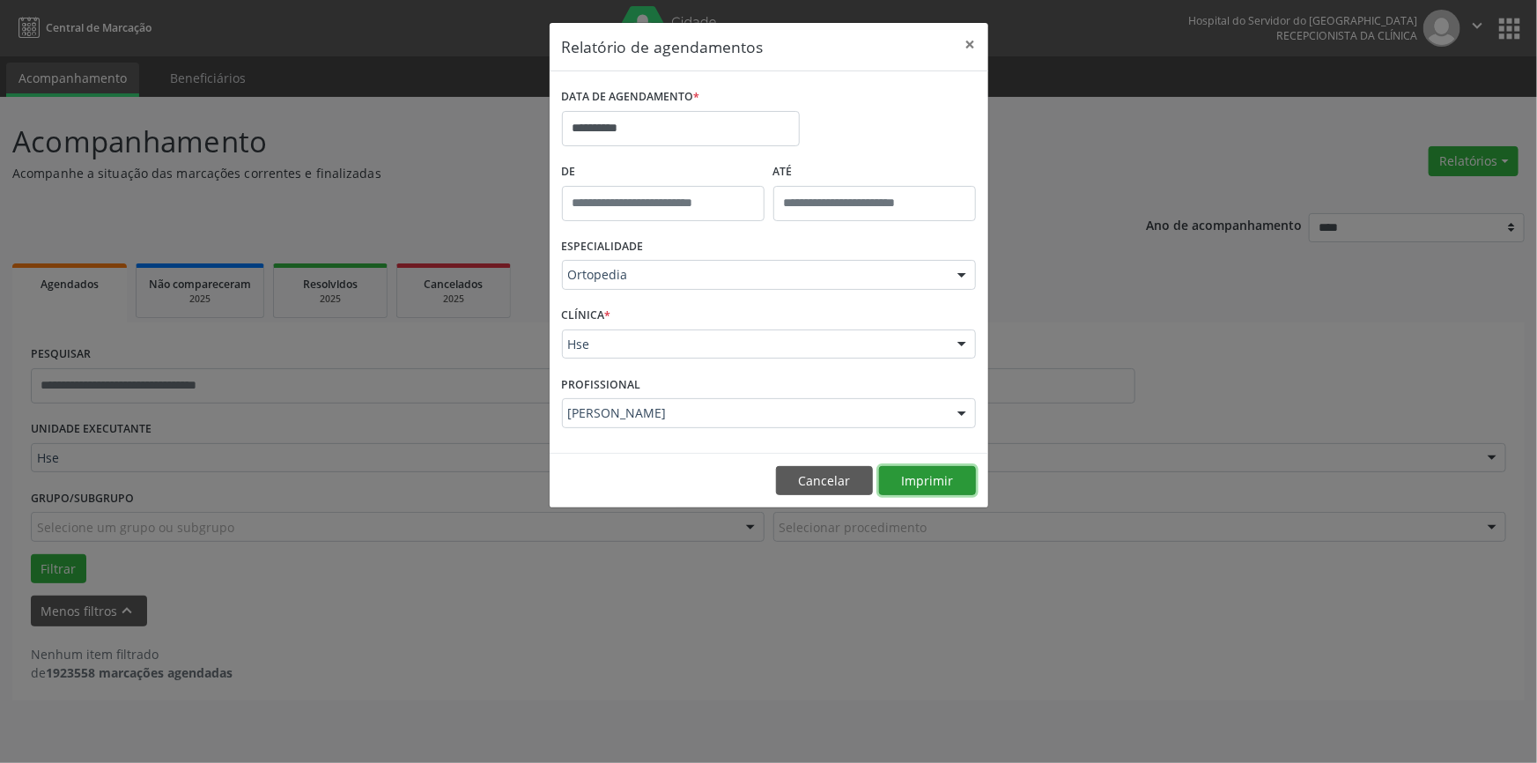
click at [935, 483] on button "Imprimir" at bounding box center [927, 481] width 97 height 30
click at [974, 38] on button "×" at bounding box center [970, 44] width 35 height 43
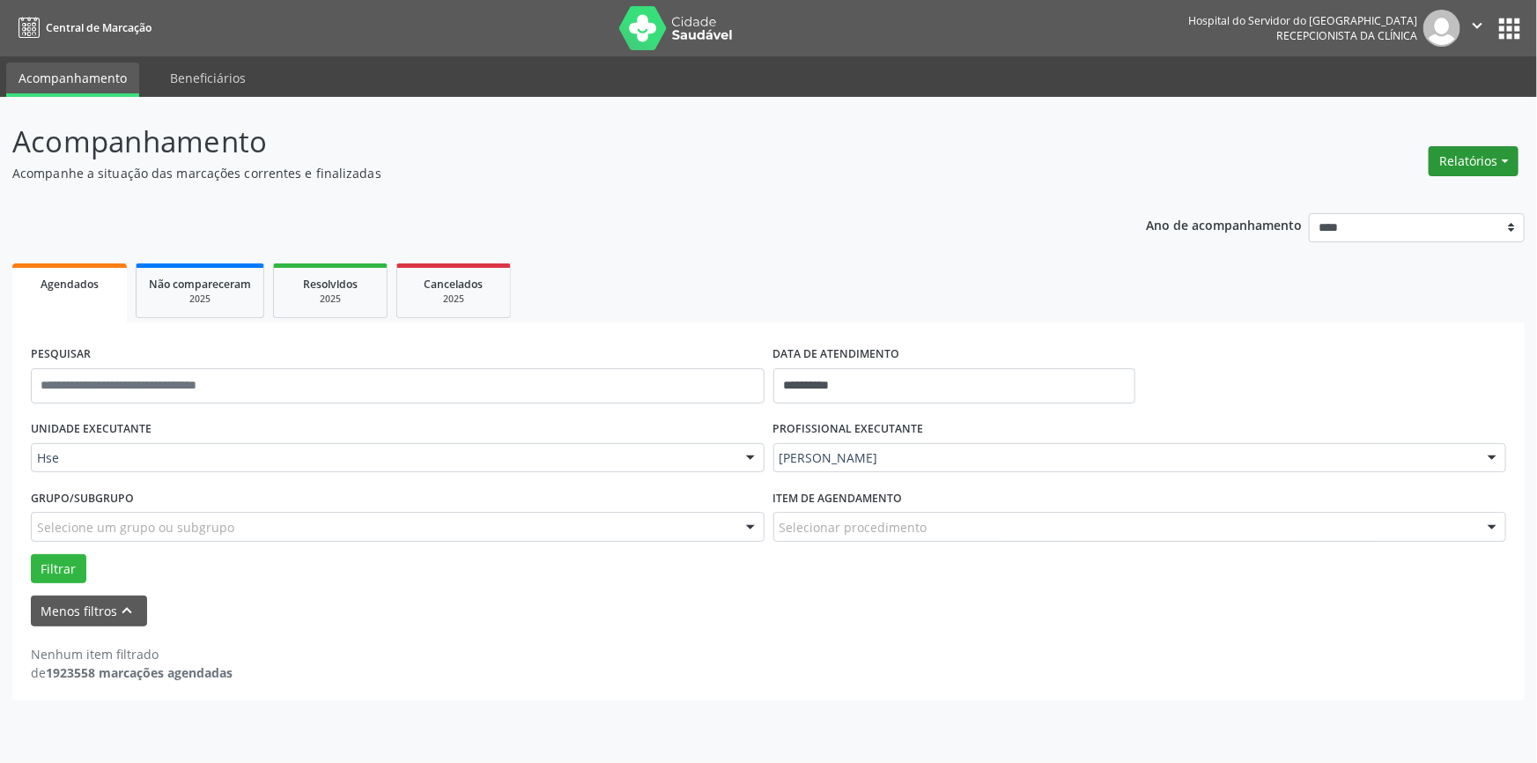
click at [1458, 153] on button "Relatórios" at bounding box center [1474, 161] width 90 height 30
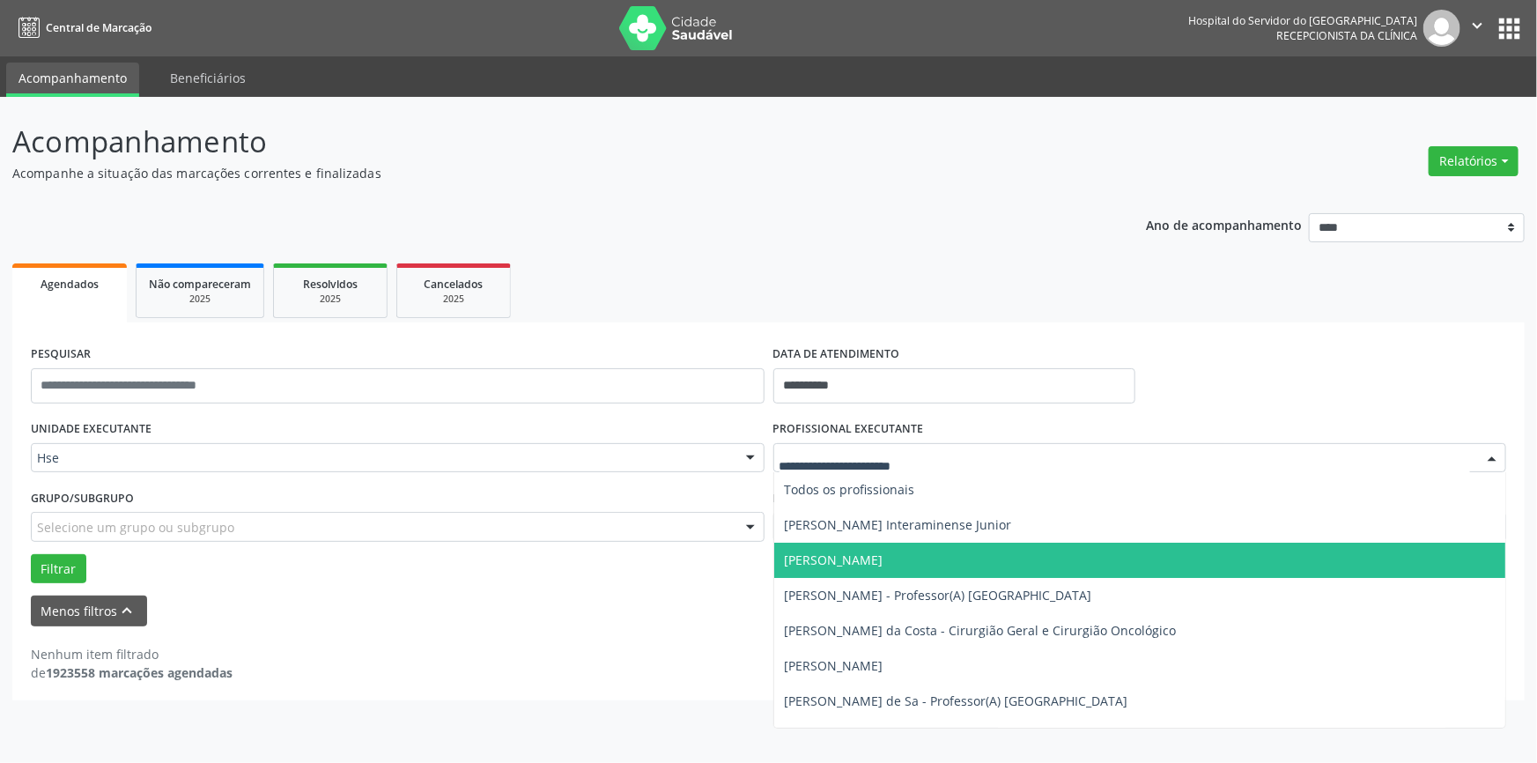
click at [1494, 452] on div at bounding box center [1492, 459] width 26 height 30
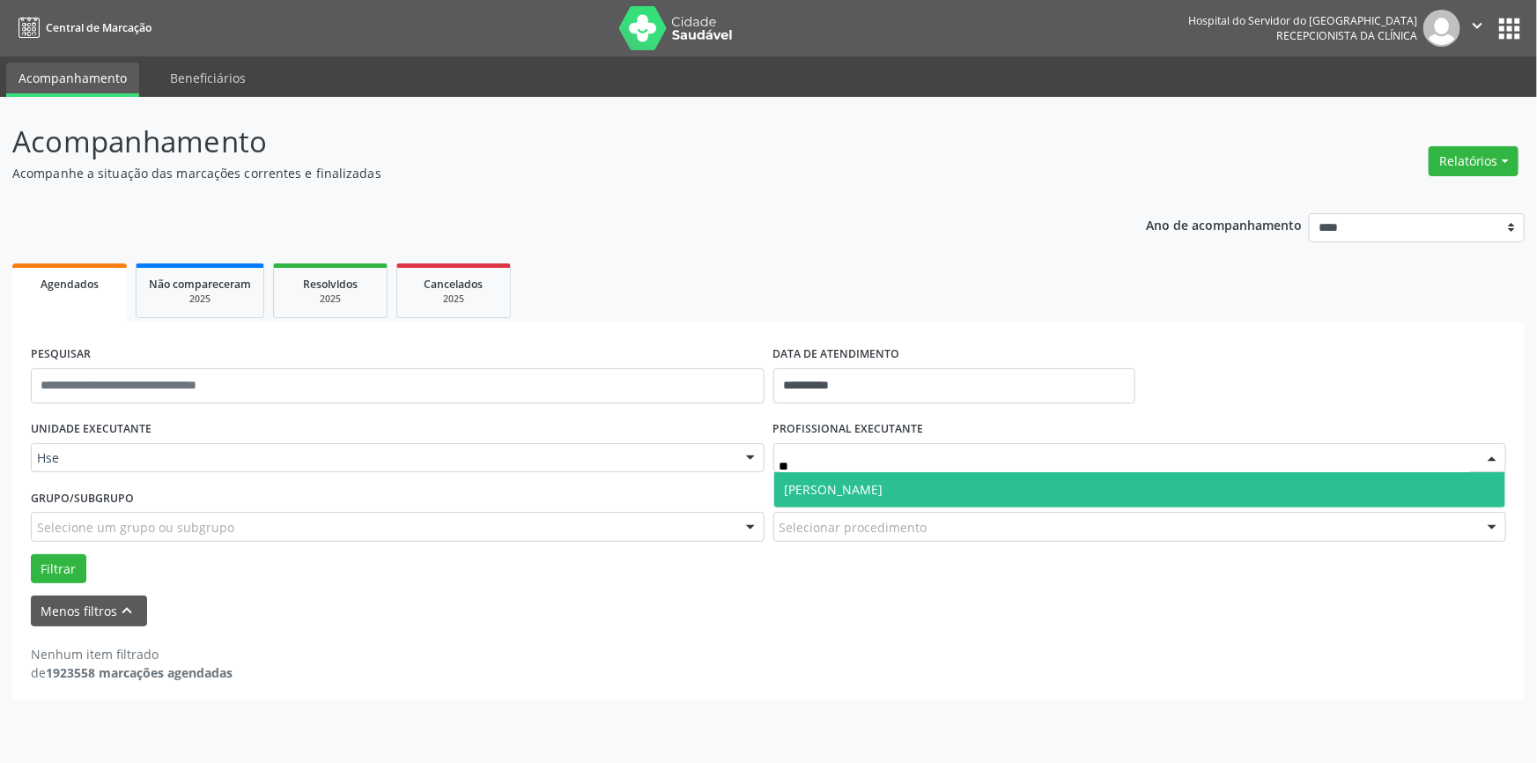
type input "***"
click at [967, 482] on span "[PERSON_NAME]" at bounding box center [1140, 489] width 732 height 35
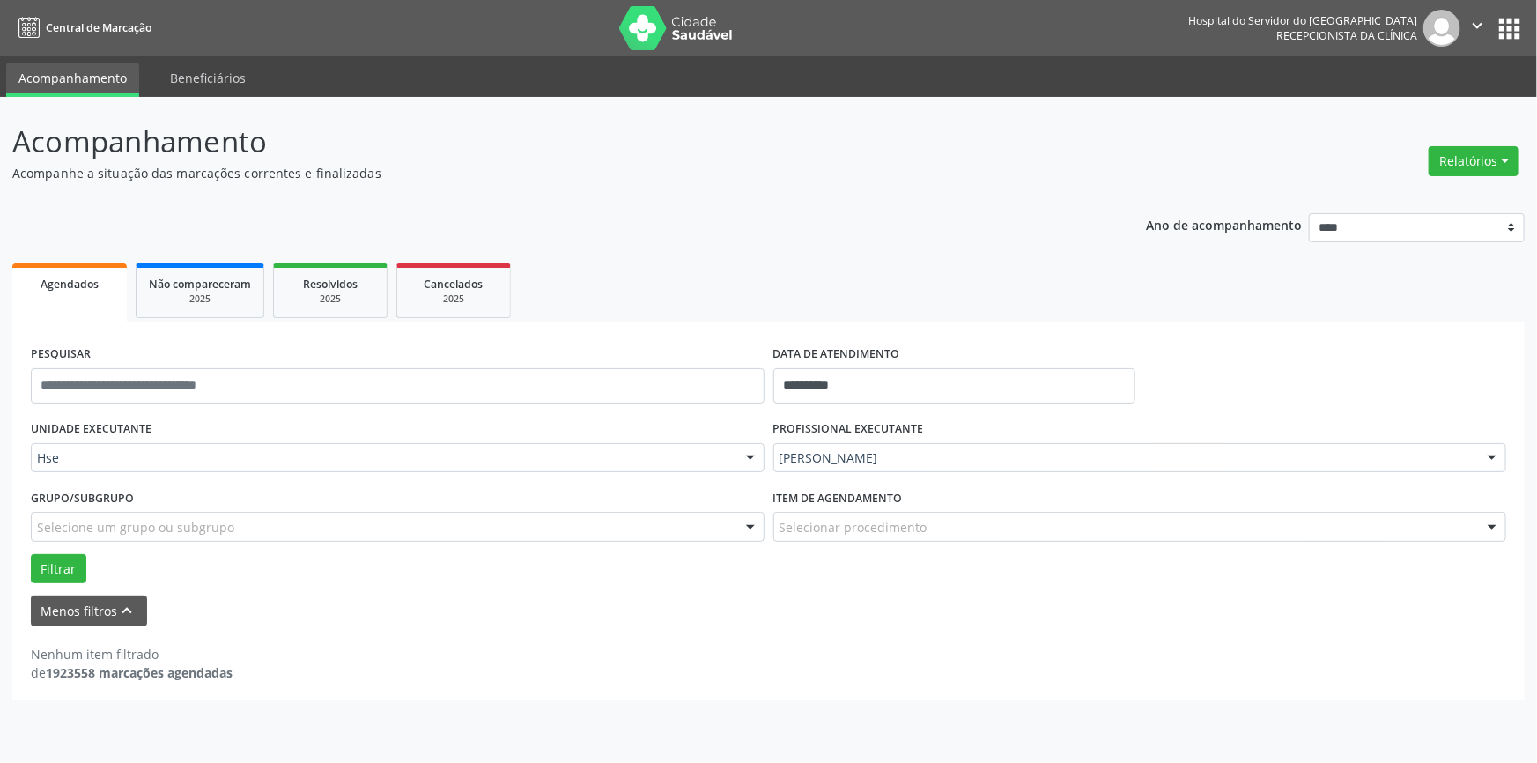
click at [1494, 525] on div at bounding box center [1492, 528] width 26 height 30
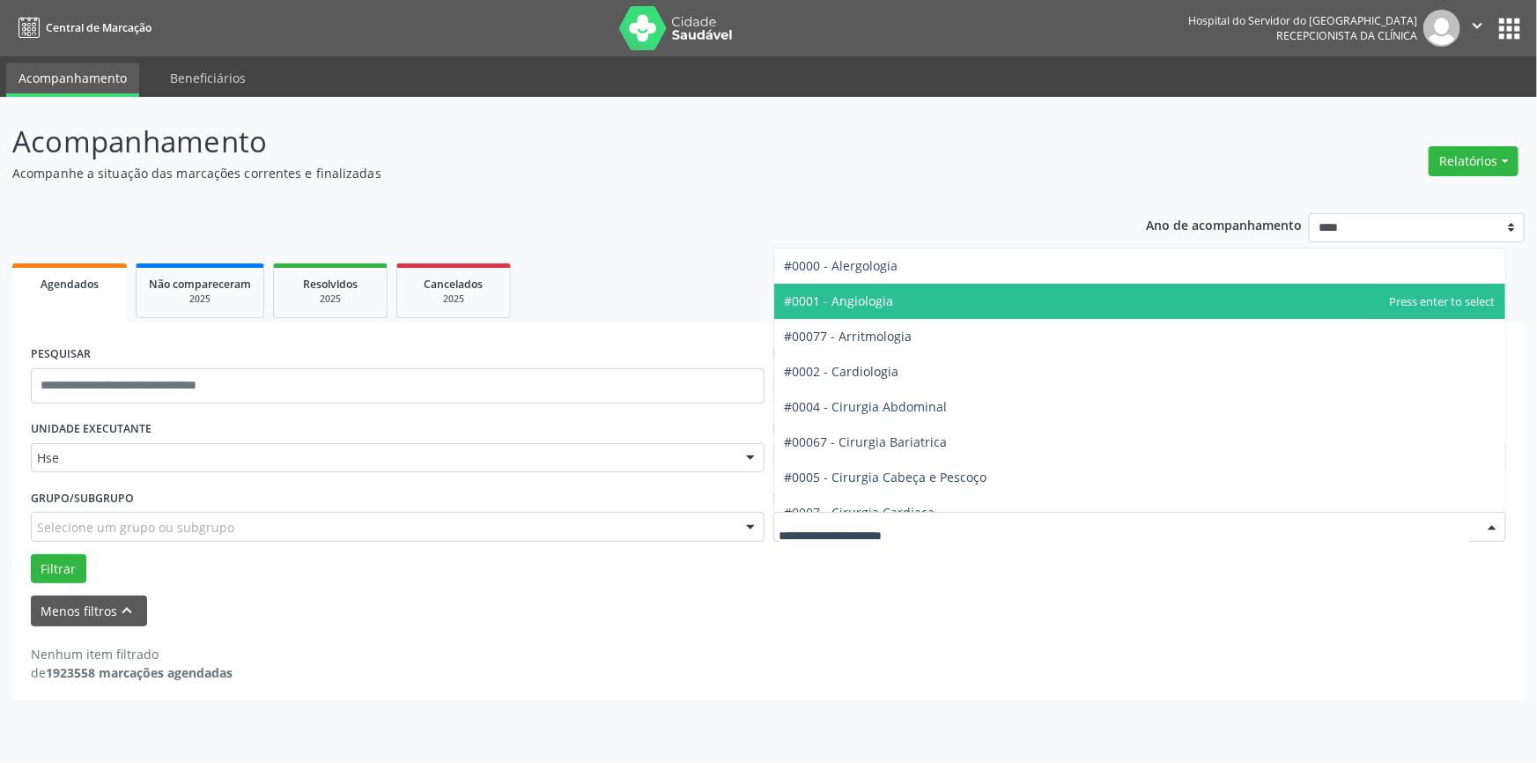
click at [880, 300] on span "#0001 - Angiologia" at bounding box center [839, 300] width 109 height 17
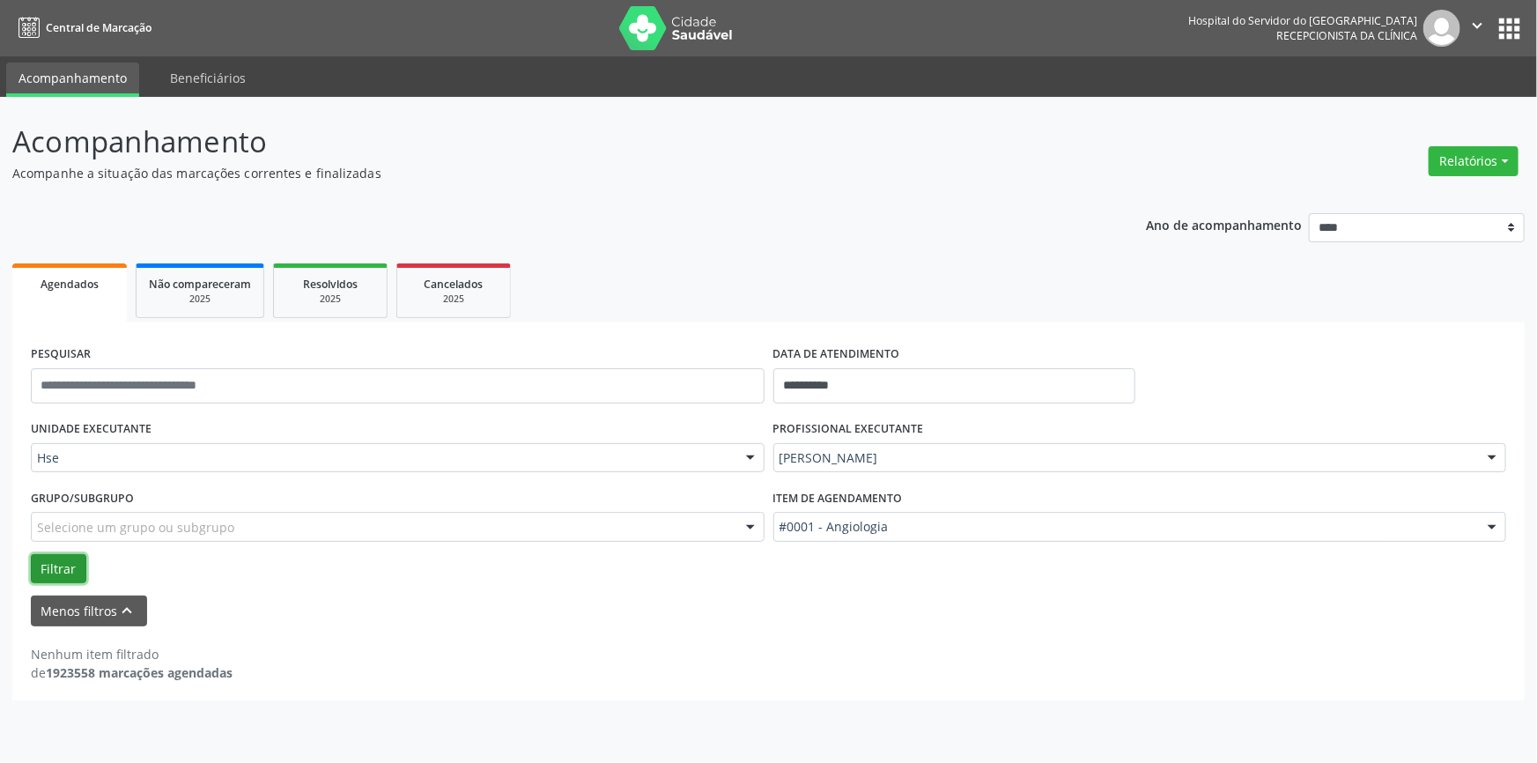
click at [62, 564] on button "Filtrar" at bounding box center [59, 569] width 56 height 30
click at [1462, 163] on button "Relatórios" at bounding box center [1474, 161] width 90 height 30
click at [1410, 193] on link "Agendamentos" at bounding box center [1423, 198] width 189 height 25
select select "*"
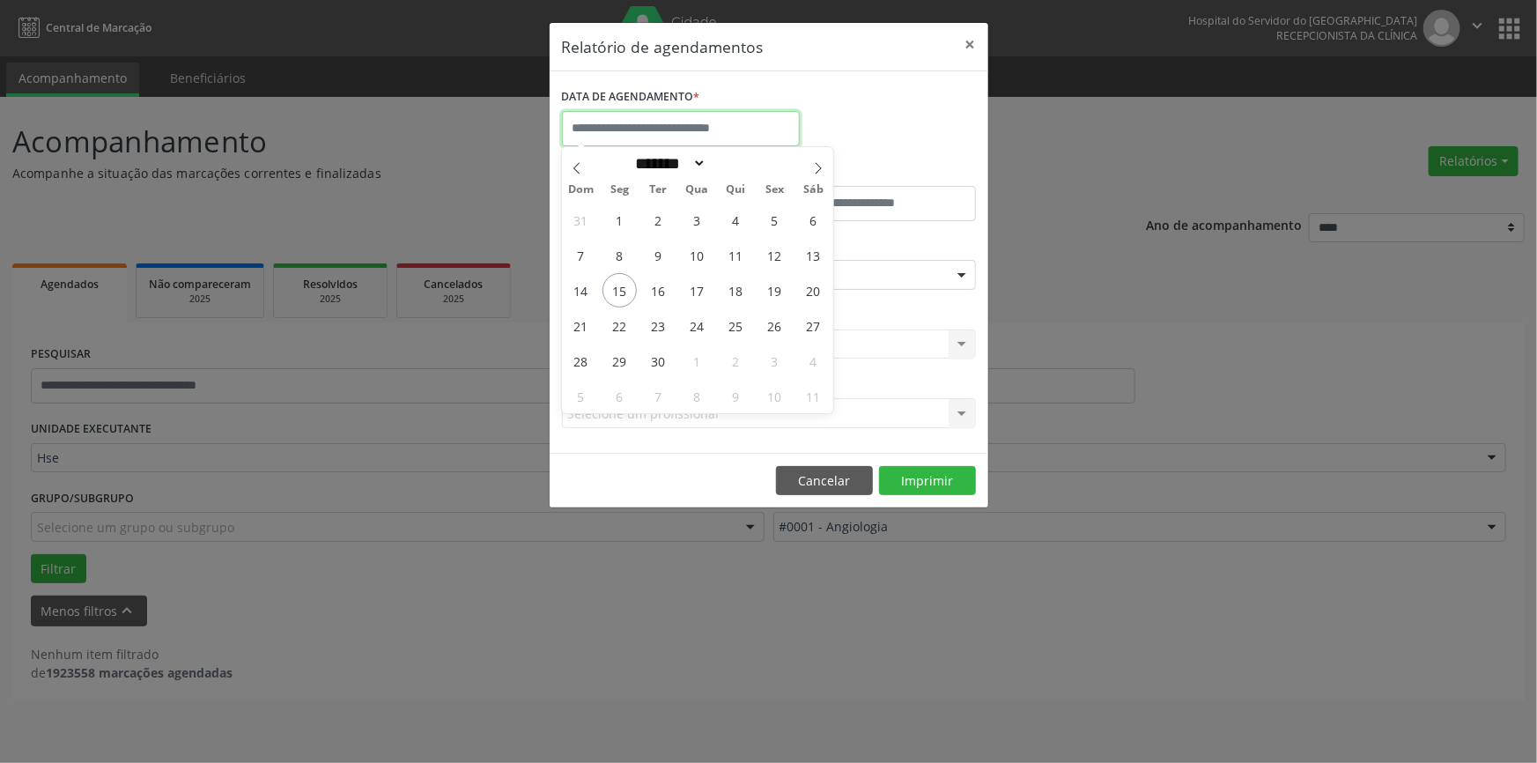
click at [641, 126] on input "text" at bounding box center [681, 128] width 238 height 35
click at [620, 284] on span "15" at bounding box center [620, 290] width 34 height 34
type input "**********"
click at [620, 284] on span "15" at bounding box center [620, 290] width 34 height 34
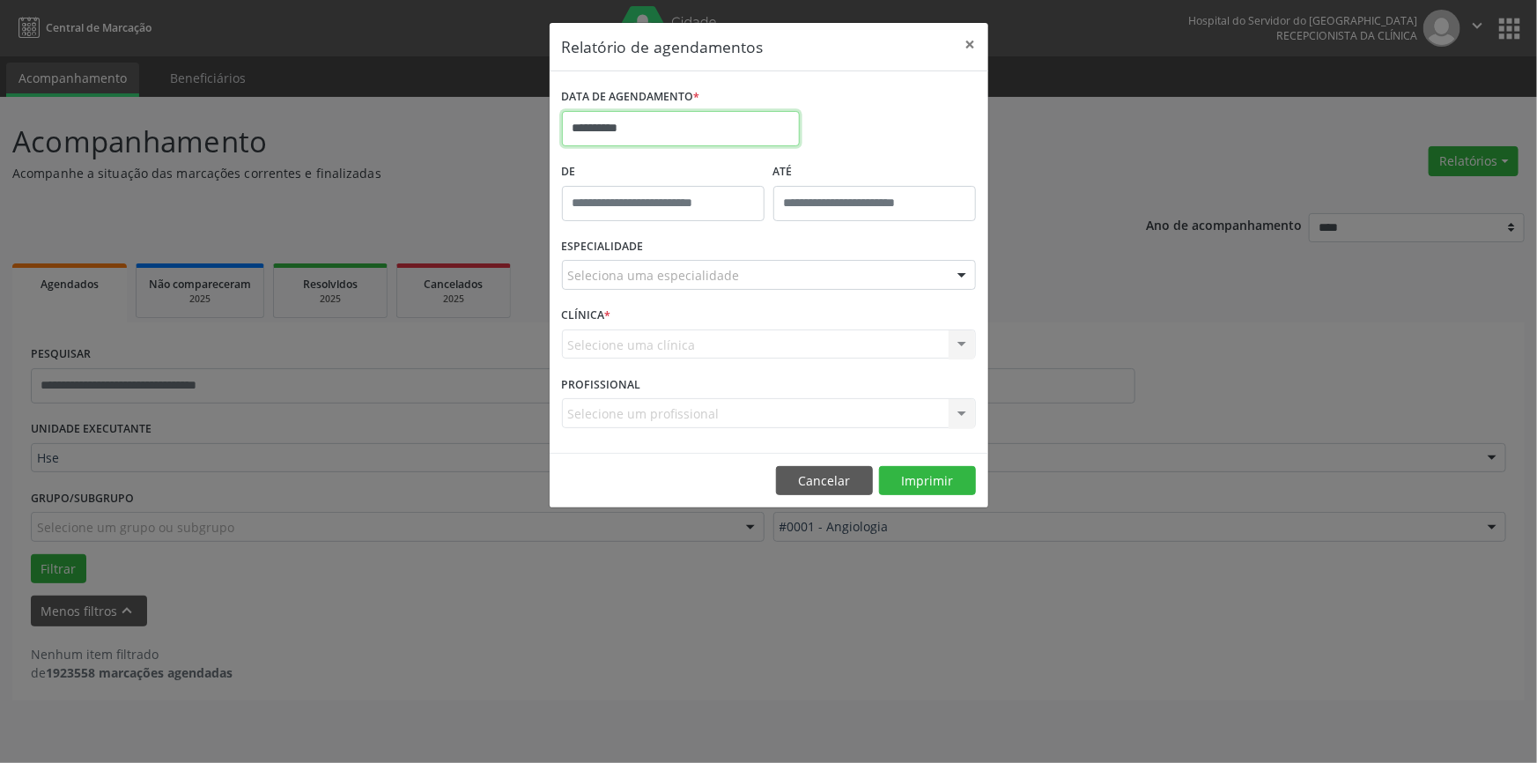
click at [706, 134] on input "**********" at bounding box center [681, 128] width 238 height 35
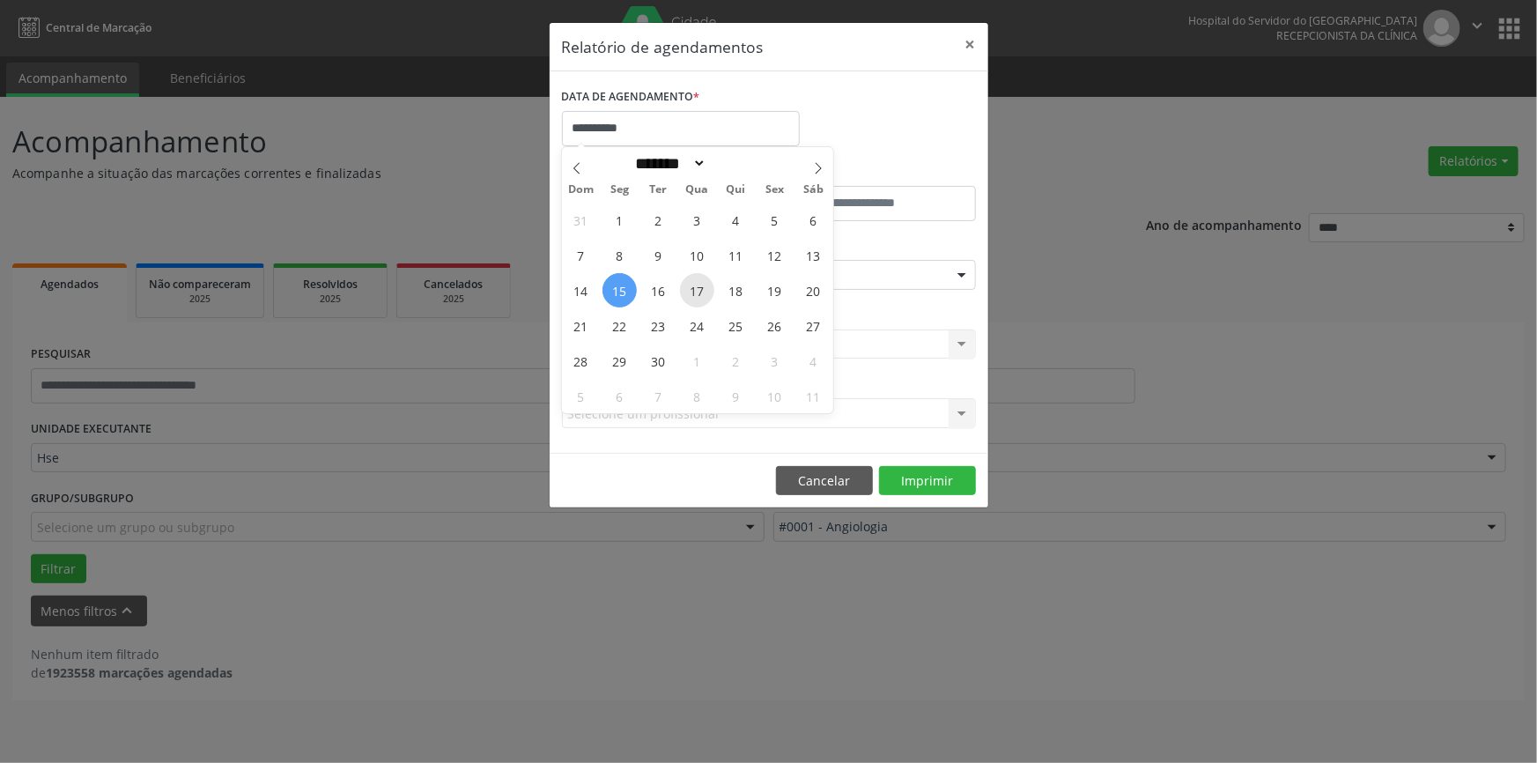
click at [694, 282] on span "17" at bounding box center [697, 290] width 34 height 34
type input "**********"
click at [694, 282] on span "17" at bounding box center [697, 290] width 34 height 34
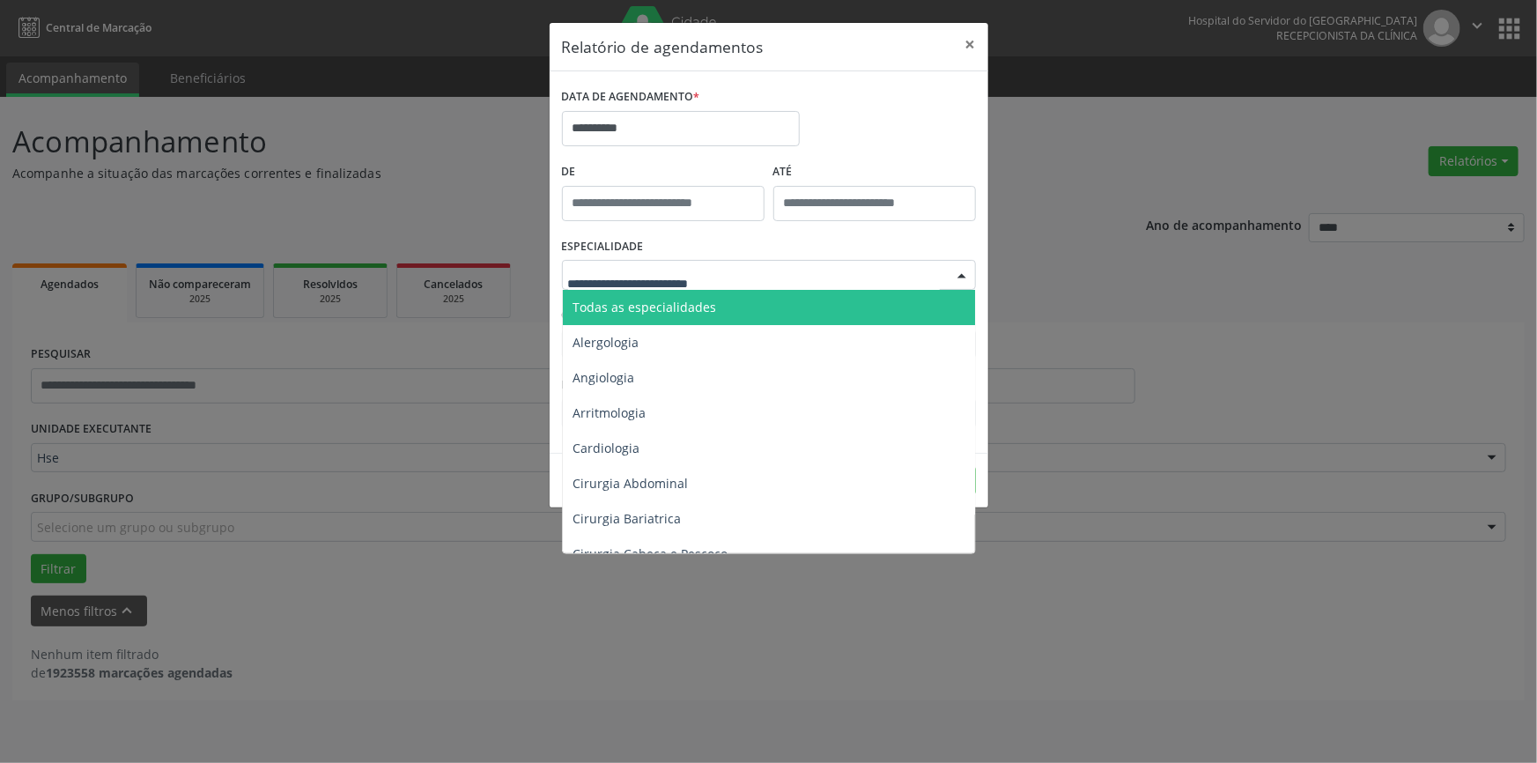
click at [960, 270] on div at bounding box center [962, 276] width 26 height 30
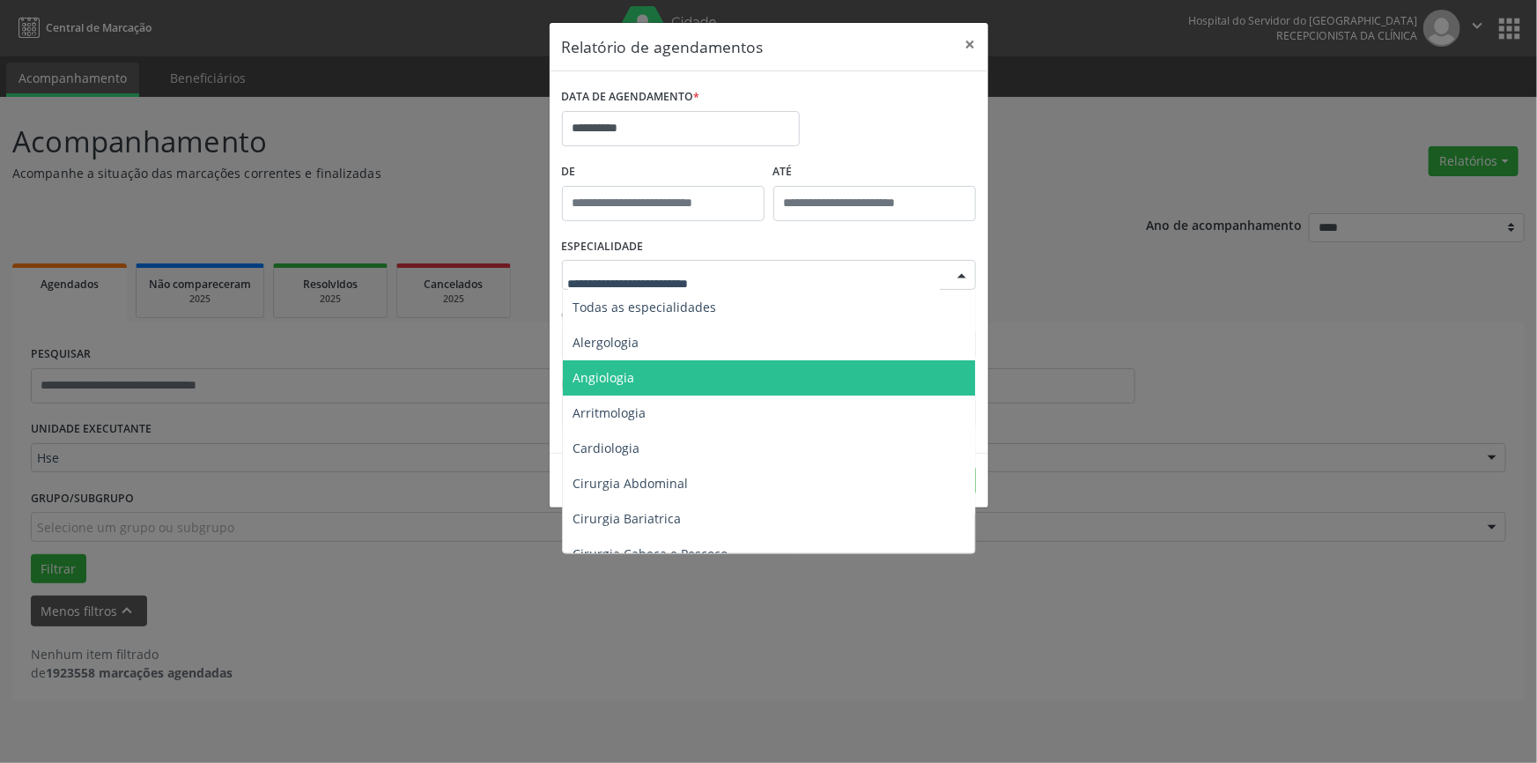
click at [648, 371] on span "Angiologia" at bounding box center [770, 377] width 415 height 35
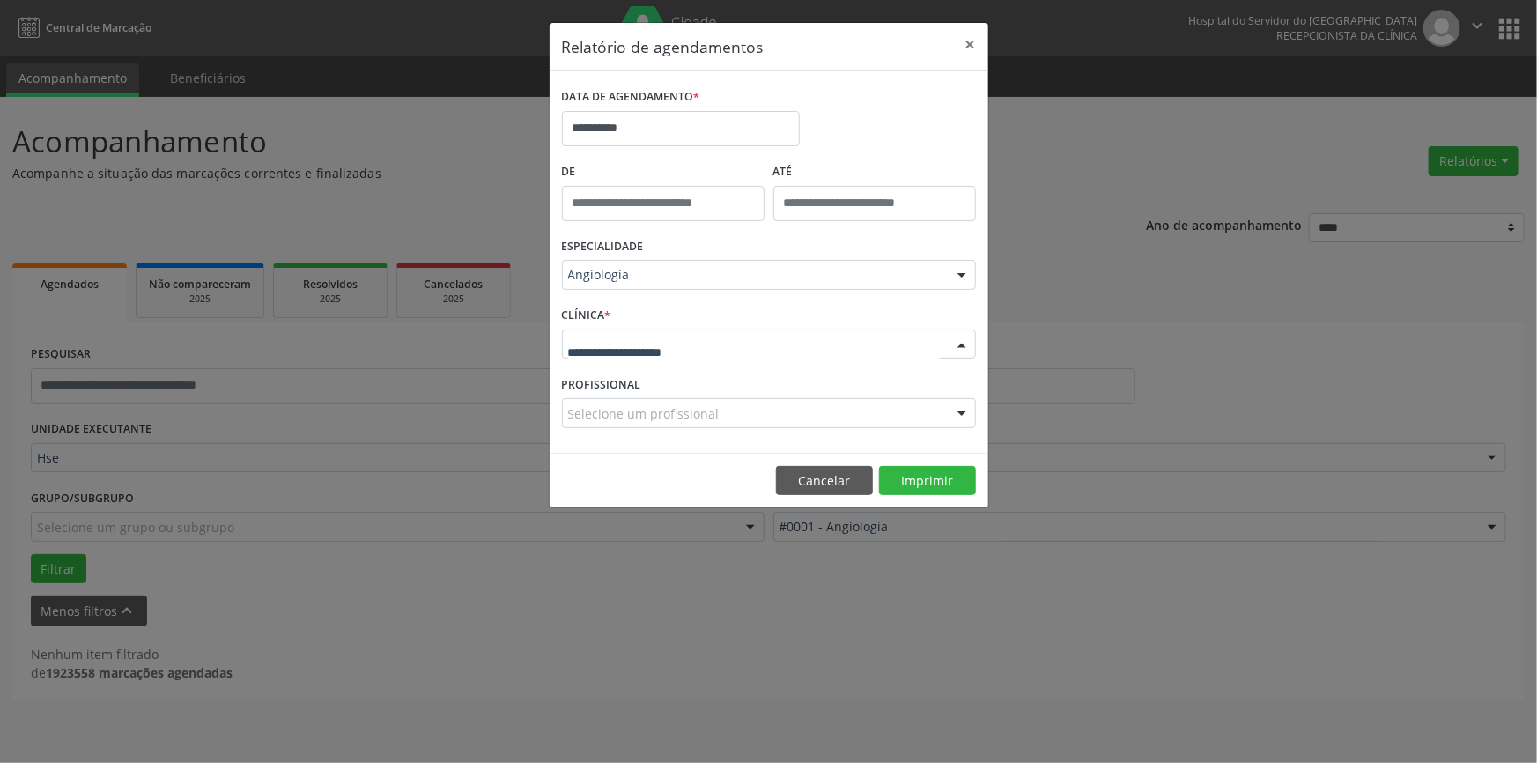
click at [958, 338] on div at bounding box center [962, 345] width 26 height 30
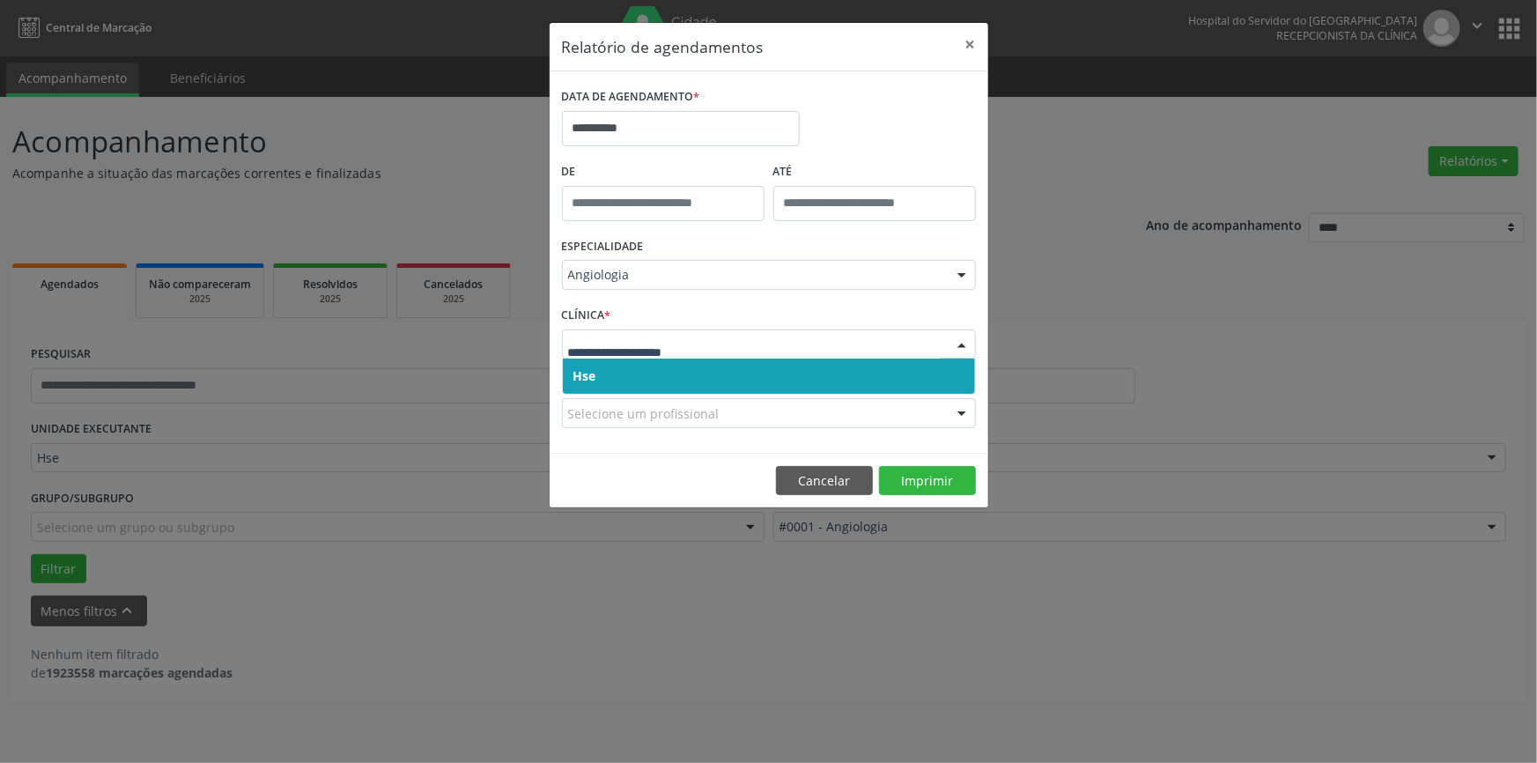
click at [944, 378] on span "Hse" at bounding box center [769, 376] width 412 height 35
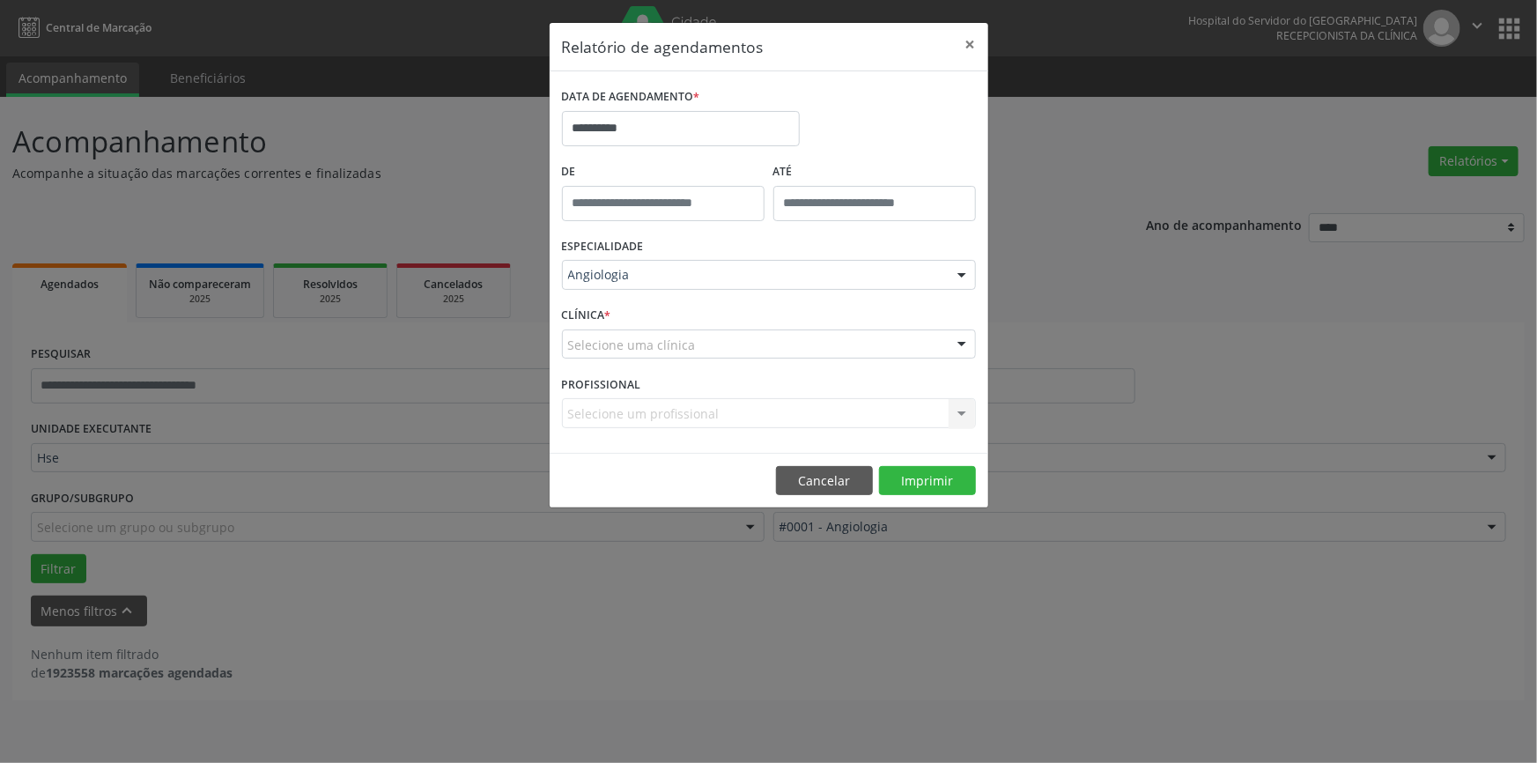
click at [967, 348] on div at bounding box center [962, 345] width 26 height 30
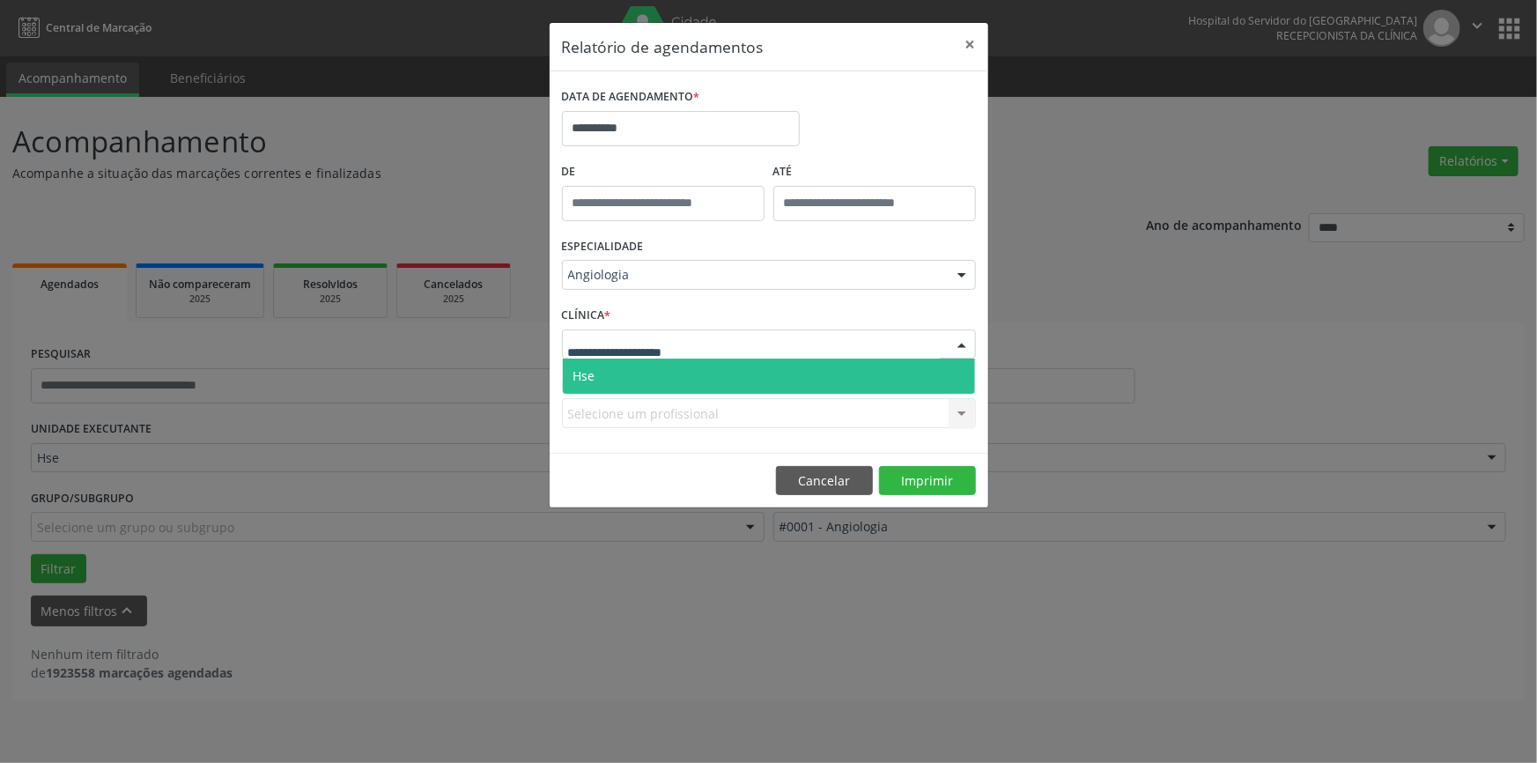
click at [956, 378] on span "Hse" at bounding box center [769, 376] width 412 height 35
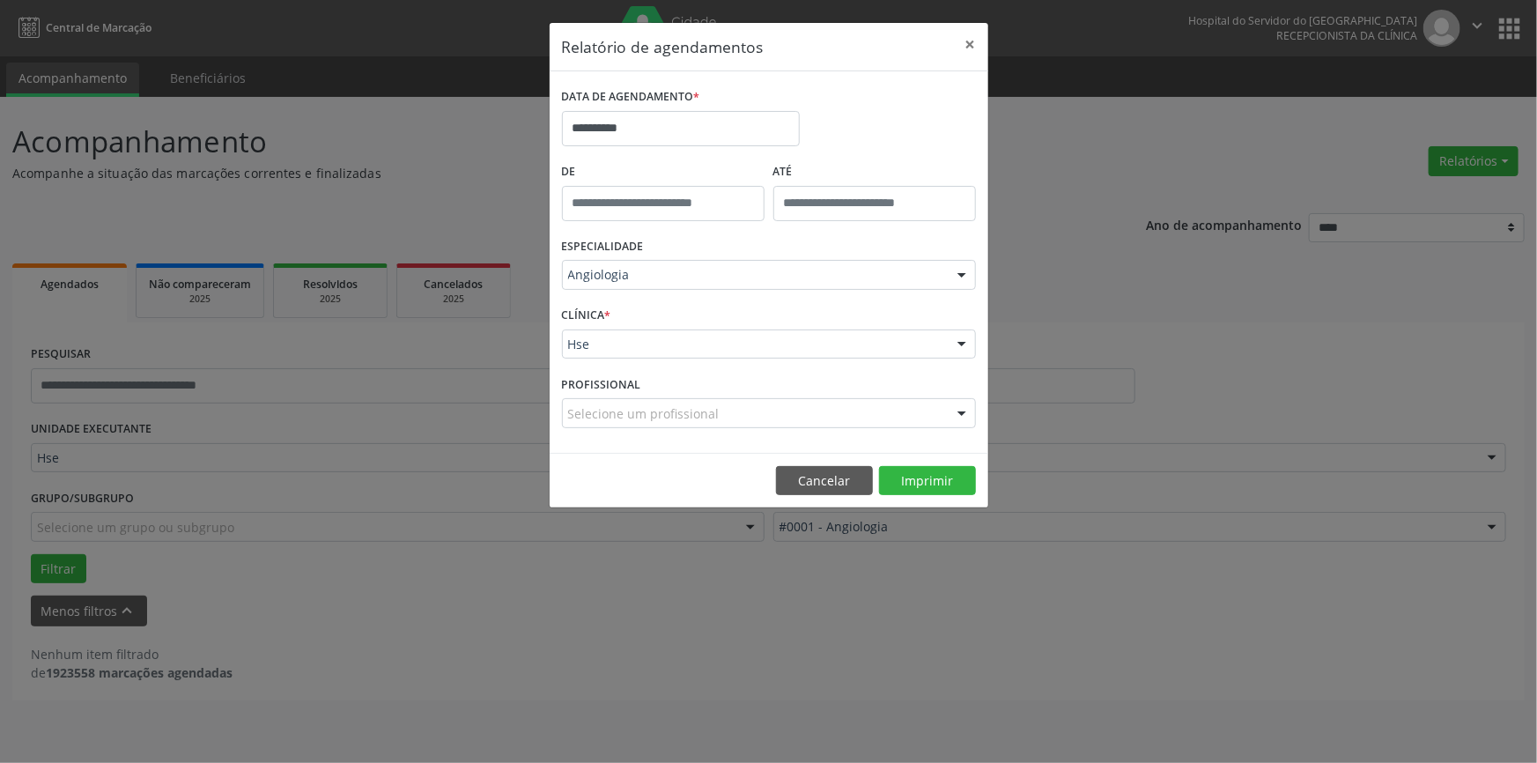
click at [963, 415] on div at bounding box center [962, 414] width 26 height 30
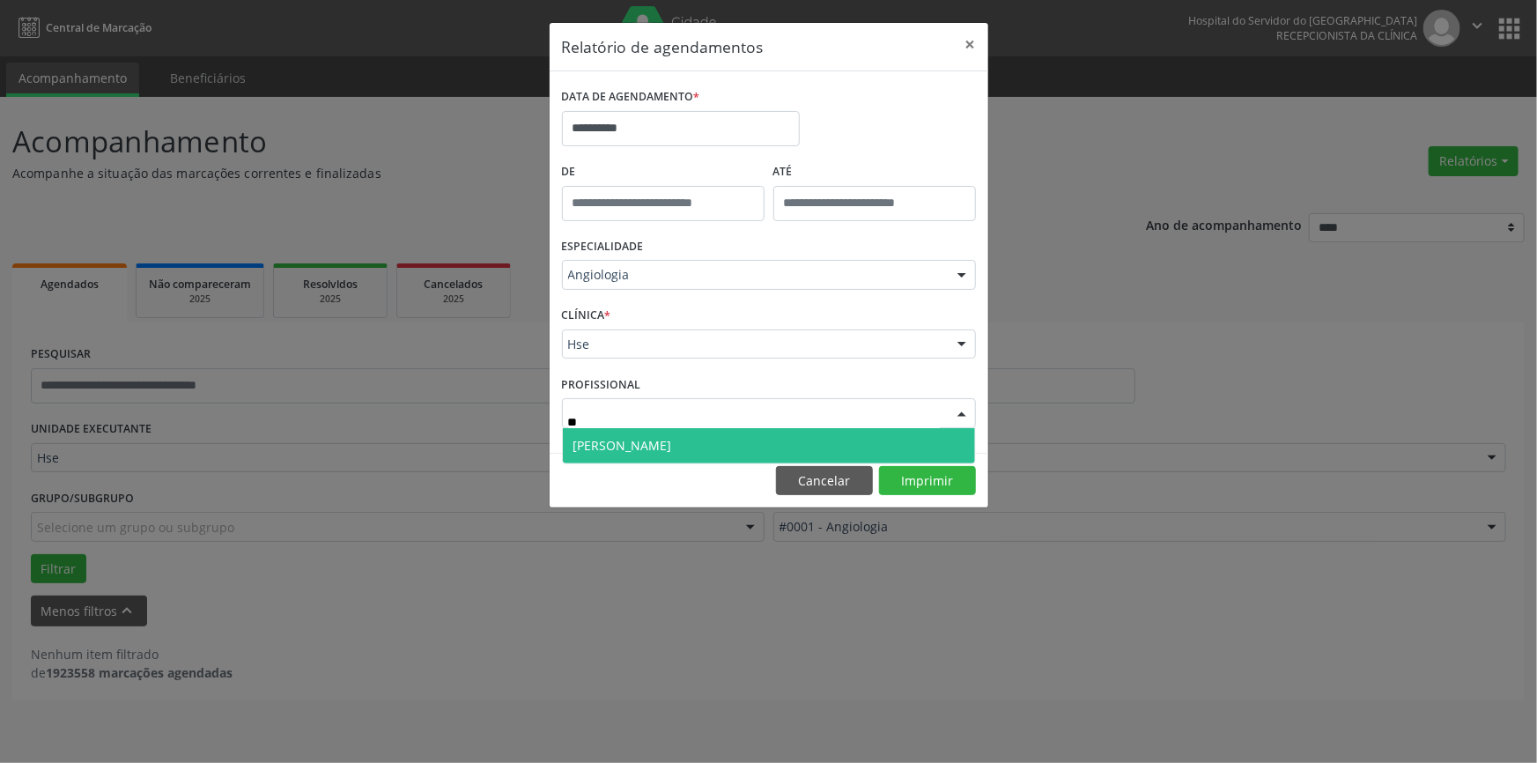
type input "***"
click at [625, 446] on span "[PERSON_NAME]" at bounding box center [623, 445] width 99 height 17
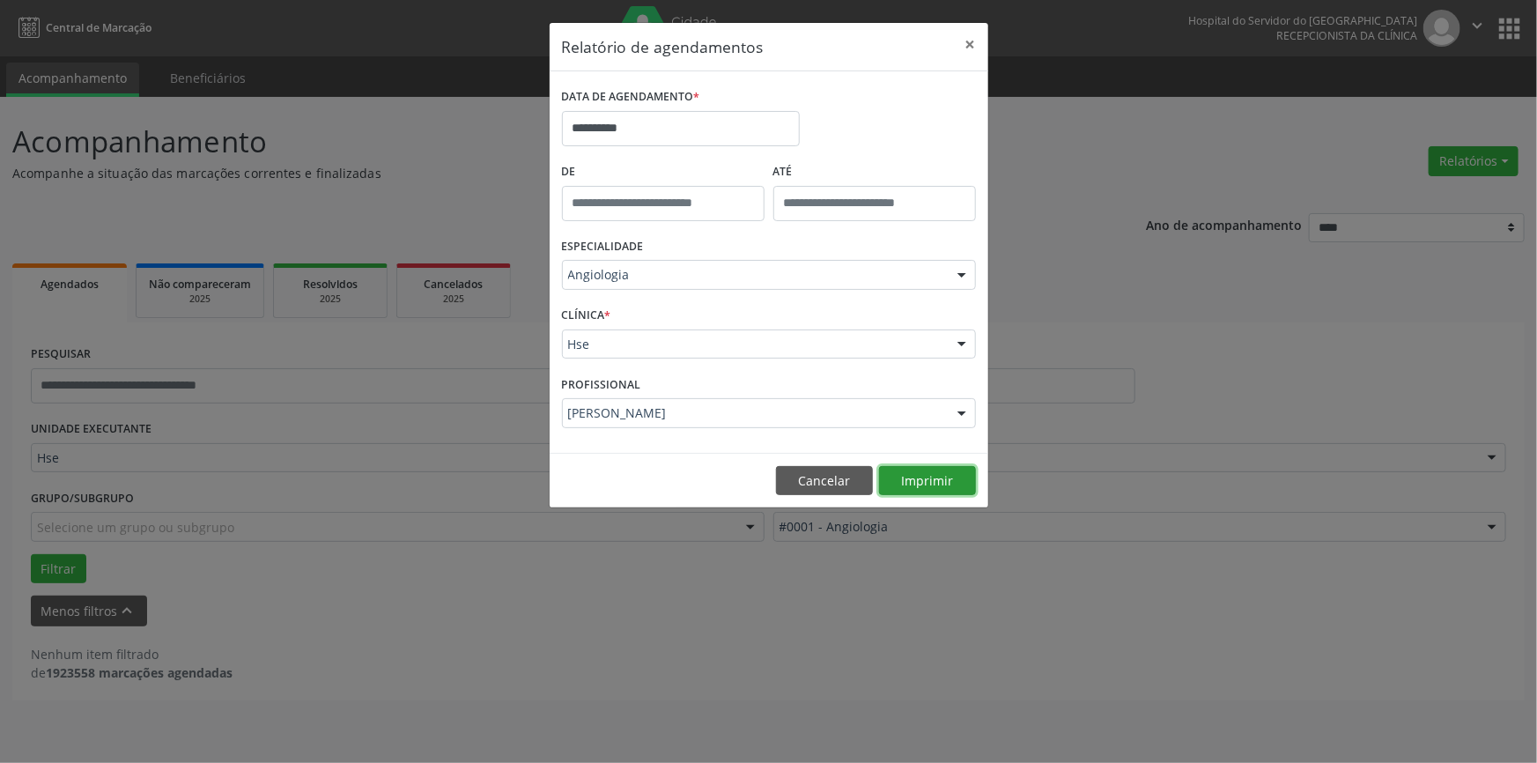
click at [939, 471] on button "Imprimir" at bounding box center [927, 481] width 97 height 30
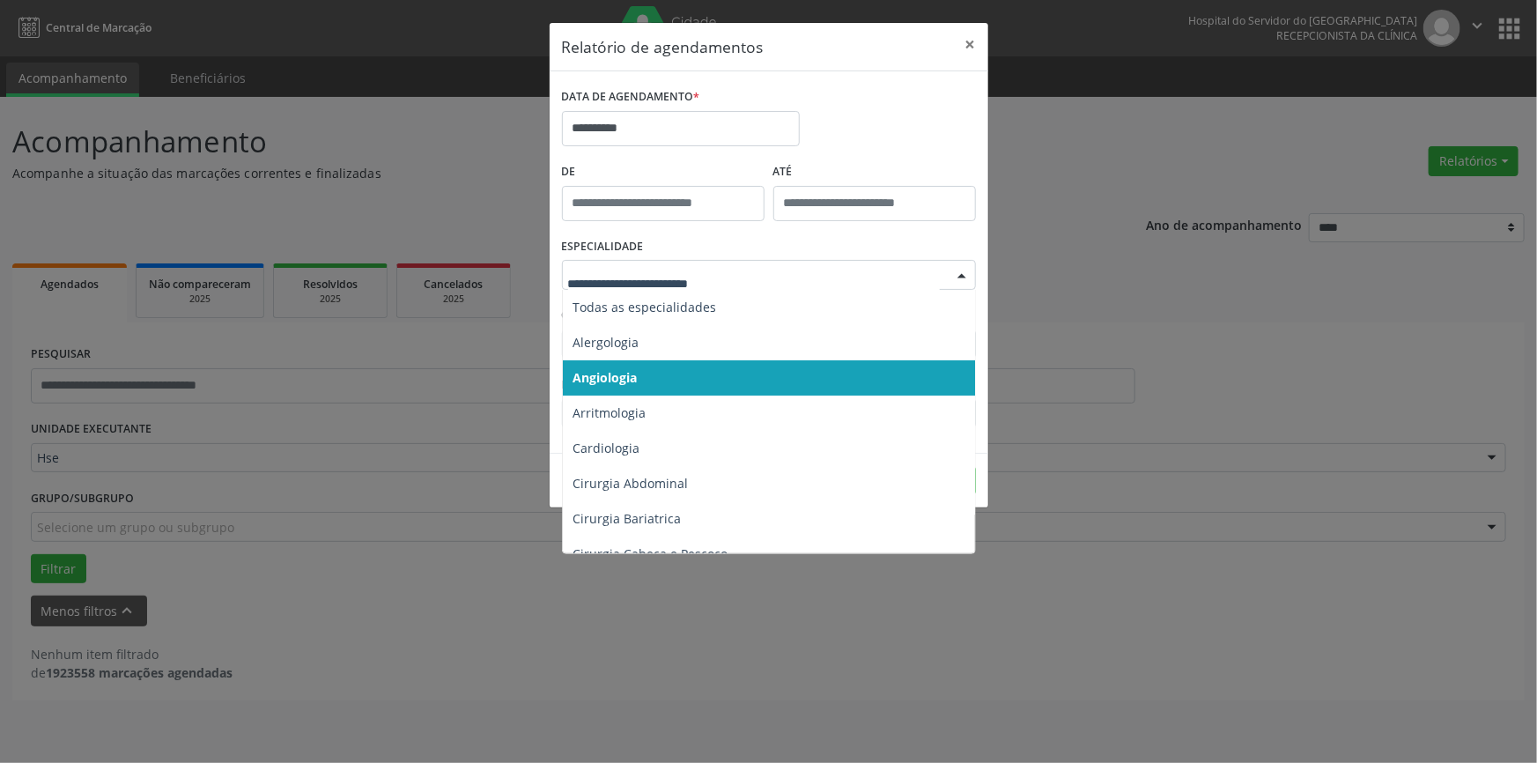
click at [958, 270] on div at bounding box center [962, 276] width 26 height 30
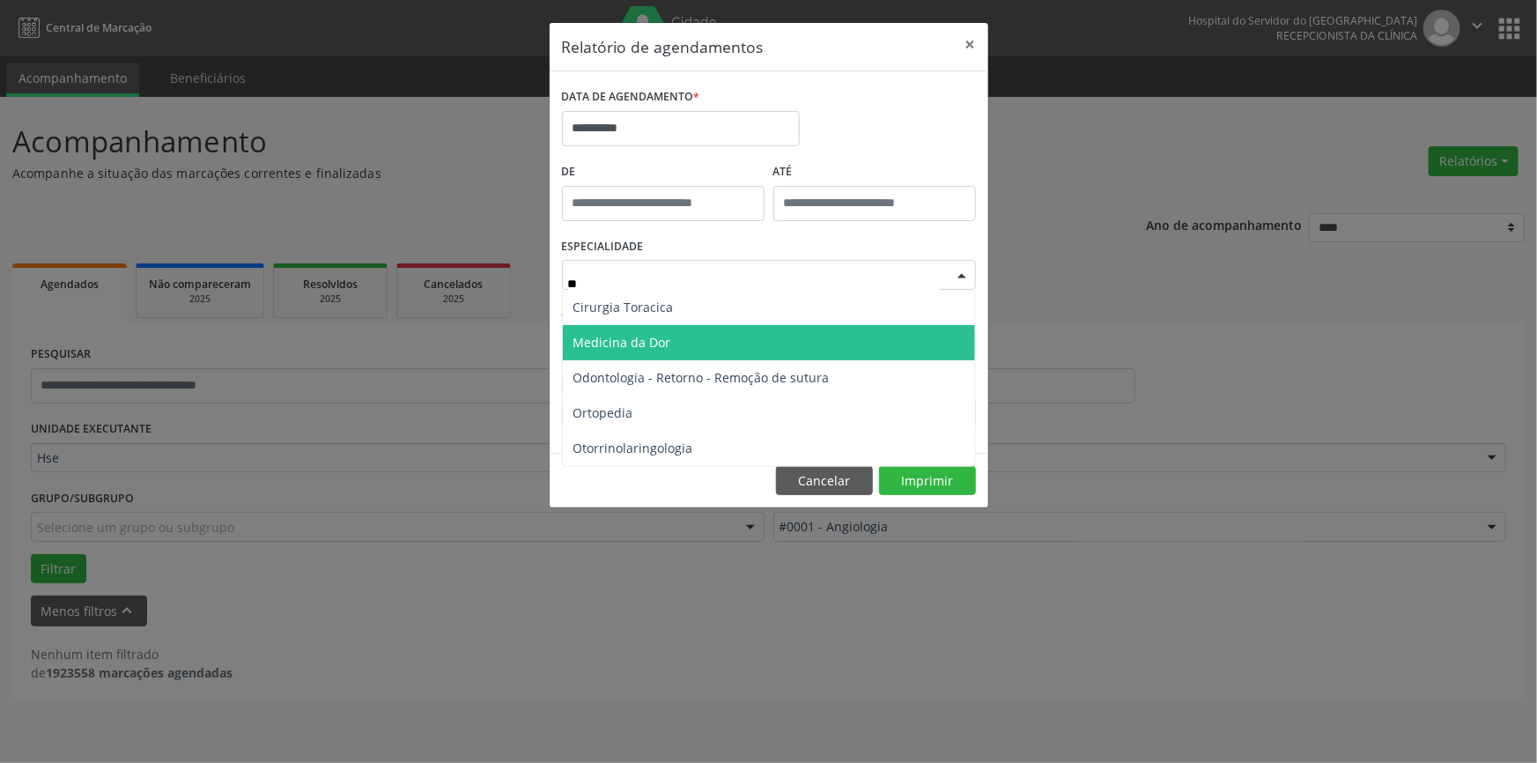
type input "***"
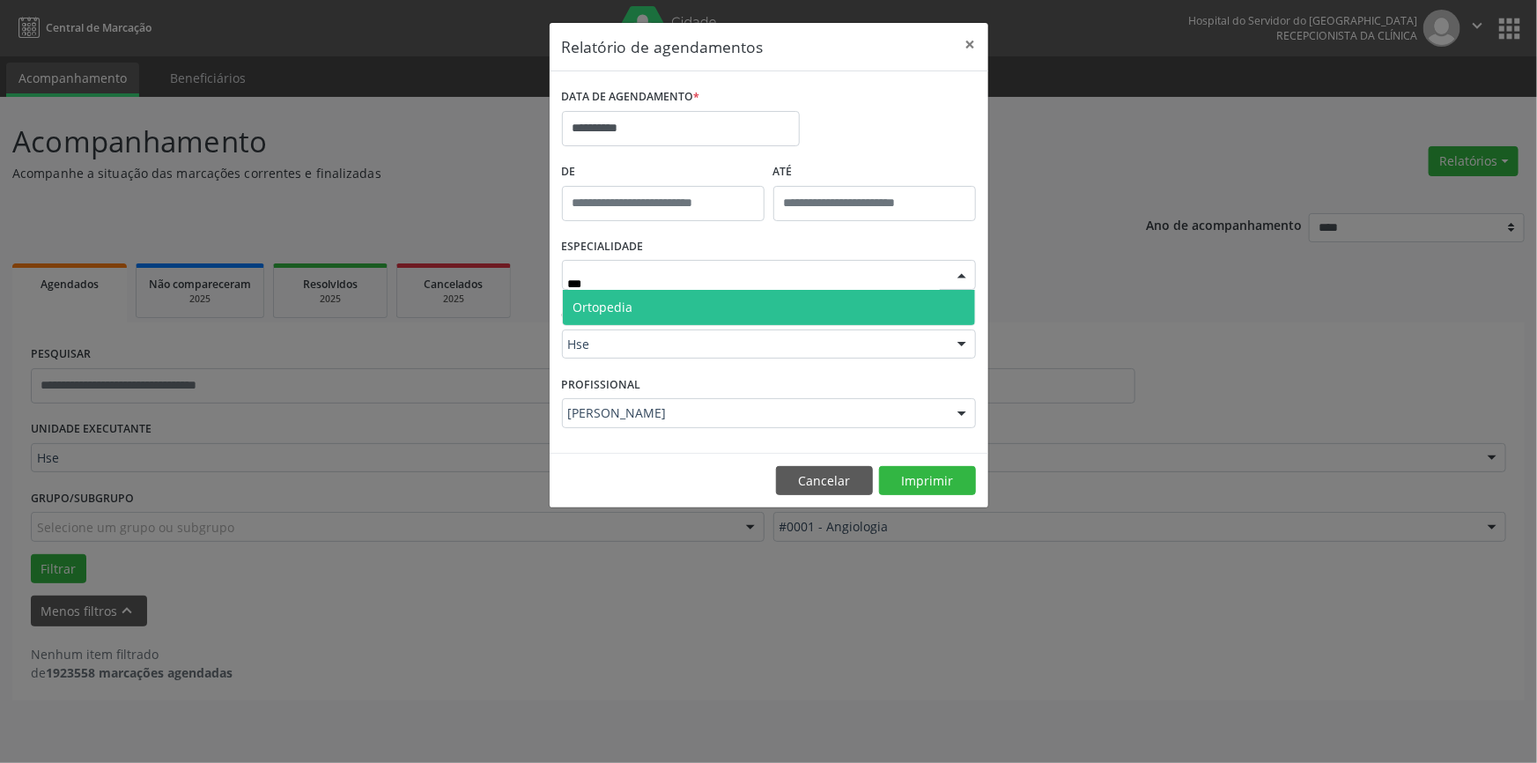
click at [636, 309] on span "Ortopedia" at bounding box center [769, 307] width 412 height 35
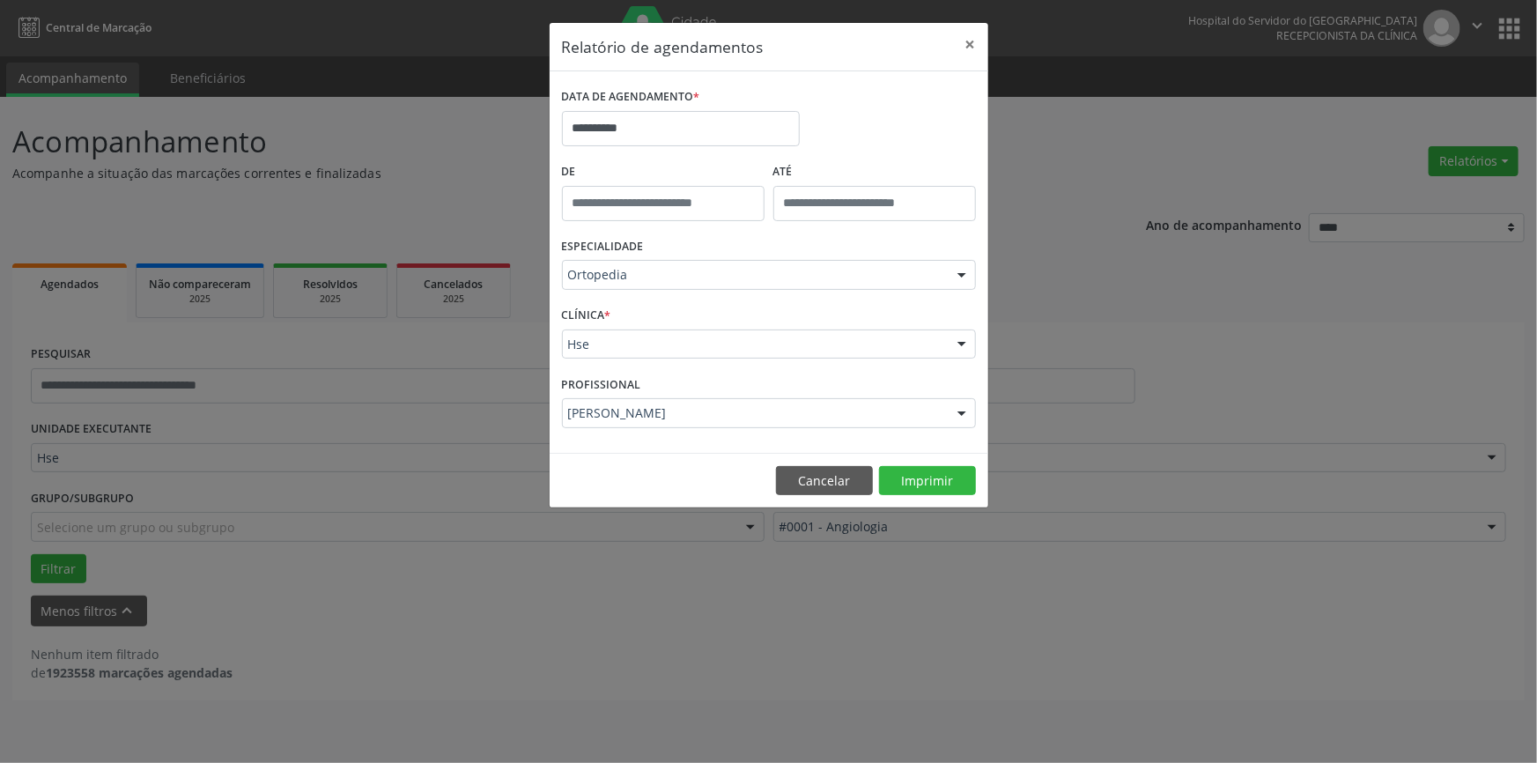
click at [964, 344] on div at bounding box center [962, 345] width 26 height 30
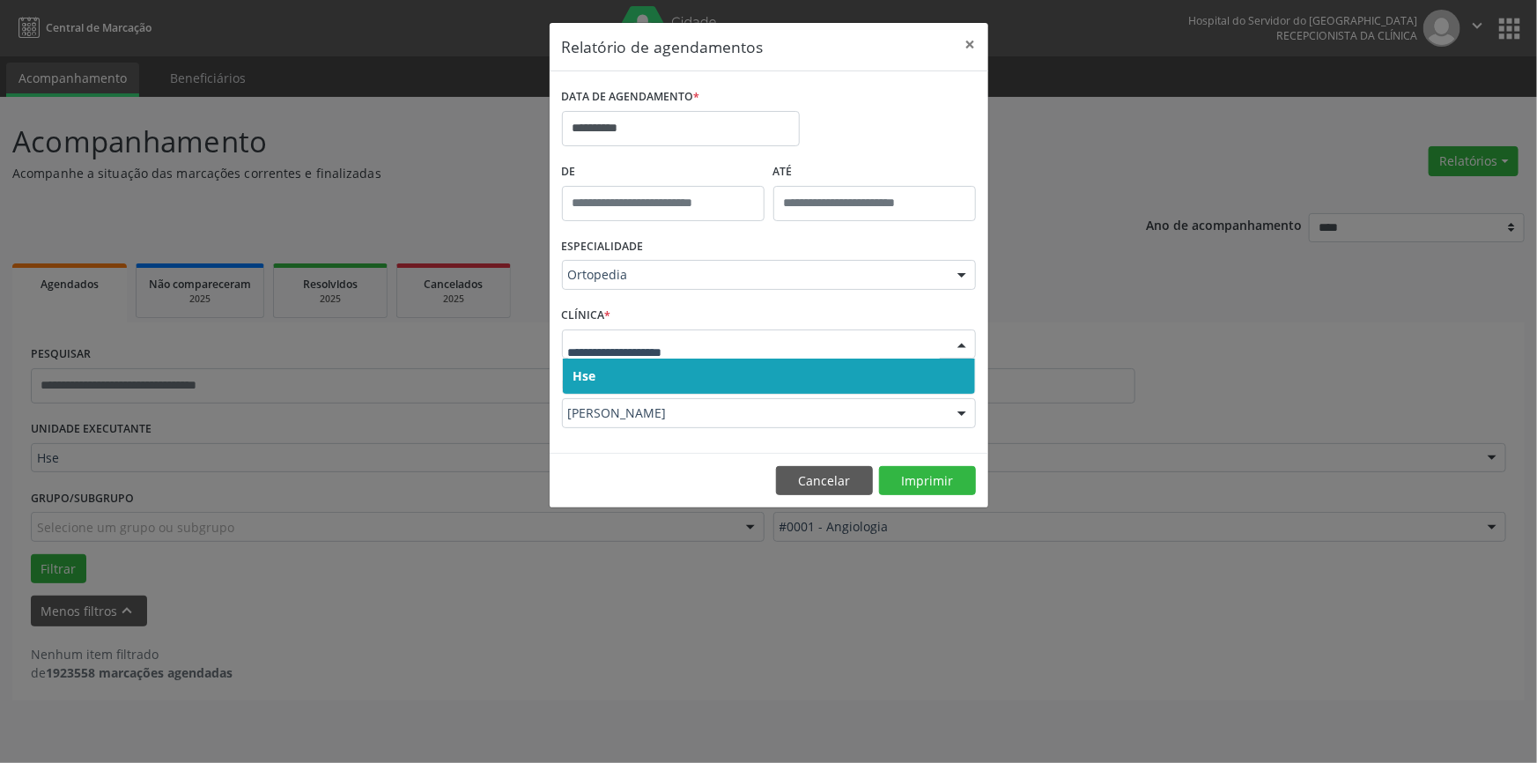
click at [932, 375] on span "Hse" at bounding box center [769, 376] width 412 height 35
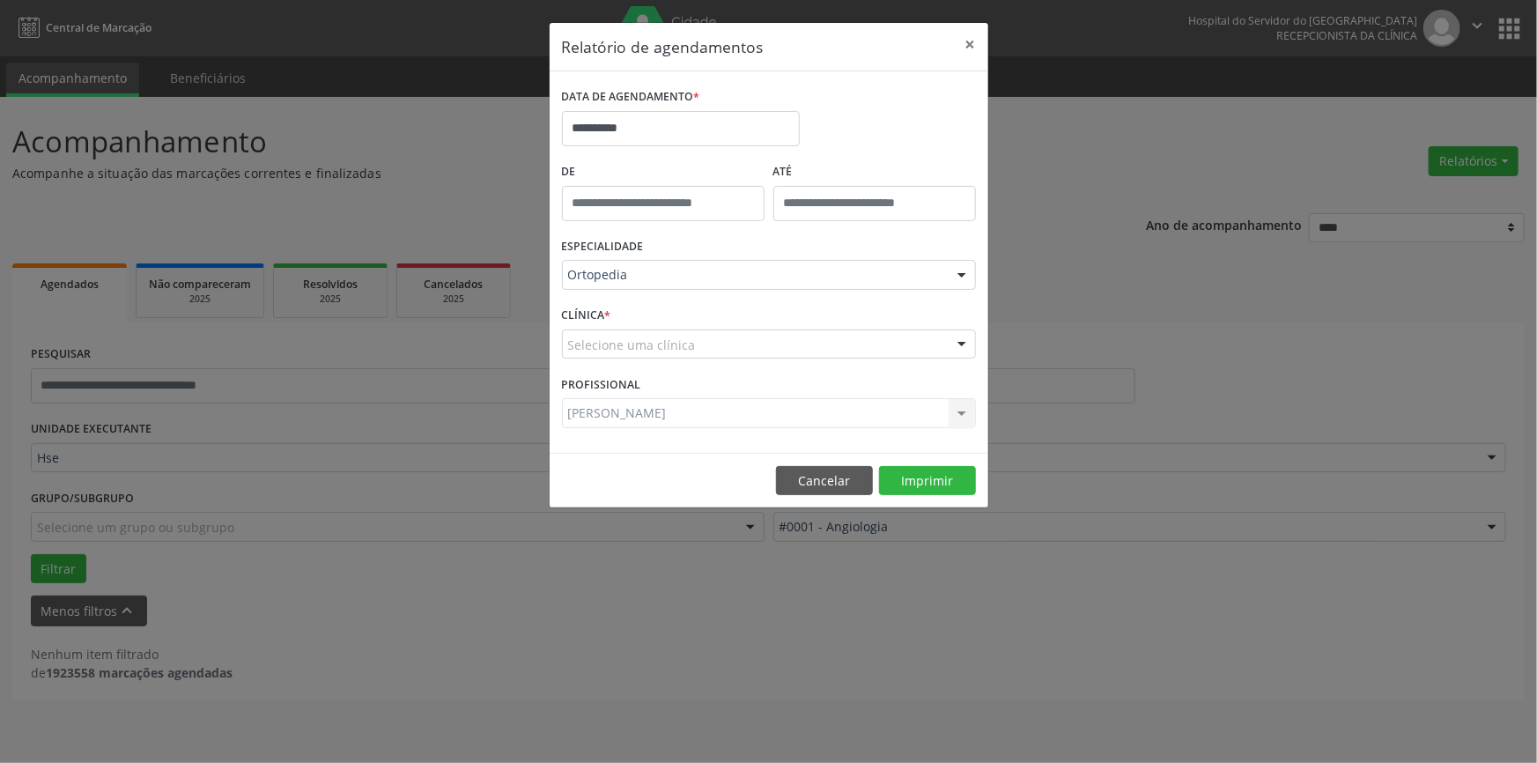
click at [963, 342] on div at bounding box center [962, 345] width 26 height 30
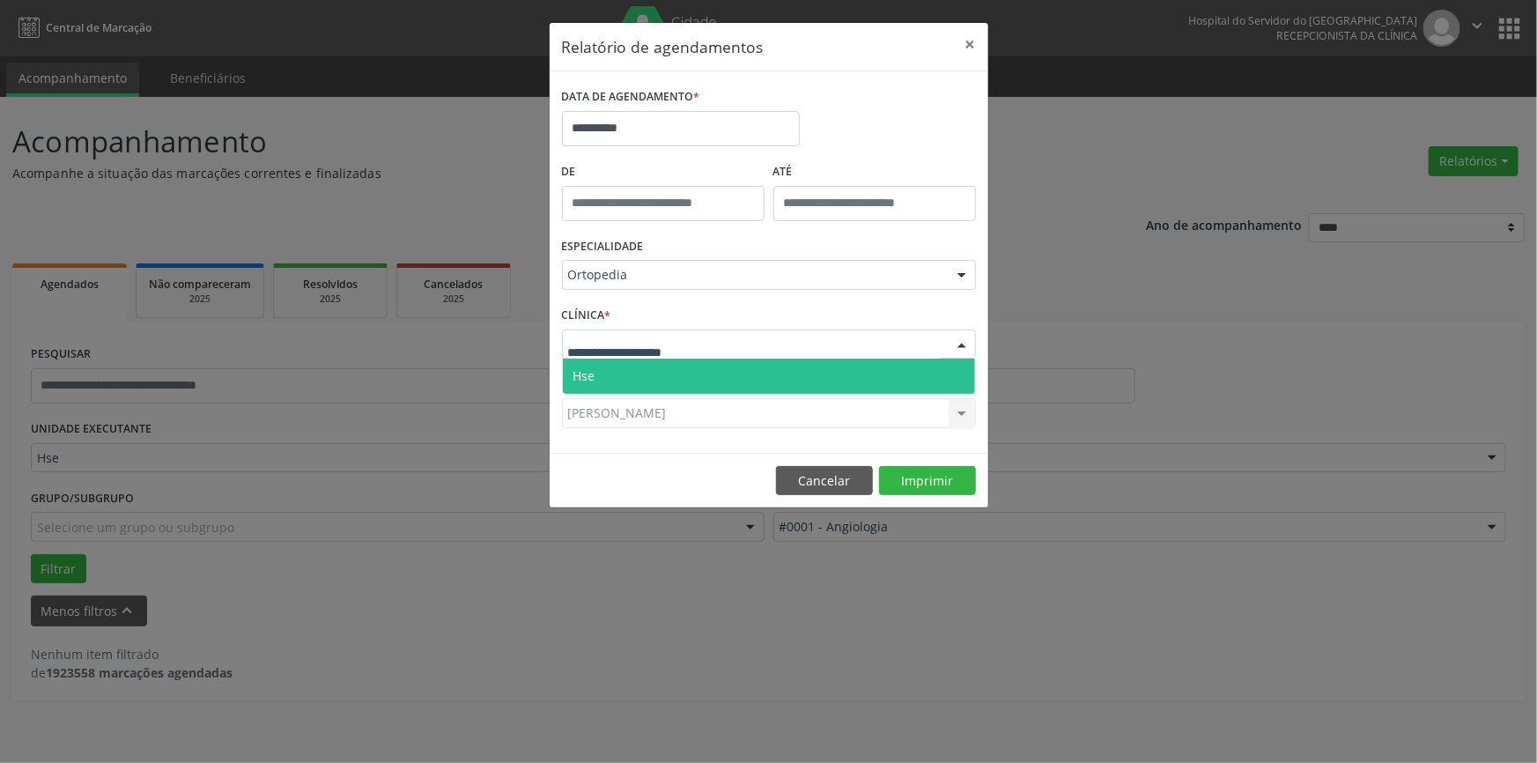
click at [942, 370] on span "Hse" at bounding box center [769, 376] width 412 height 35
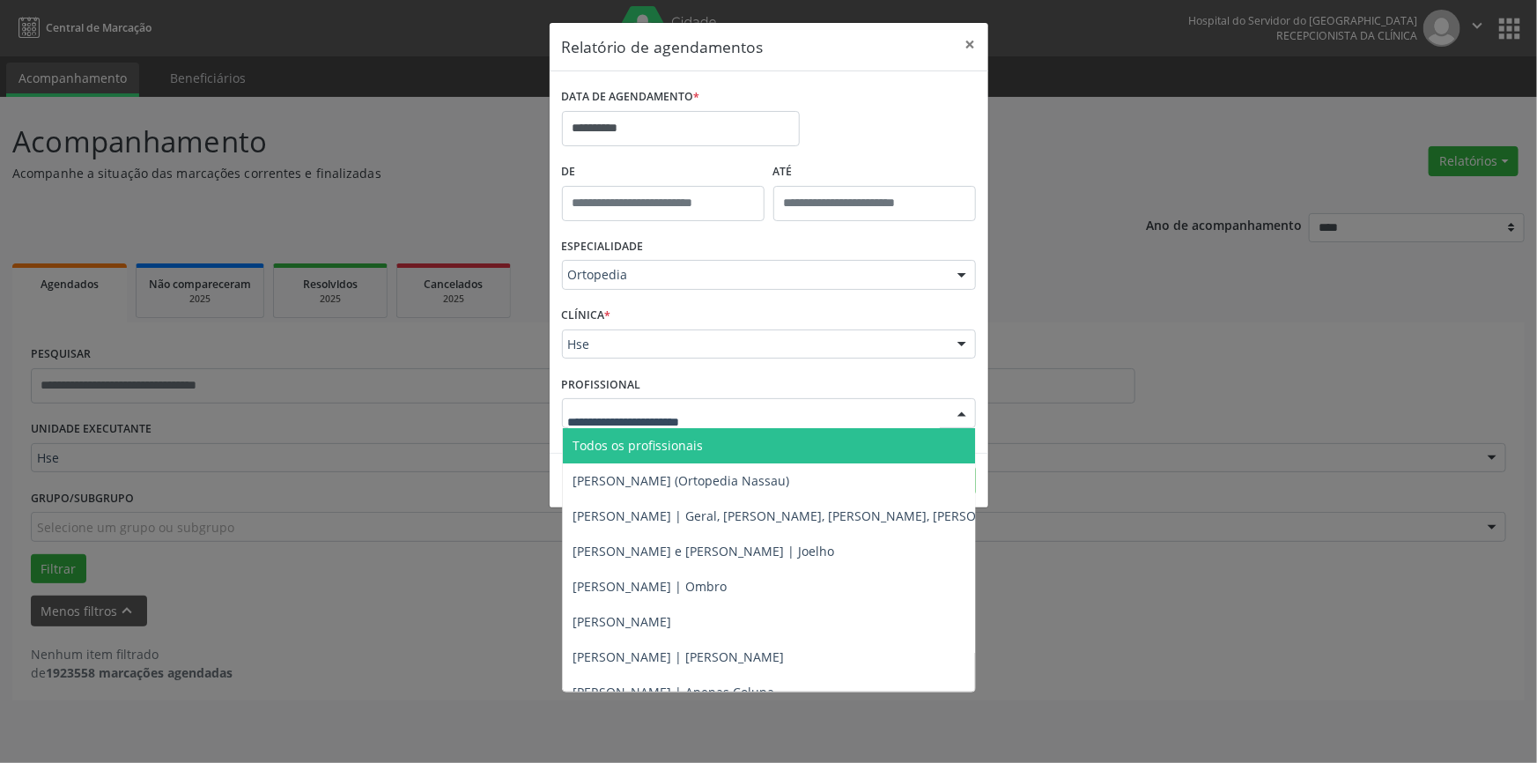
click at [966, 411] on div at bounding box center [962, 414] width 26 height 30
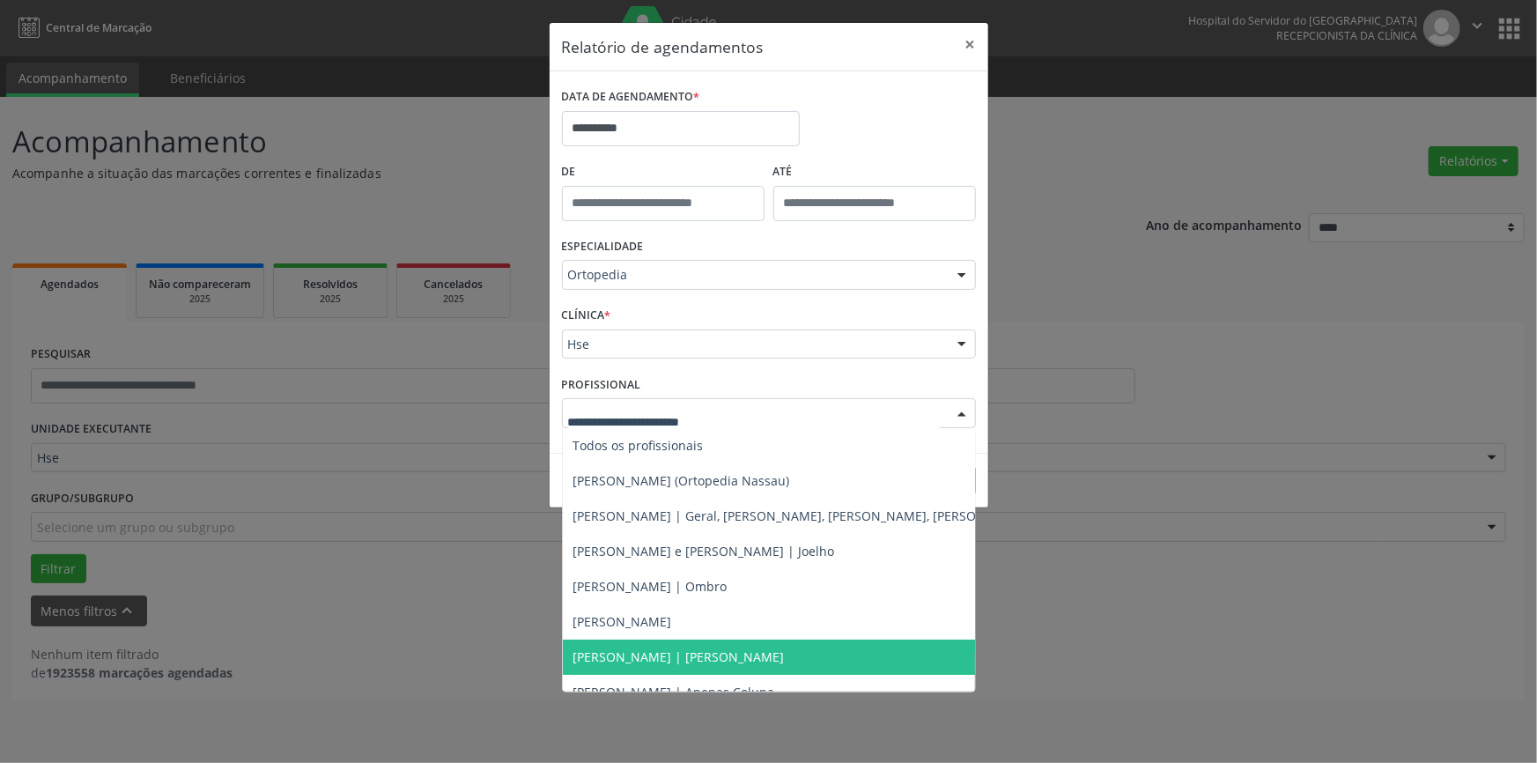
click at [762, 655] on span "[PERSON_NAME] | [PERSON_NAME]" at bounding box center [679, 656] width 211 height 17
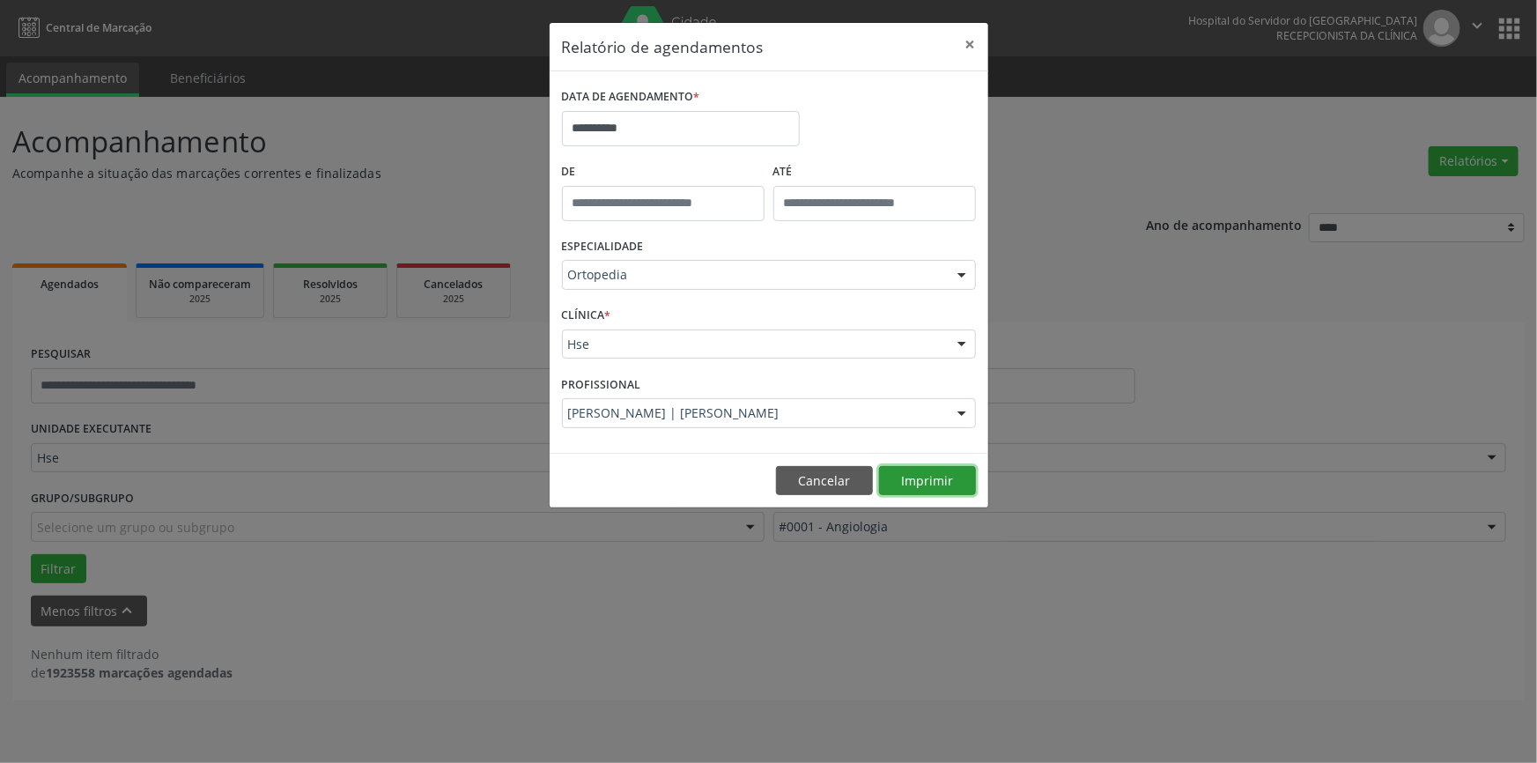
click at [921, 480] on button "Imprimir" at bounding box center [927, 481] width 97 height 30
